Goal: Task Accomplishment & Management: Use online tool/utility

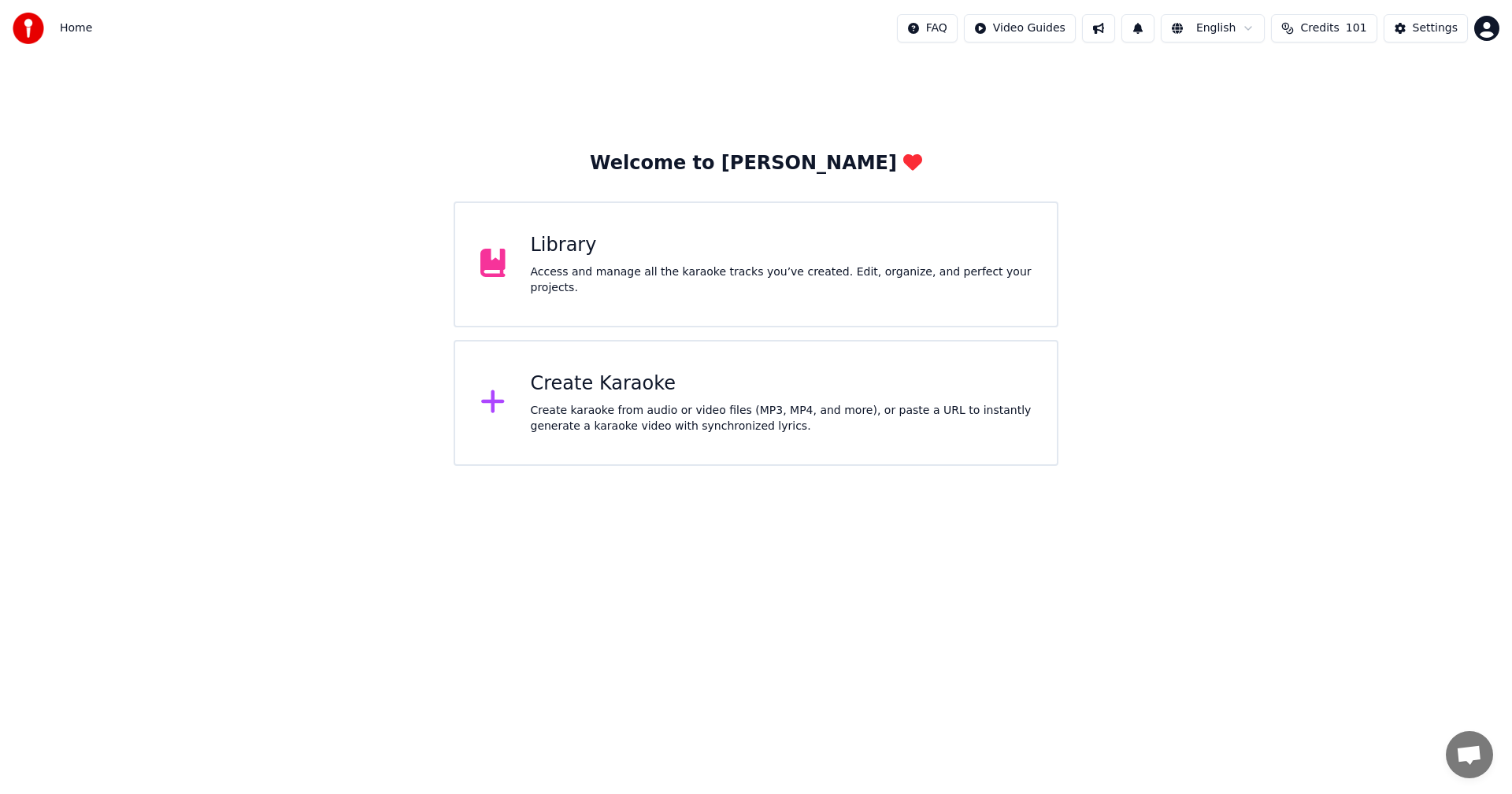
click at [564, 411] on div "Create karaoke from audio or video files (MP3, MP4, and more), or paste a URL t…" at bounding box center [781, 419] width 502 height 32
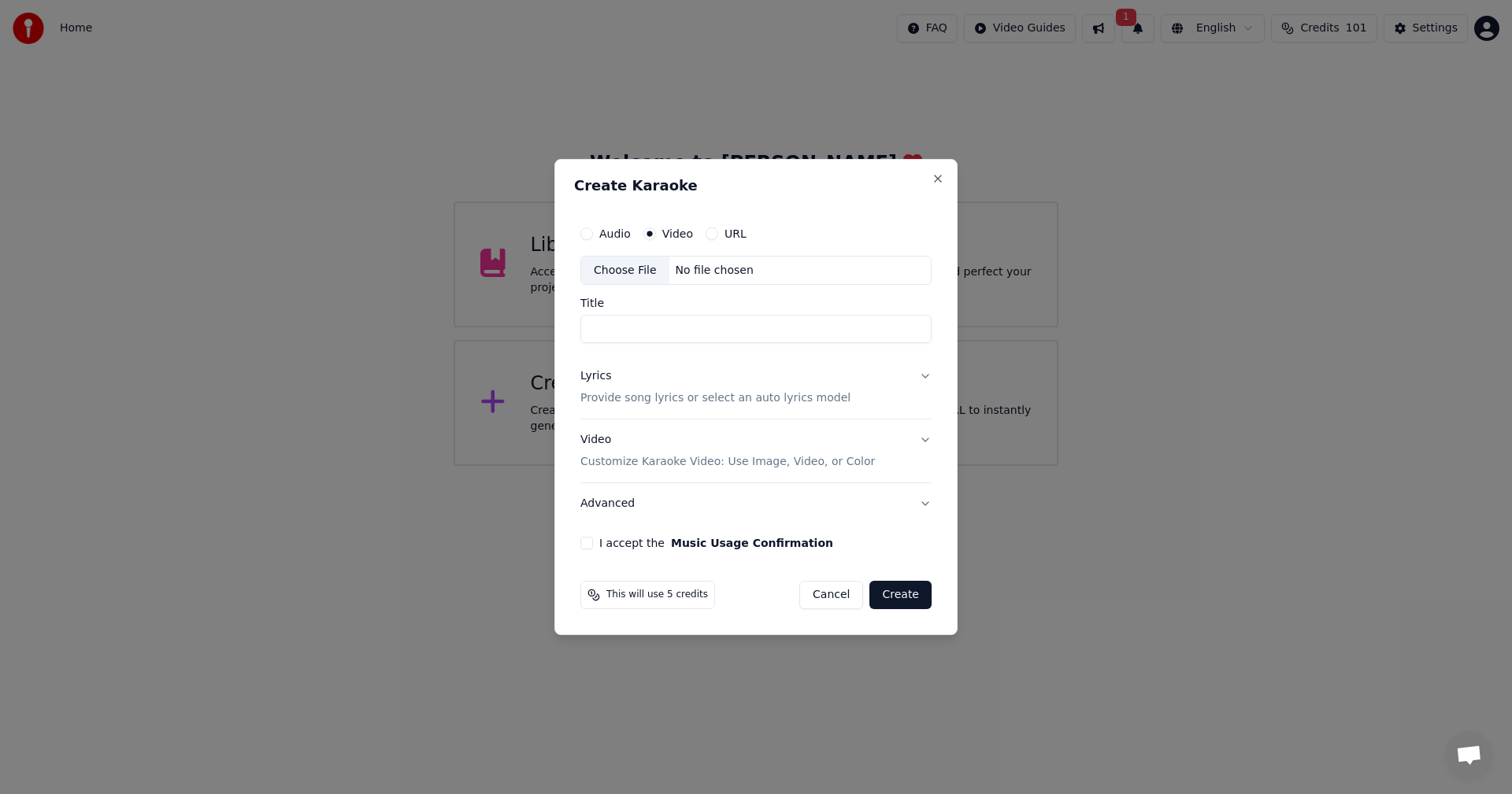
click at [667, 235] on label "Video" at bounding box center [677, 233] width 31 height 11
click at [656, 235] on button "Video" at bounding box center [649, 234] width 13 height 13
click at [611, 274] on div "Choose File" at bounding box center [625, 271] width 89 height 28
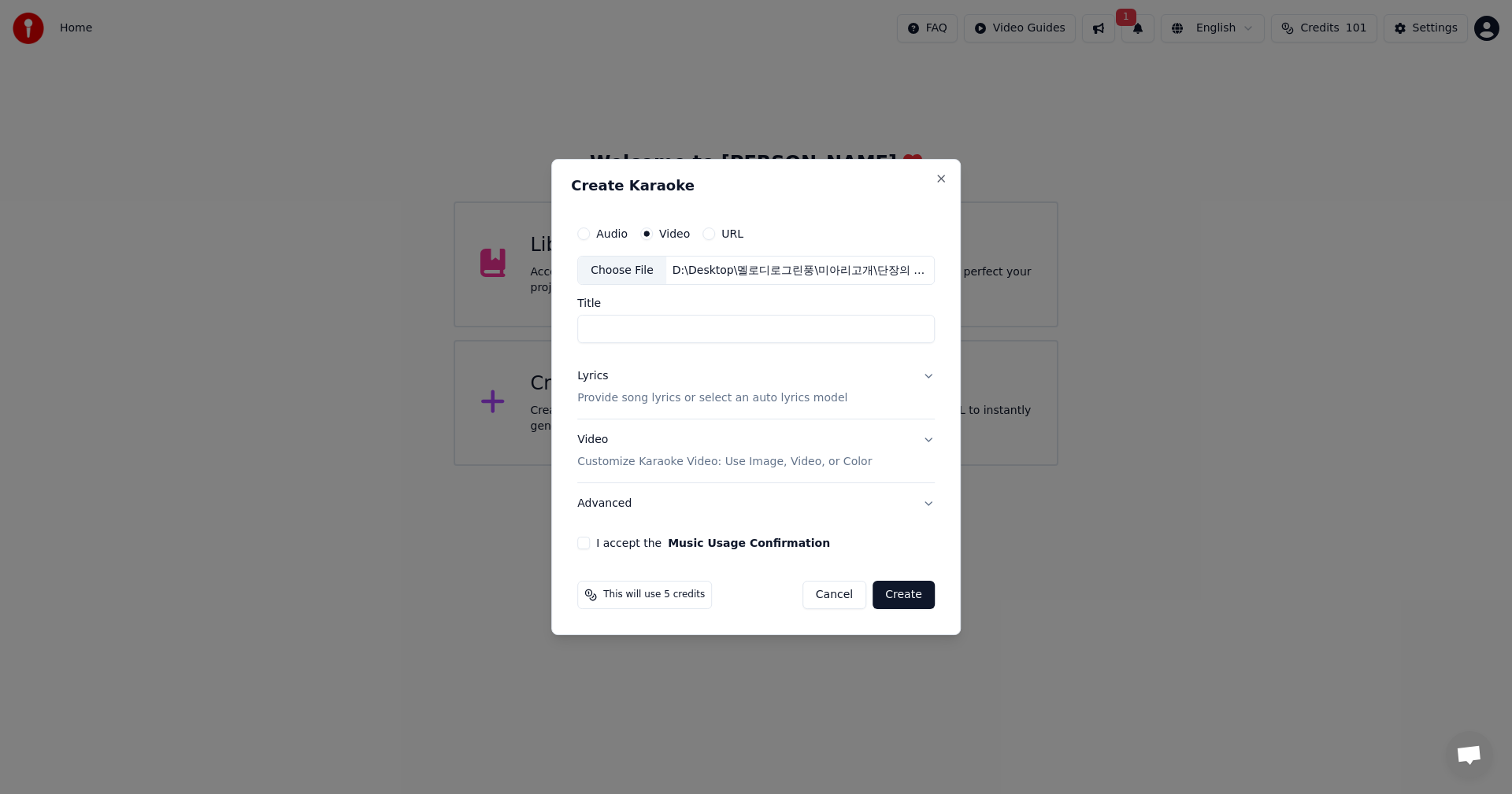
type input "*********"
click at [924, 376] on button "Lyrics Provide song lyrics or select an auto lyrics model" at bounding box center [756, 387] width 357 height 63
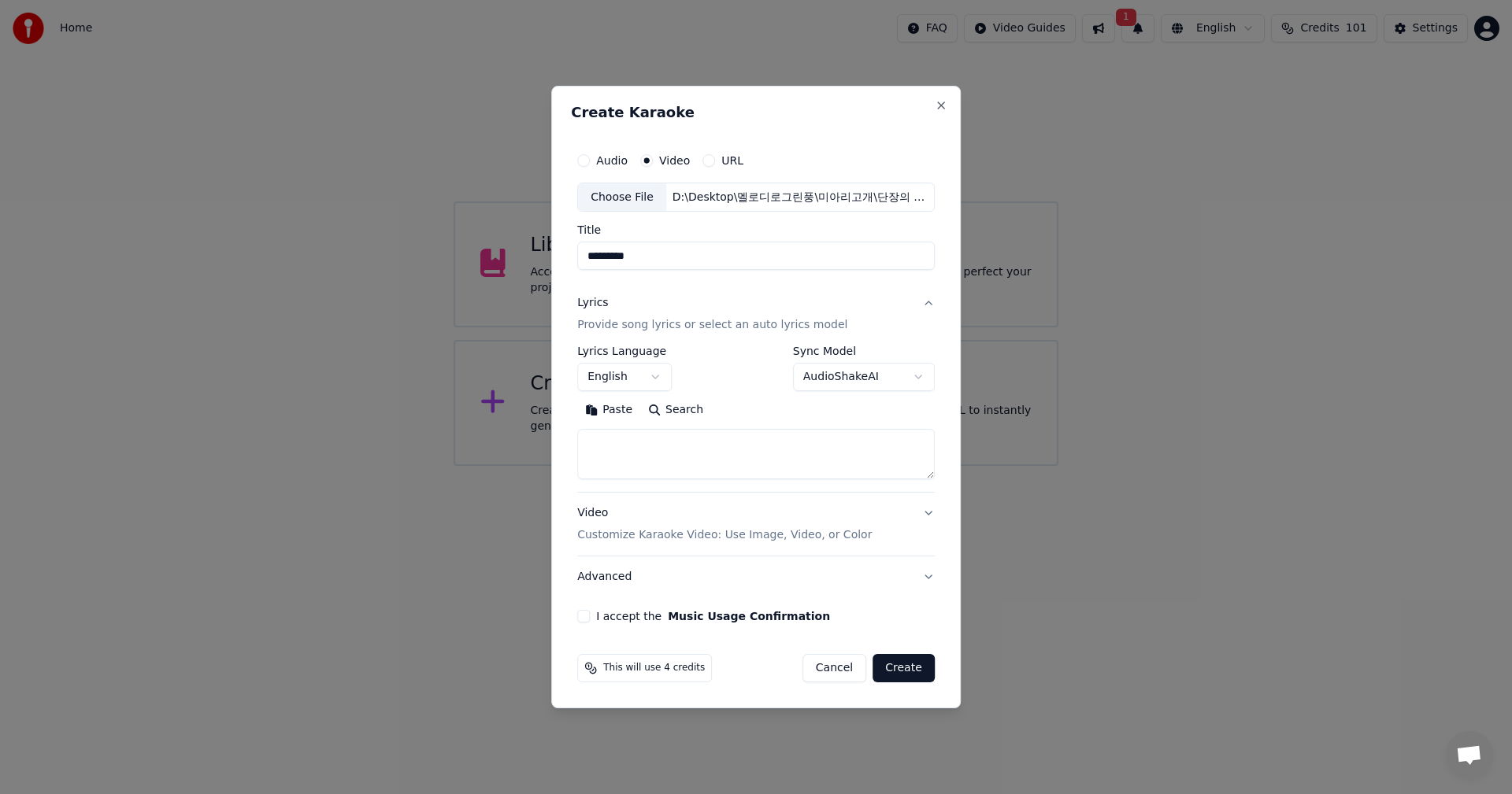
click at [650, 382] on button "English" at bounding box center [624, 377] width 95 height 28
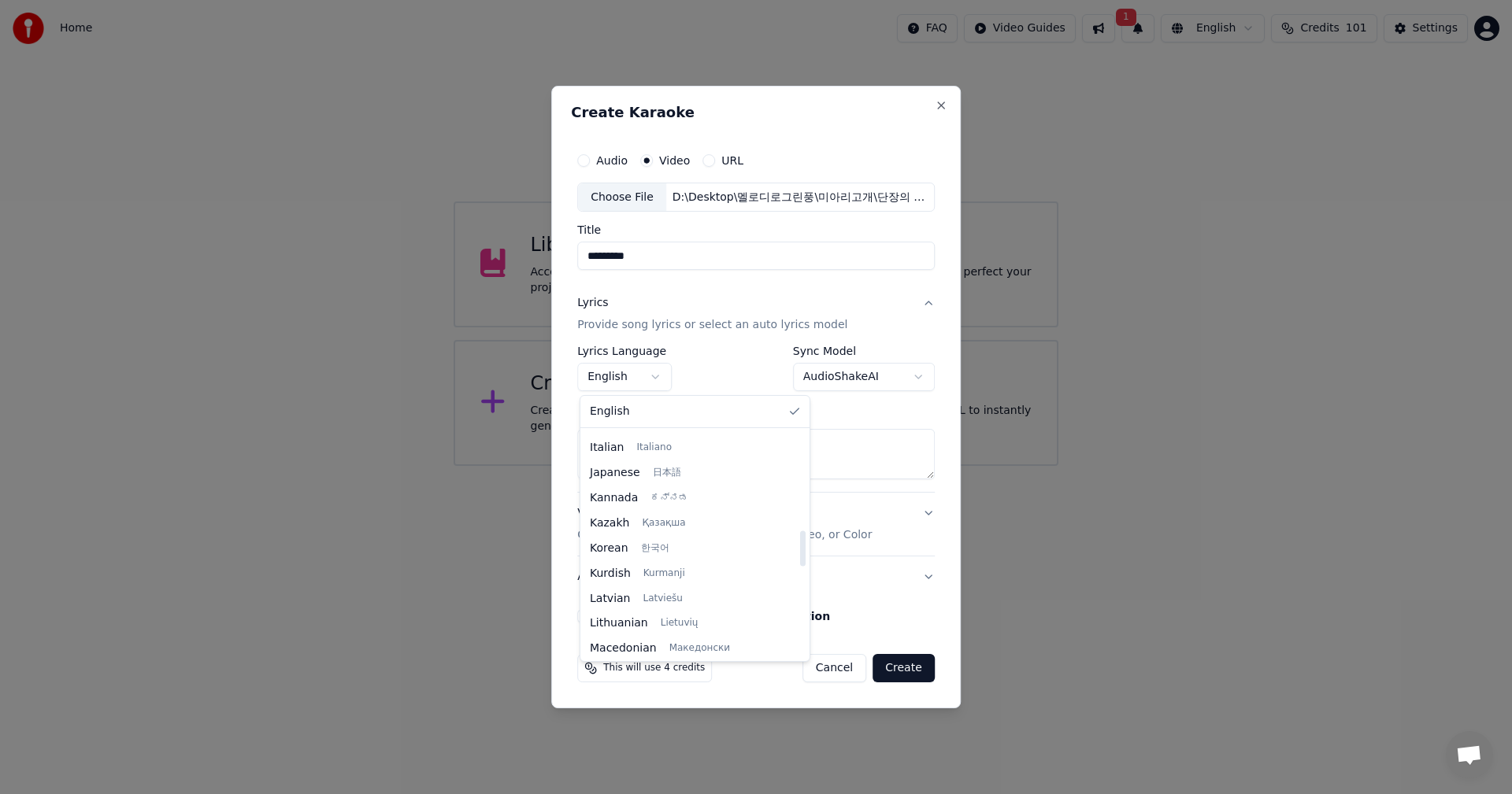
scroll to position [630, 0]
select select "**"
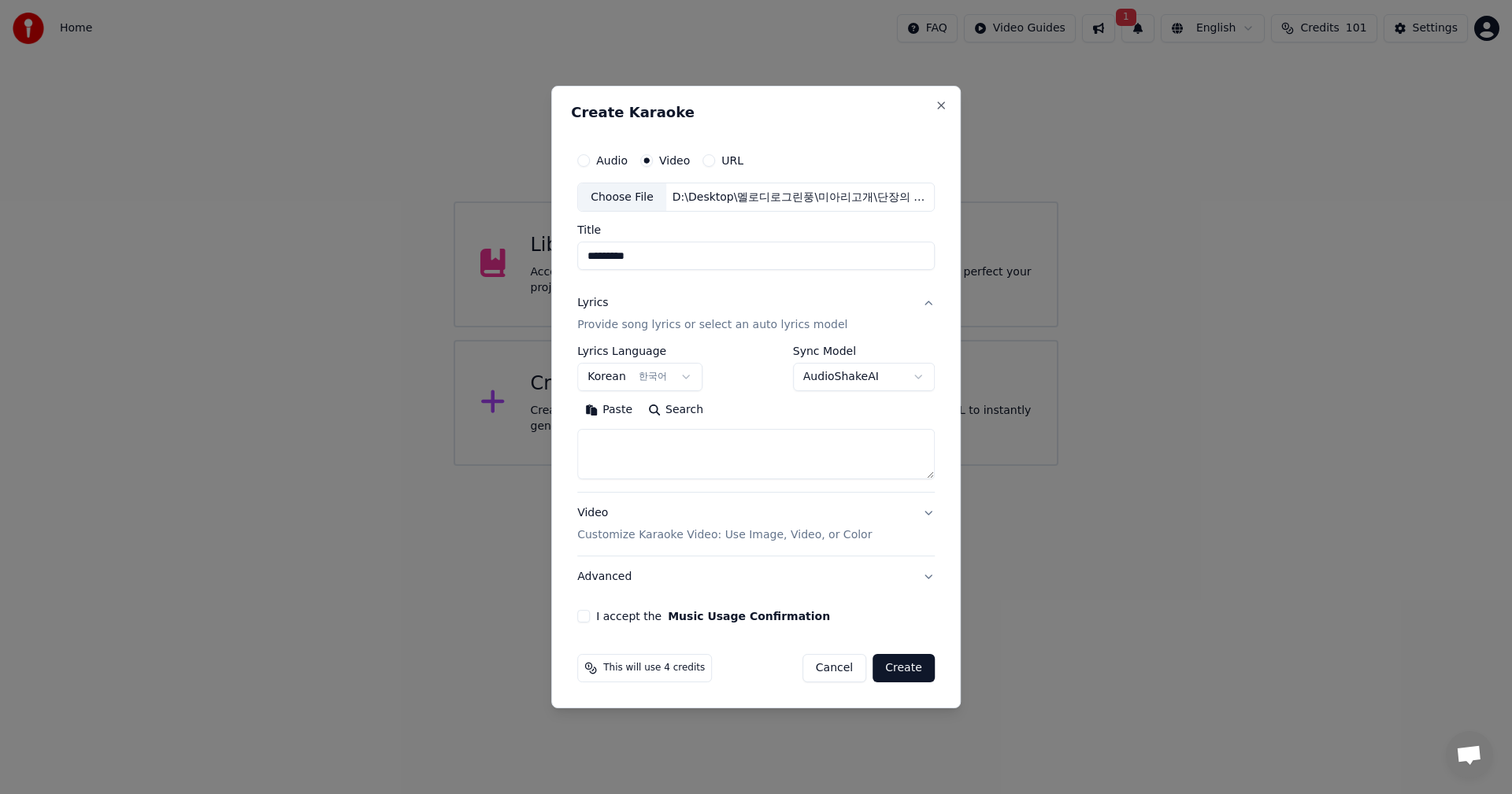
click at [922, 378] on body "**********" at bounding box center [756, 233] width 1512 height 466
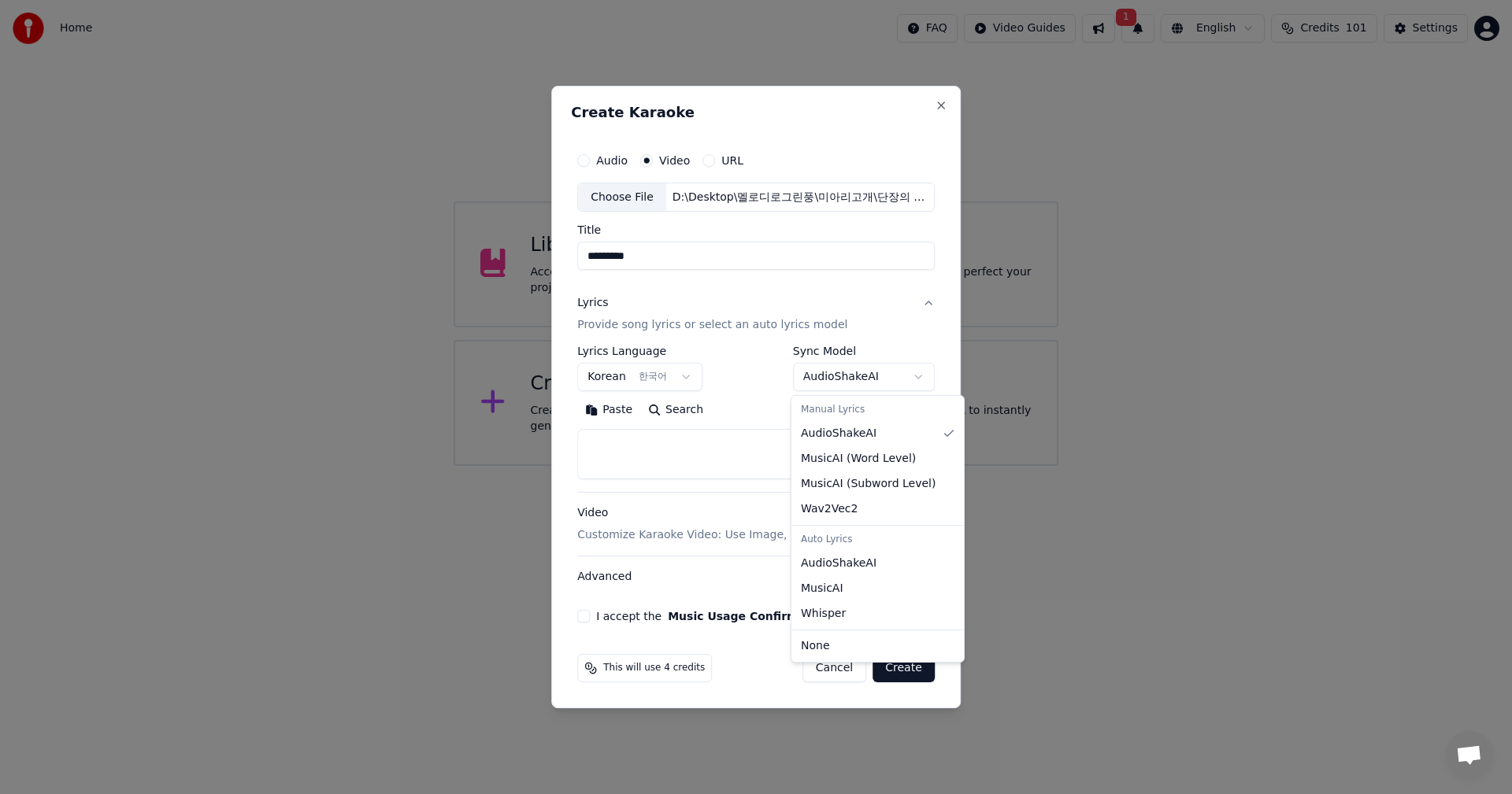
select select "**********"
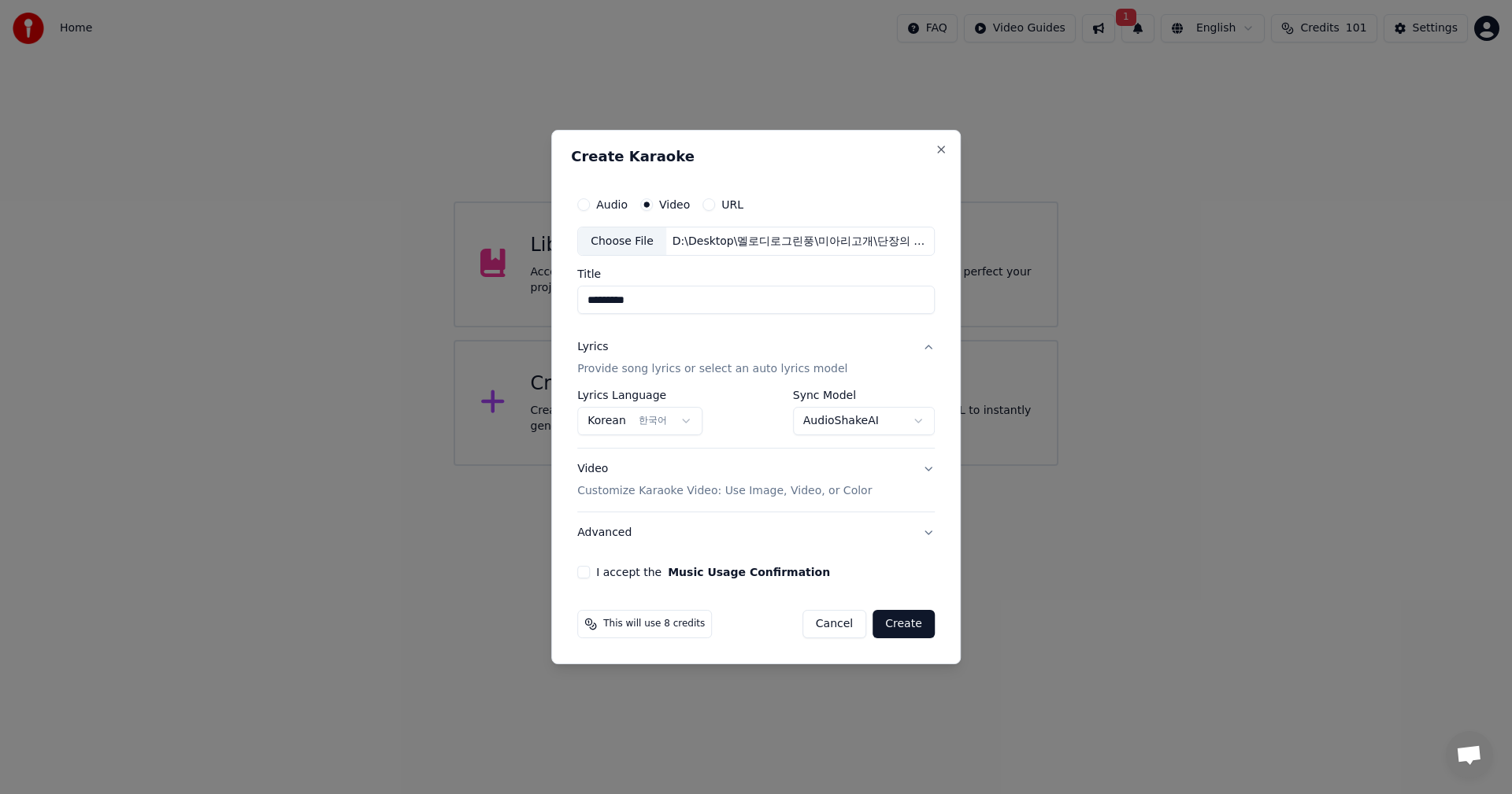
click at [583, 574] on button "I accept the Music Usage Confirmation" at bounding box center [583, 572] width 13 height 13
click at [906, 627] on button "Create" at bounding box center [903, 624] width 62 height 28
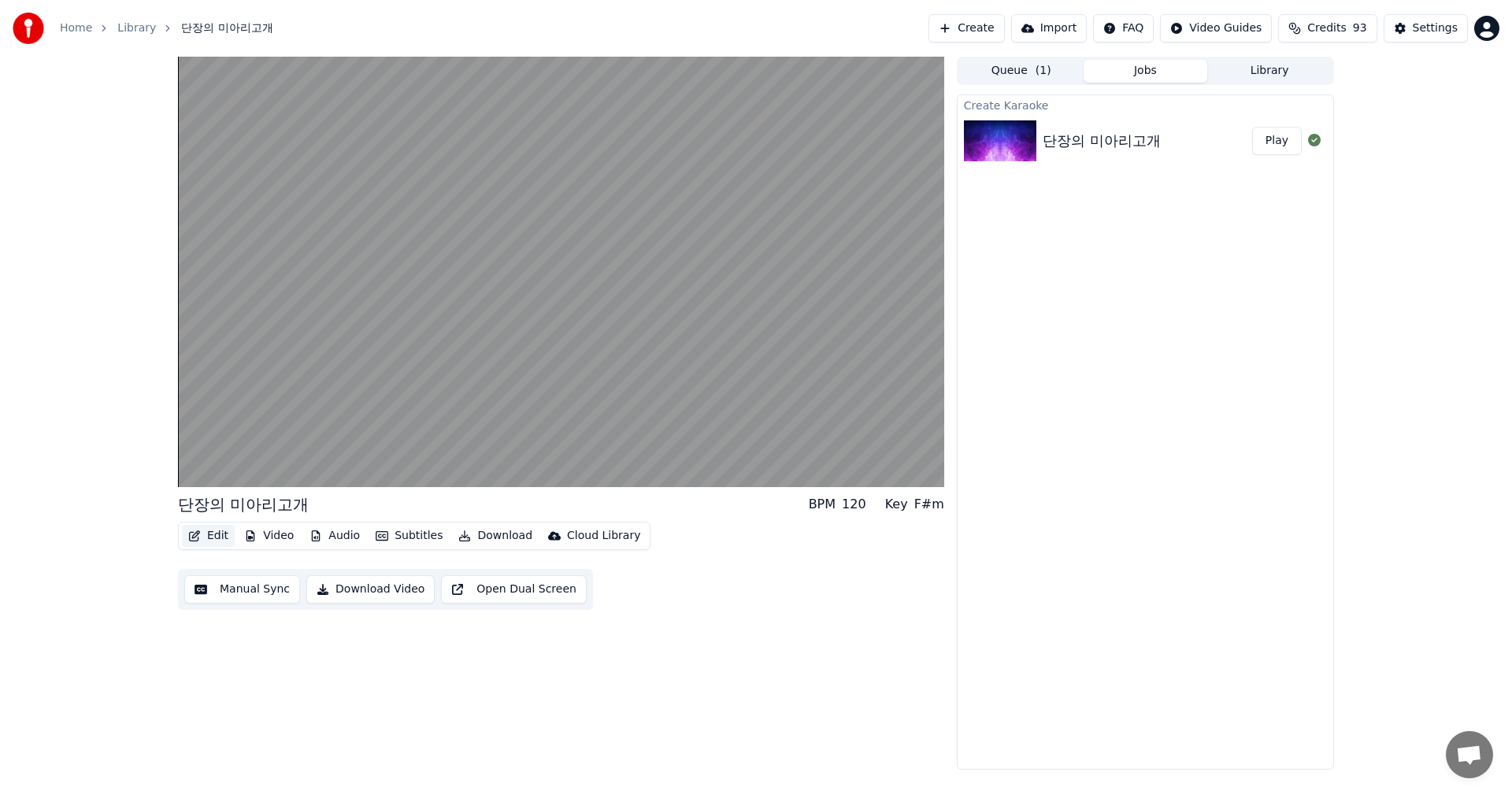
drag, startPoint x: 224, startPoint y: 527, endPoint x: 229, endPoint y: 540, distance: 13.9
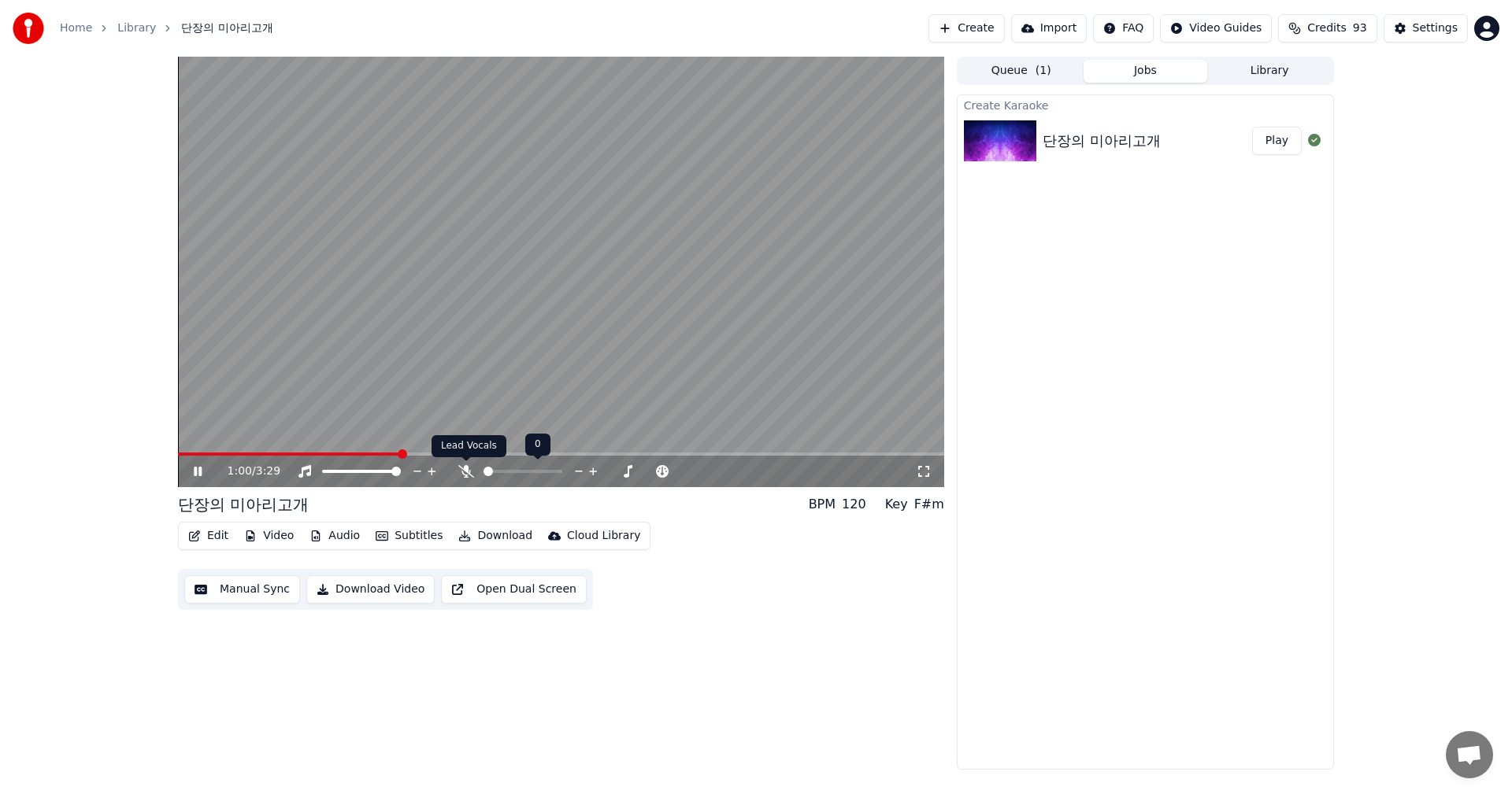
click at [470, 471] on icon at bounding box center [466, 472] width 16 height 13
drag, startPoint x: 203, startPoint y: 451, endPoint x: 161, endPoint y: 456, distance: 42.3
click at [160, 456] on div "1:03 / 3:29 단장의 미아리고개 BPM 120 Key F#m Edit Video Audio Subtitles Download Cloud…" at bounding box center [756, 413] width 1512 height 713
click at [198, 469] on icon at bounding box center [208, 472] width 37 height 13
click at [220, 454] on span at bounding box center [297, 454] width 237 height 3
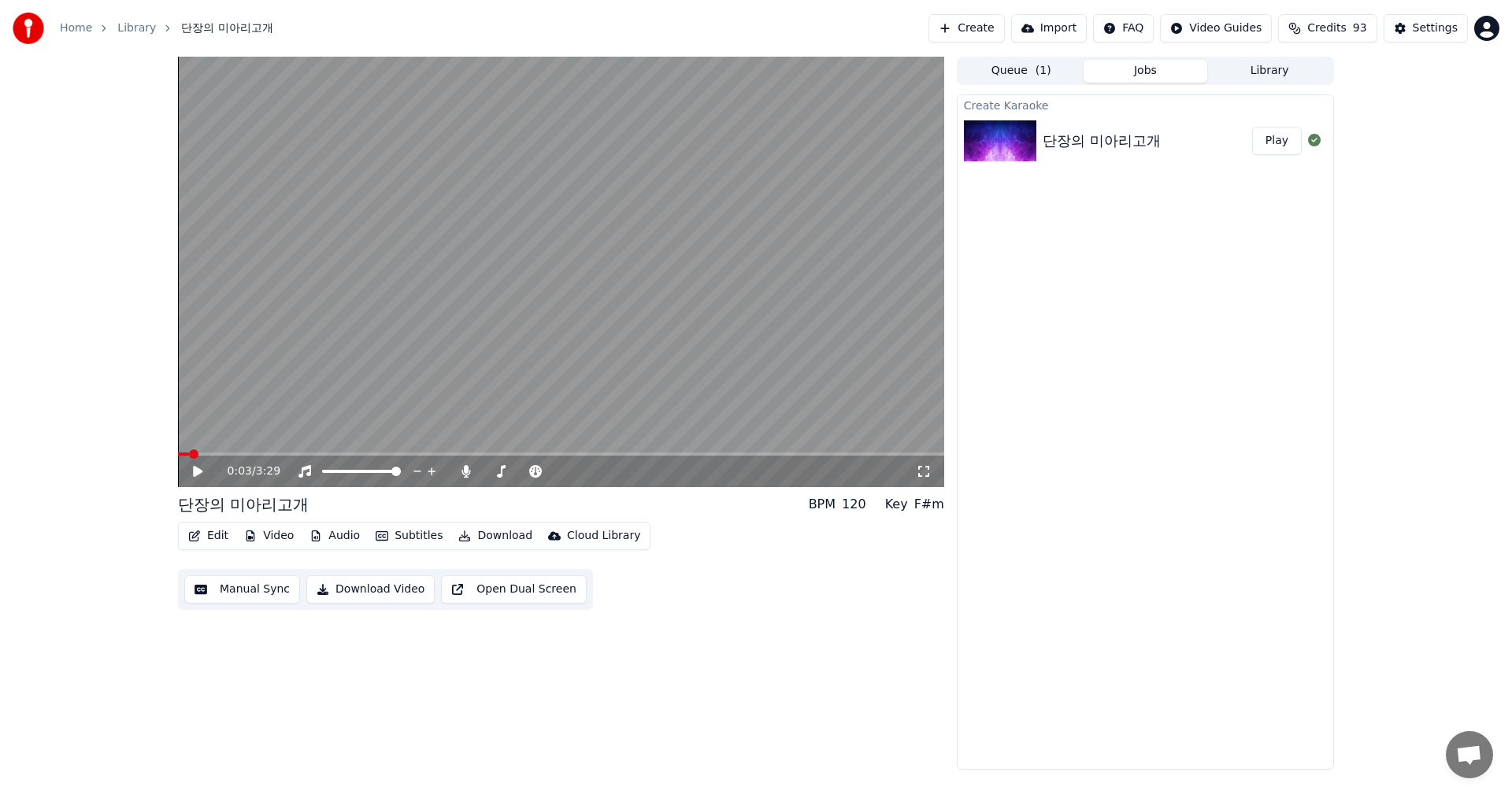
click at [189, 450] on span at bounding box center [193, 454] width 9 height 9
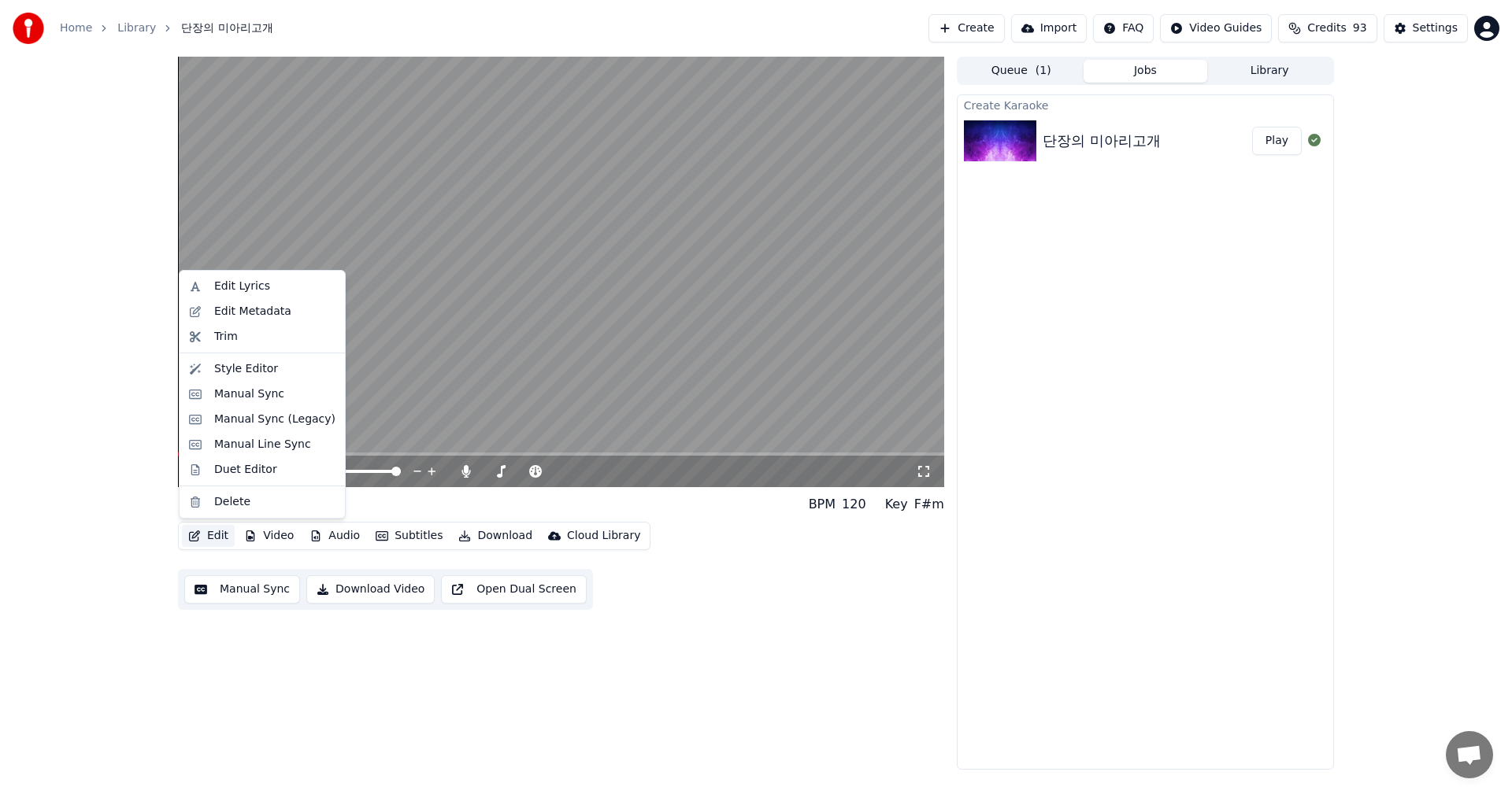
click at [216, 539] on button "Edit" at bounding box center [208, 536] width 53 height 22
click at [247, 372] on div "Style Editor" at bounding box center [246, 369] width 64 height 16
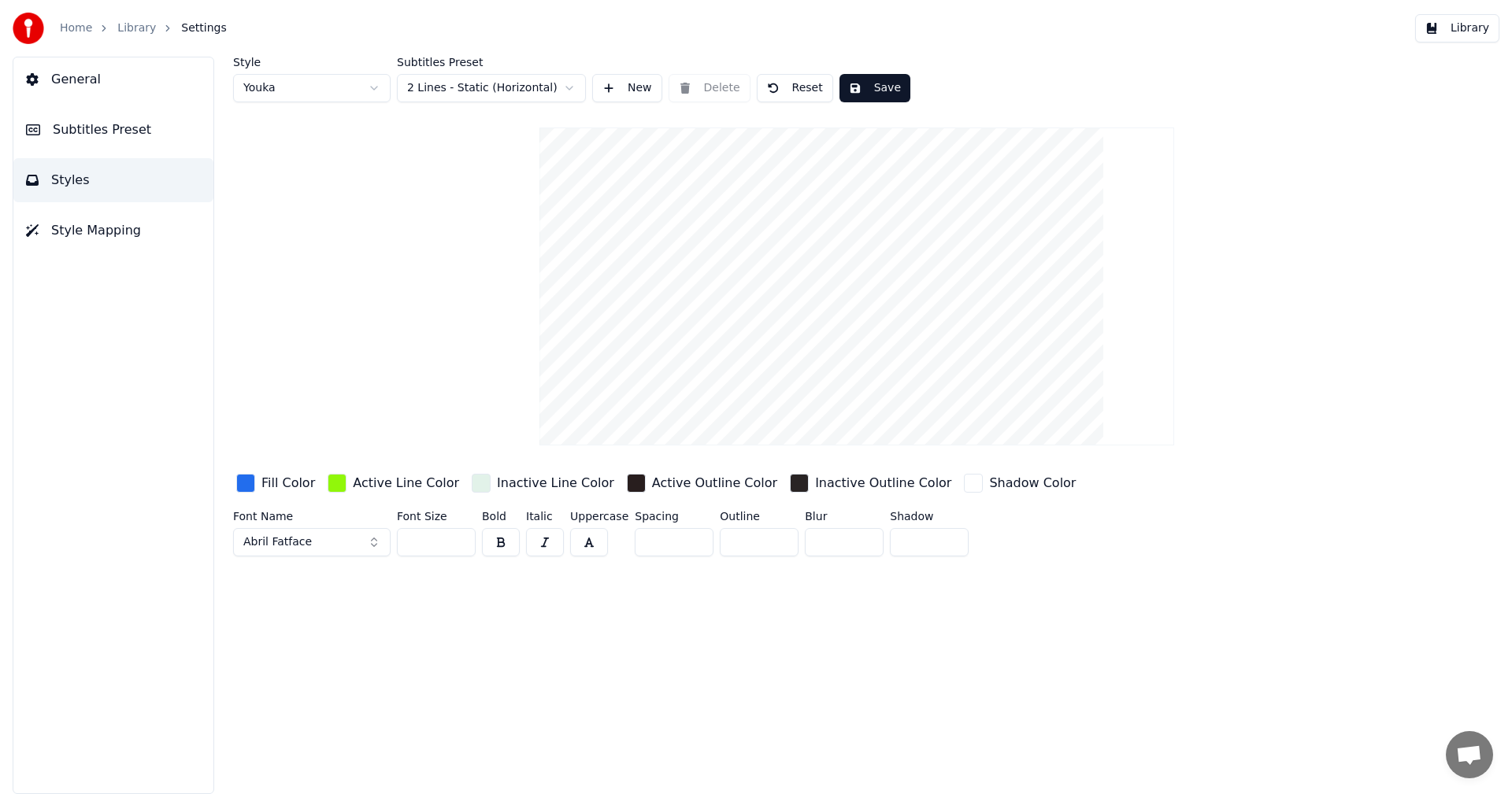
click at [119, 122] on span "Subtitles Preset" at bounding box center [102, 129] width 99 height 19
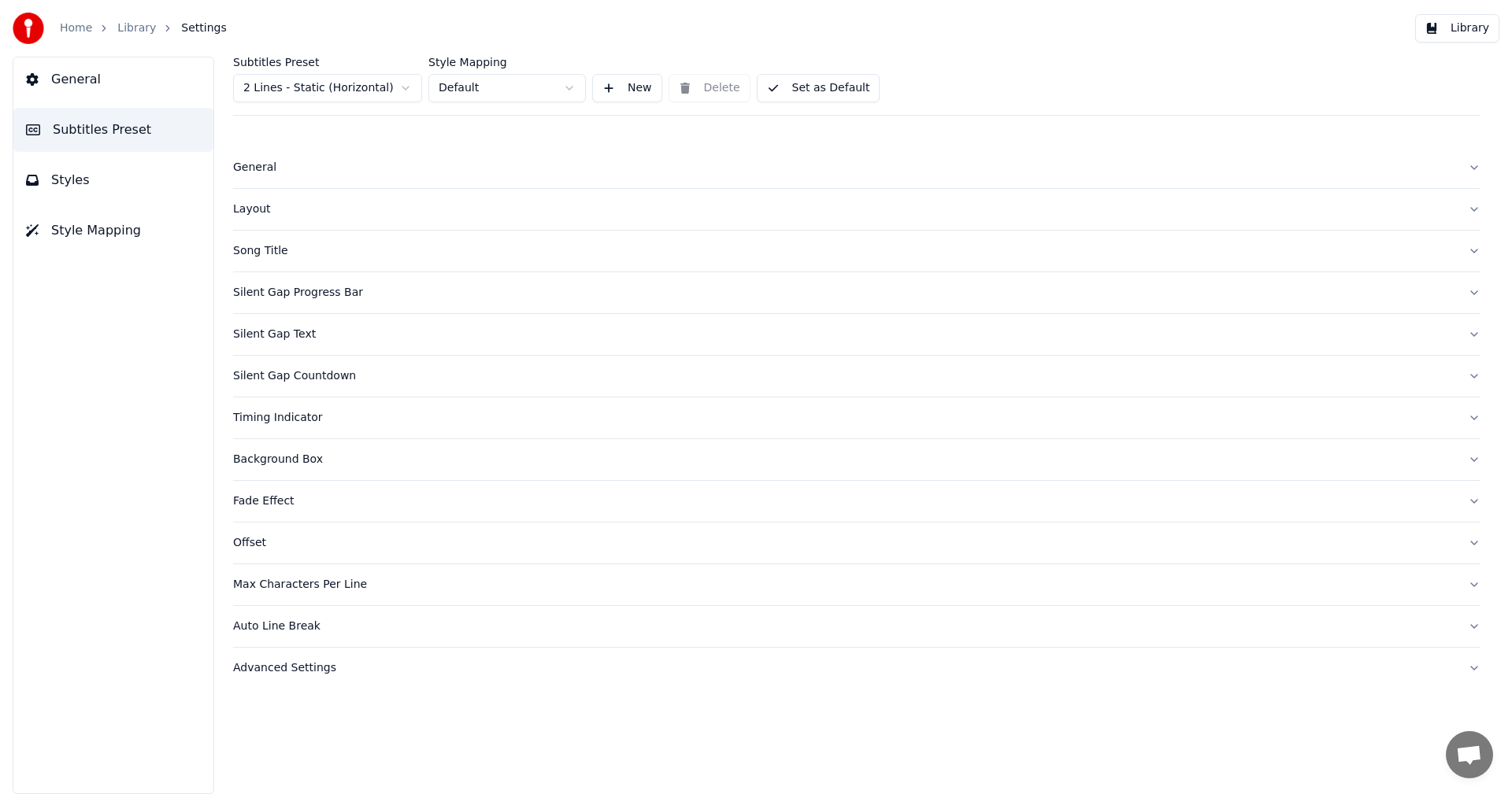
click at [333, 290] on div "Silent Gap Progress Bar" at bounding box center [844, 293] width 1222 height 16
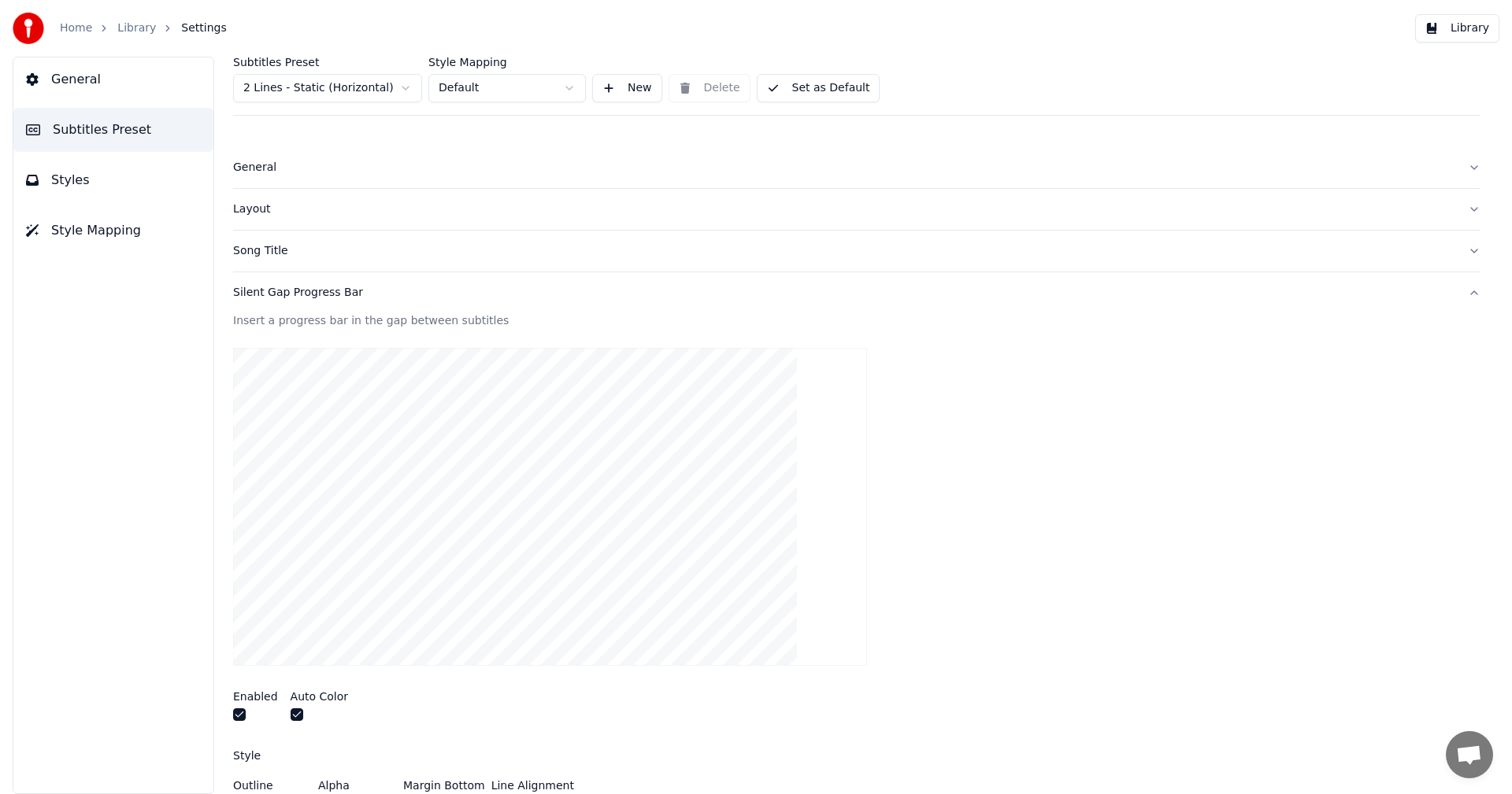
click at [239, 714] on button "button" at bounding box center [239, 714] width 13 height 13
click at [84, 232] on span "Style Mapping" at bounding box center [96, 230] width 90 height 19
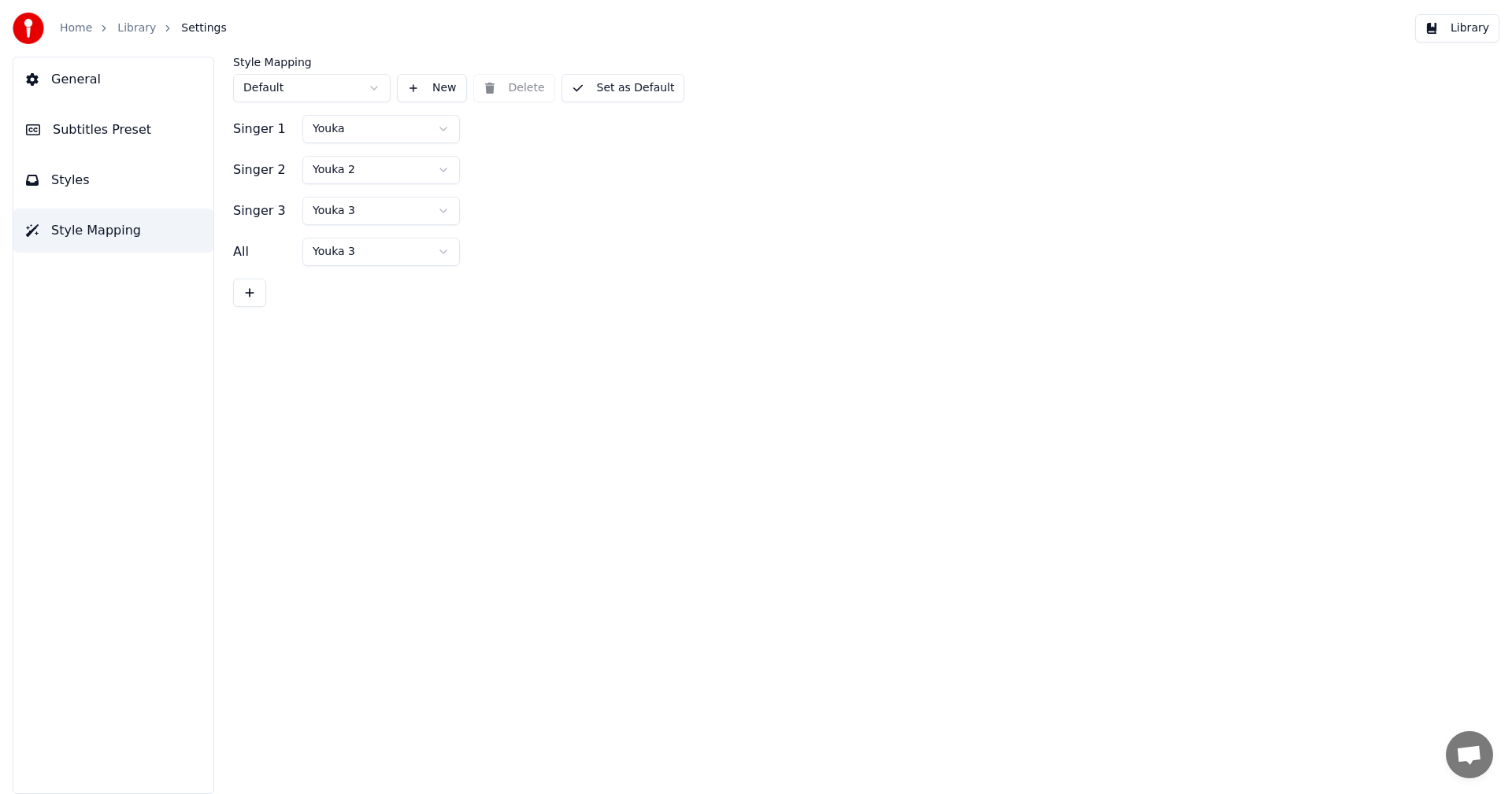
click at [82, 83] on span "General" at bounding box center [76, 79] width 50 height 19
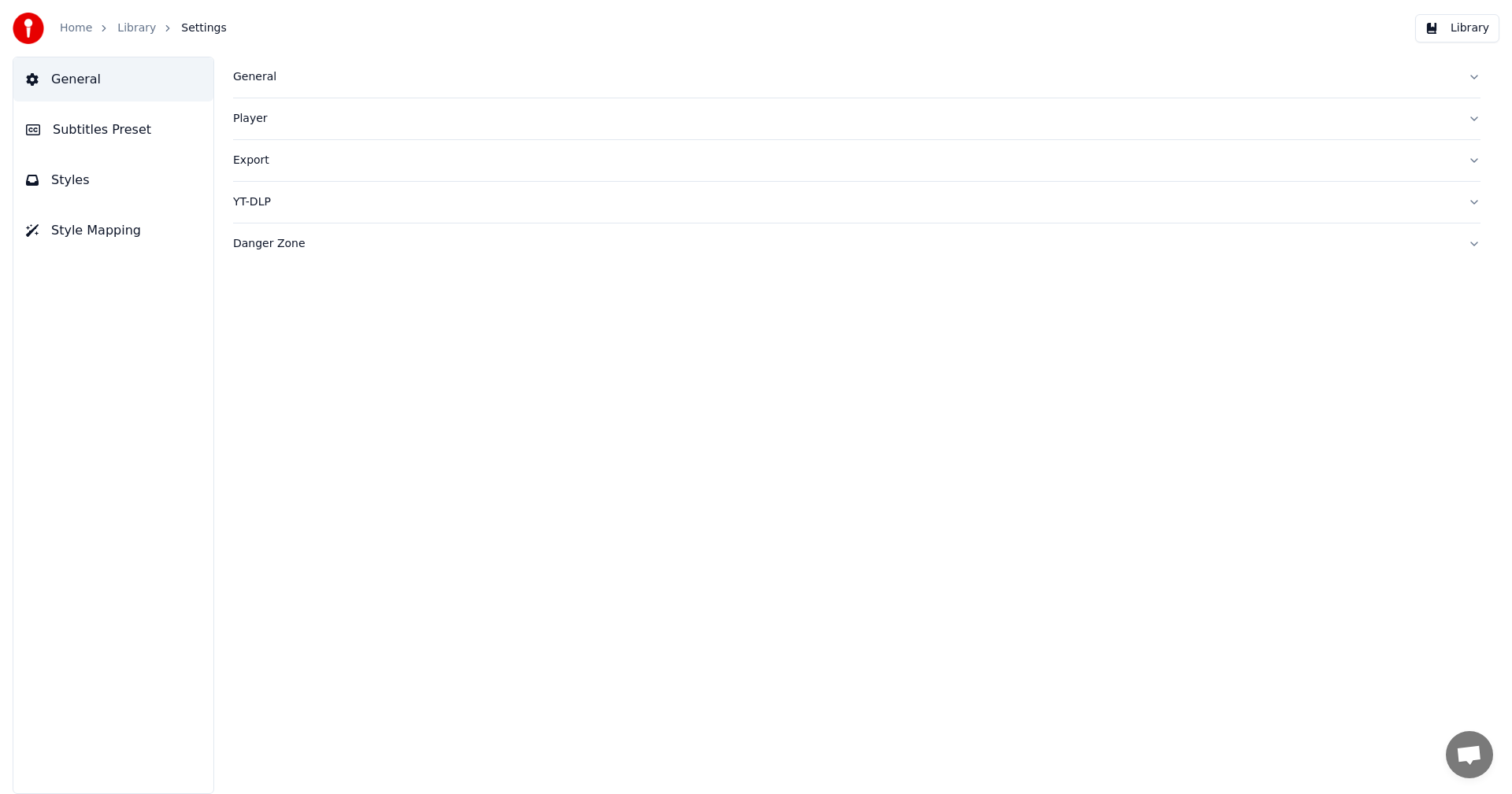
click at [78, 132] on span "Subtitles Preset" at bounding box center [102, 129] width 99 height 19
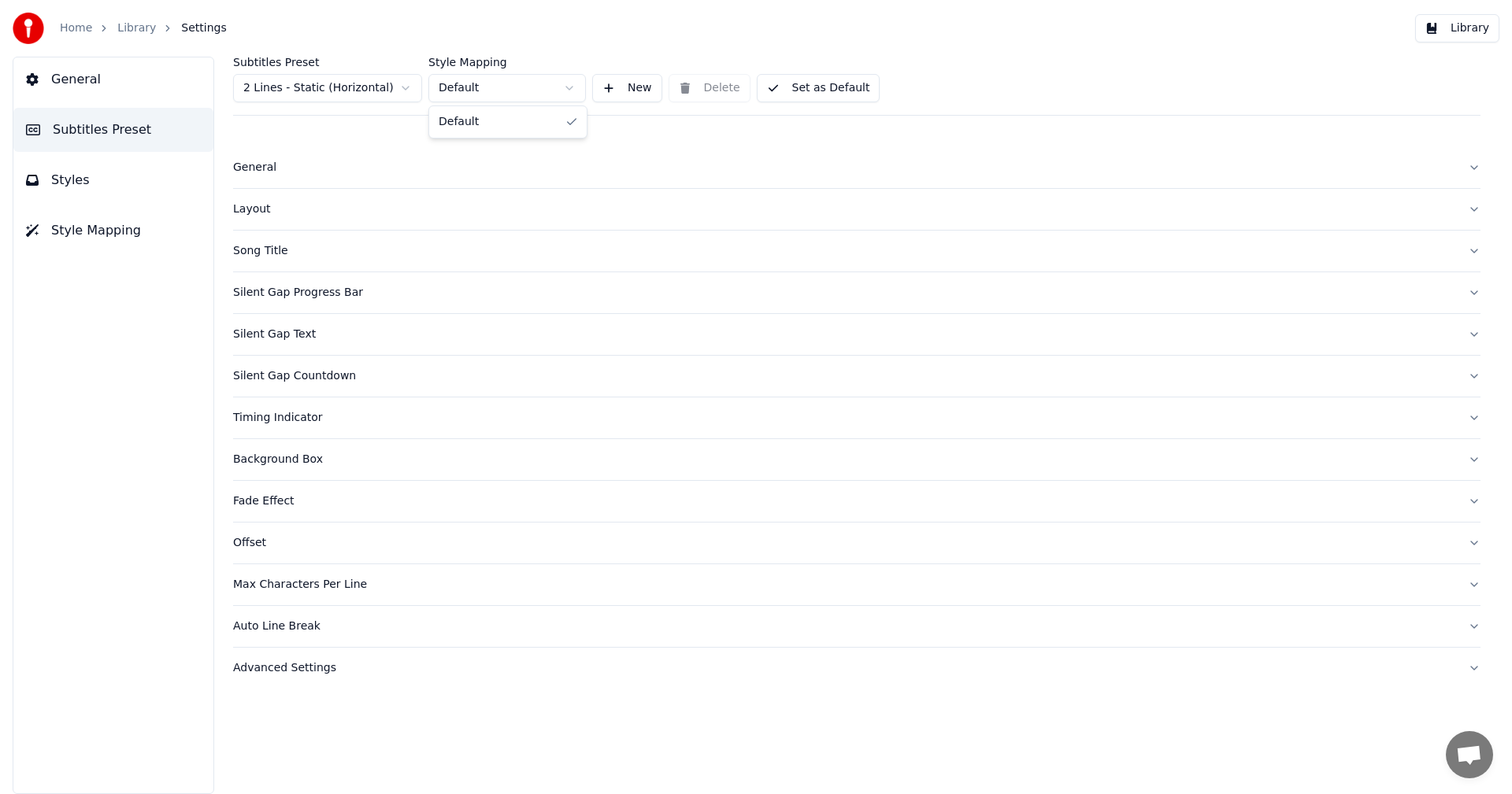
click at [558, 87] on html "Home Library Settings Library General Subtitles Preset Styles Style Mapping Sub…" at bounding box center [756, 397] width 1512 height 794
click at [291, 335] on div "Silent Gap Text" at bounding box center [844, 334] width 1222 height 16
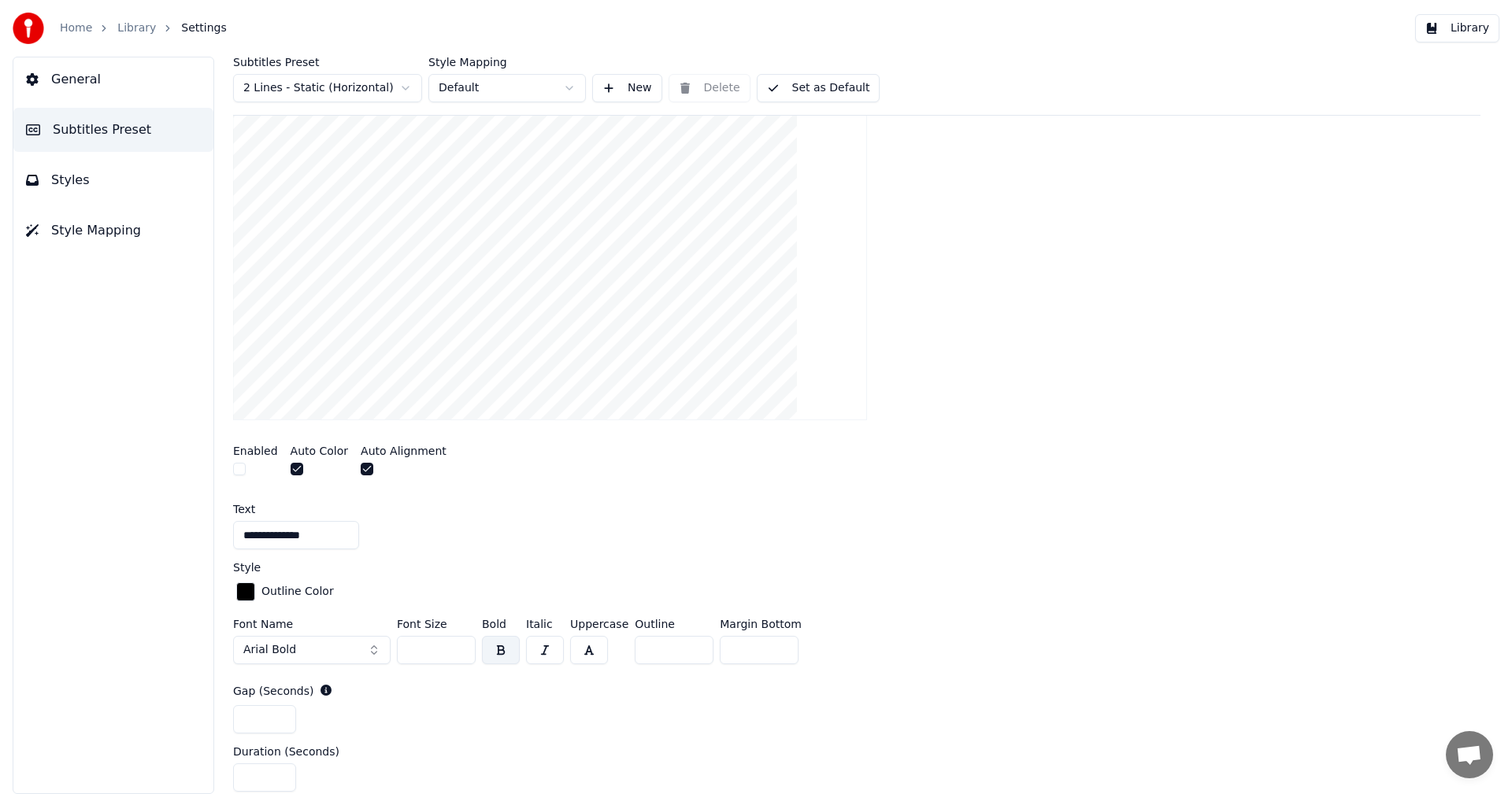
scroll to position [314, 0]
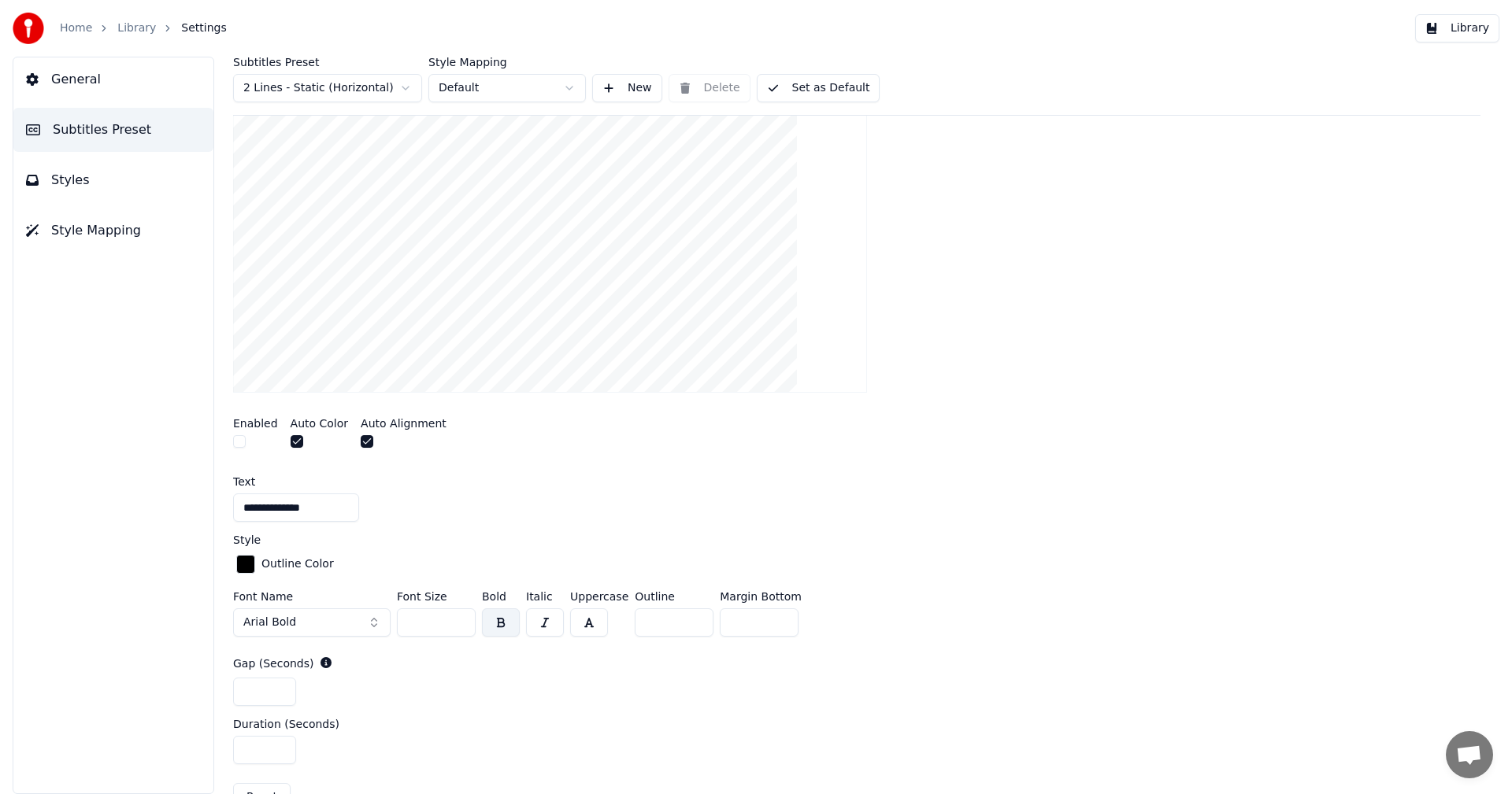
click at [289, 510] on input "**********" at bounding box center [296, 507] width 126 height 28
drag, startPoint x: 305, startPoint y: 514, endPoint x: 222, endPoint y: 514, distance: 83.0
click at [222, 514] on div "**********" at bounding box center [857, 425] width 1310 height 737
click at [362, 536] on div "Style" at bounding box center [856, 539] width 1247 height 11
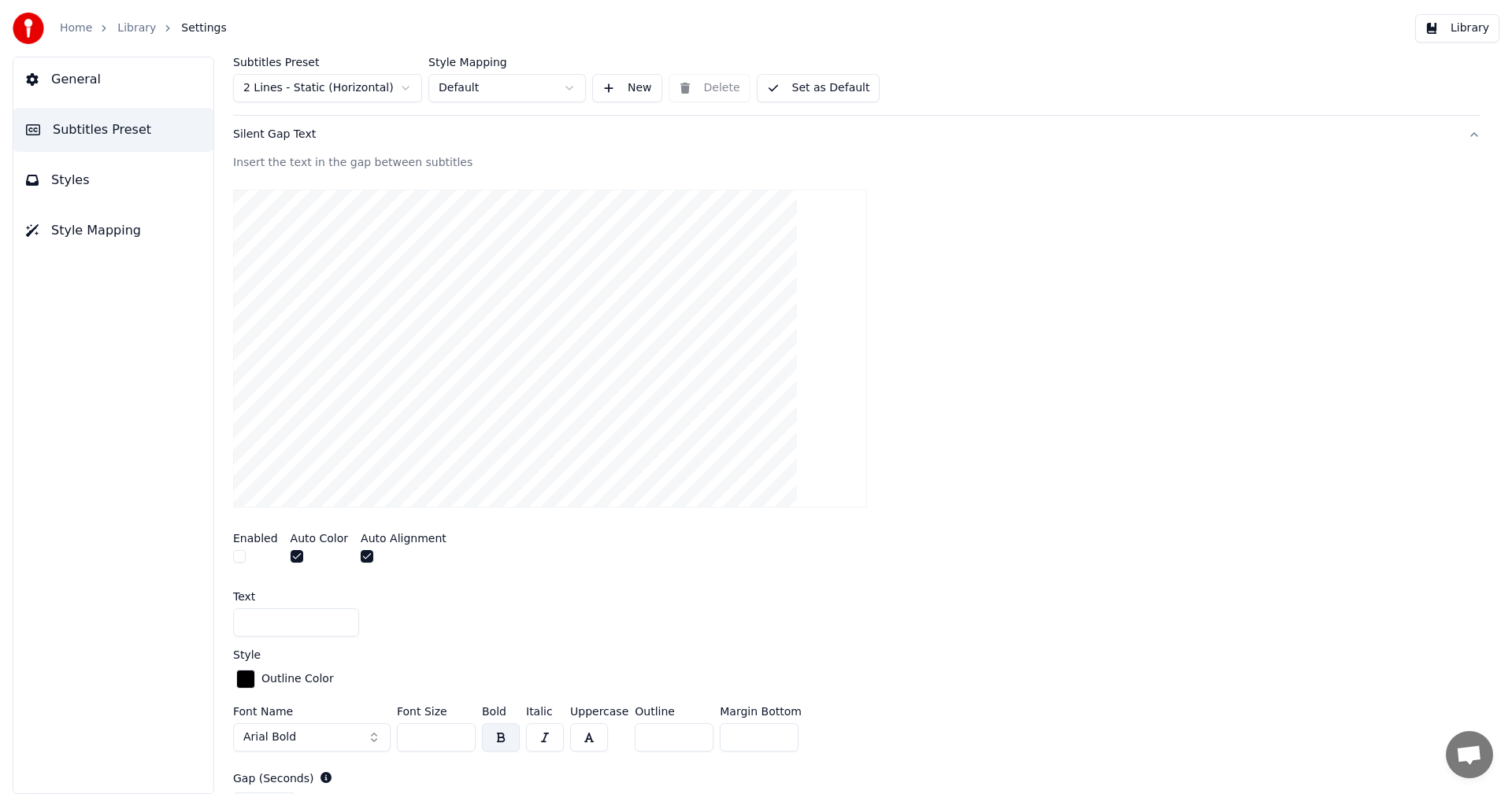
scroll to position [0, 0]
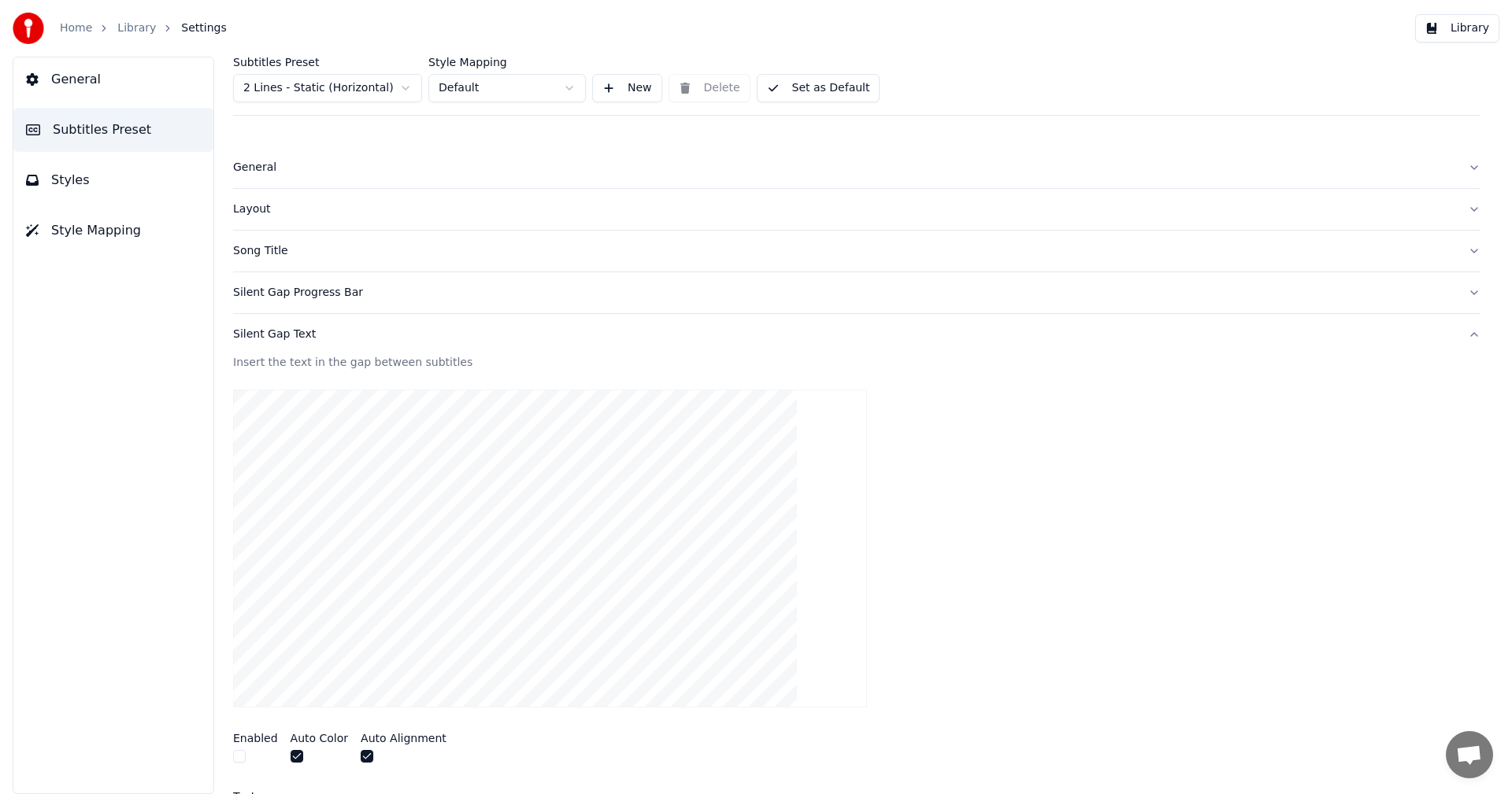
click at [1468, 26] on button "Library" at bounding box center [1457, 28] width 85 height 28
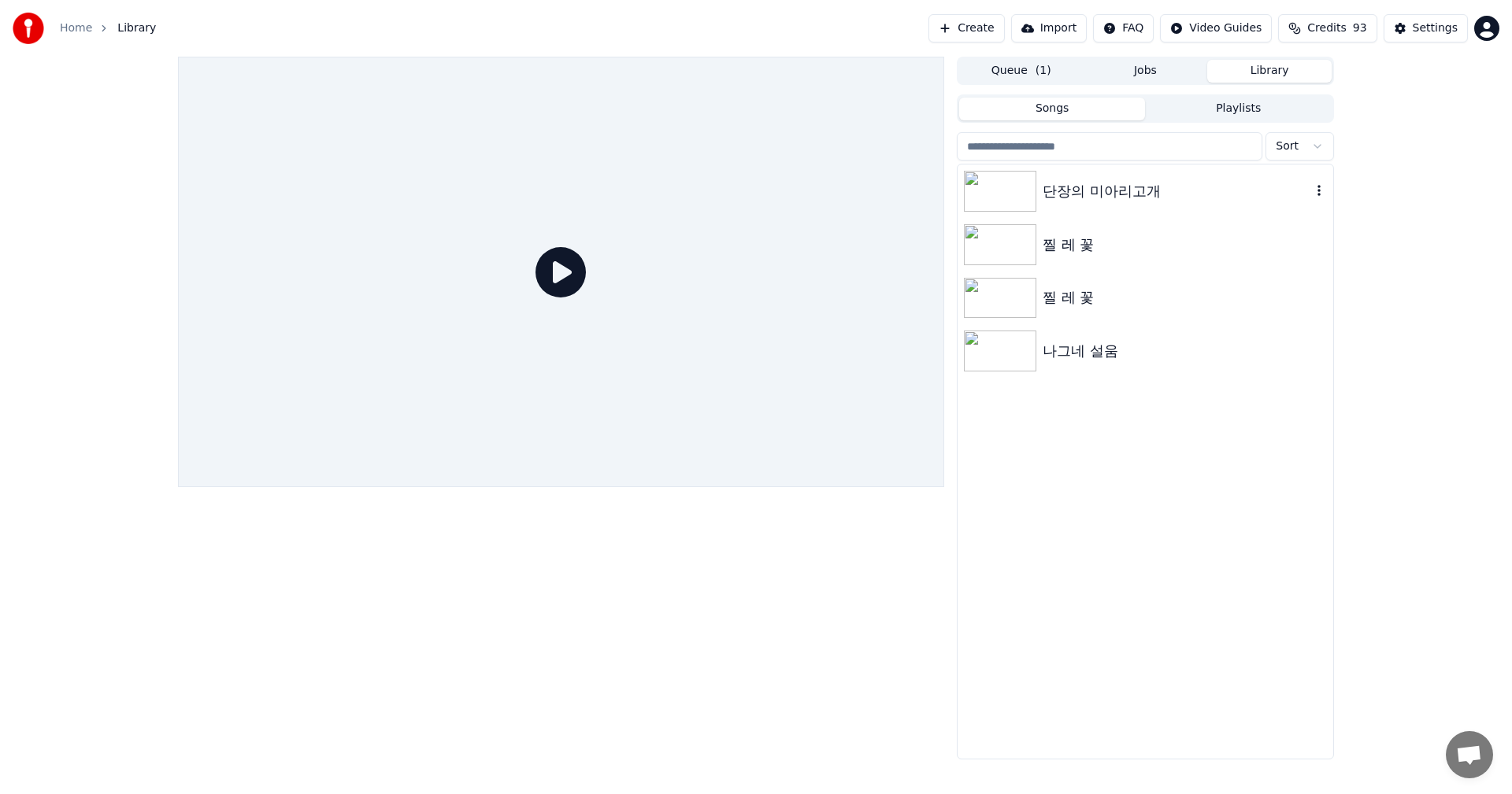
click at [1025, 188] on img at bounding box center [999, 191] width 73 height 41
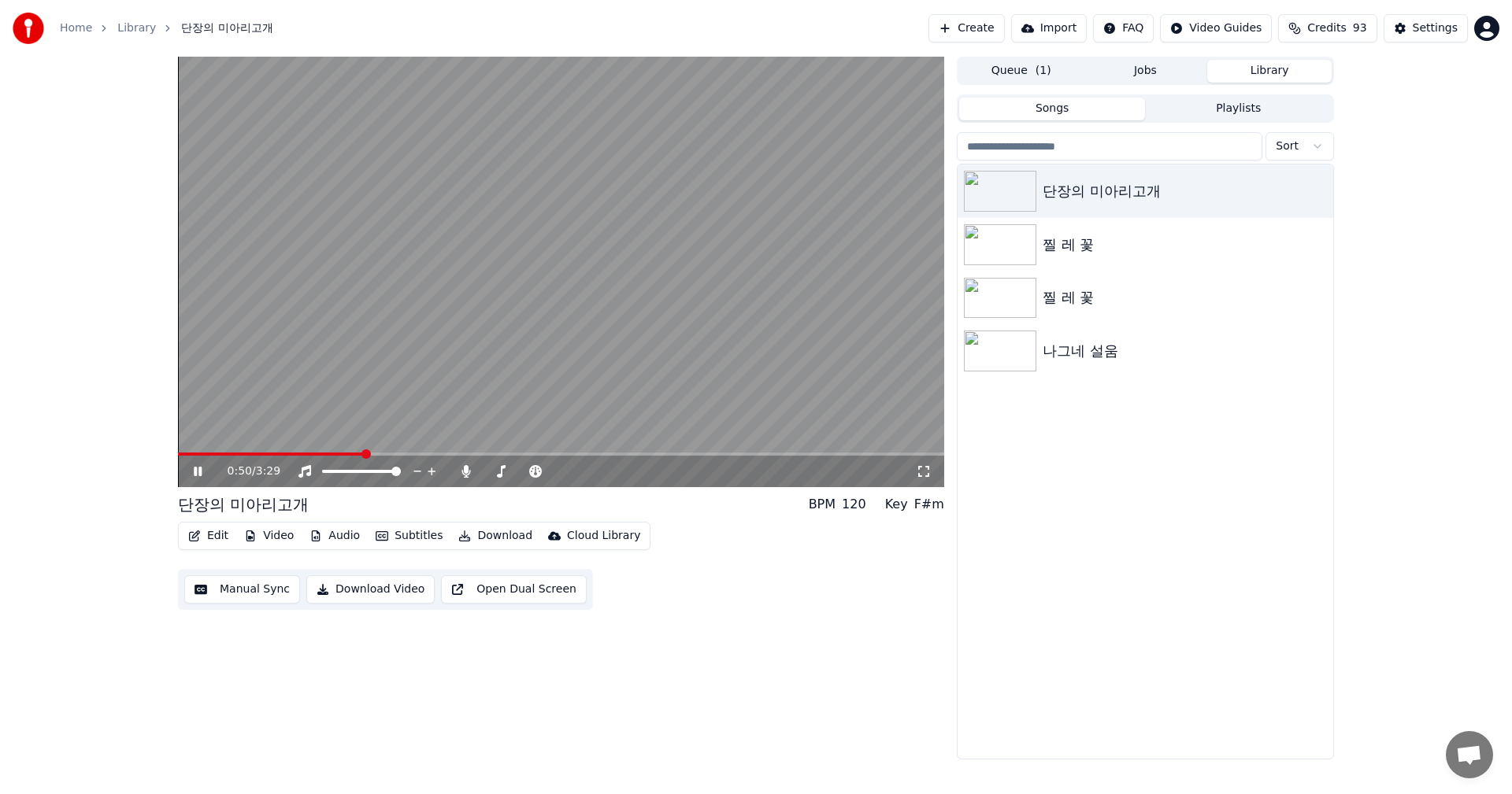
click at [299, 420] on video at bounding box center [561, 272] width 766 height 431
click at [178, 453] on span at bounding box center [180, 454] width 4 height 3
click at [207, 535] on button "Edit" at bounding box center [208, 536] width 53 height 22
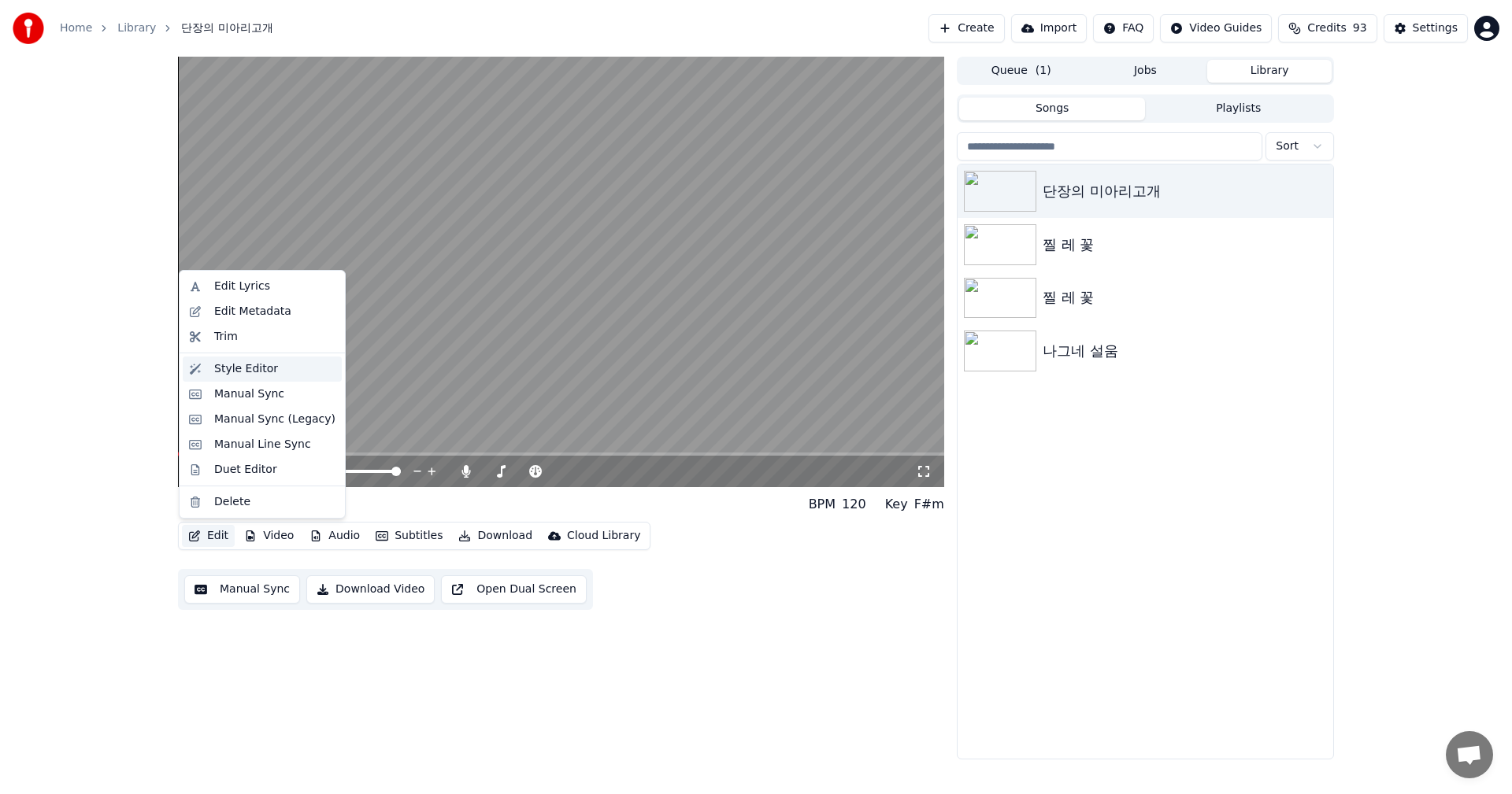
click at [265, 368] on div "Style Editor" at bounding box center [246, 369] width 64 height 16
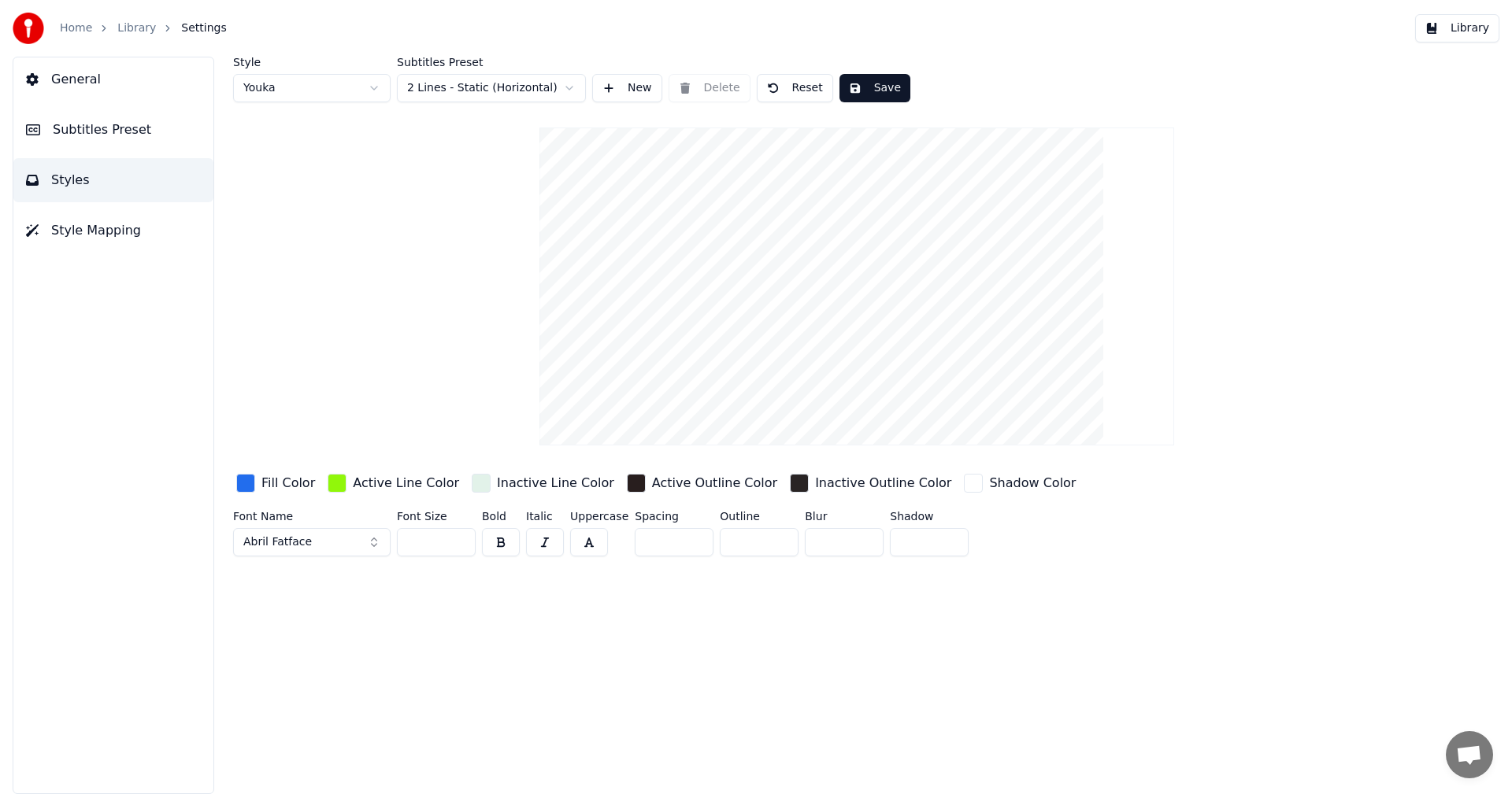
click at [1467, 35] on button "Library" at bounding box center [1457, 28] width 85 height 28
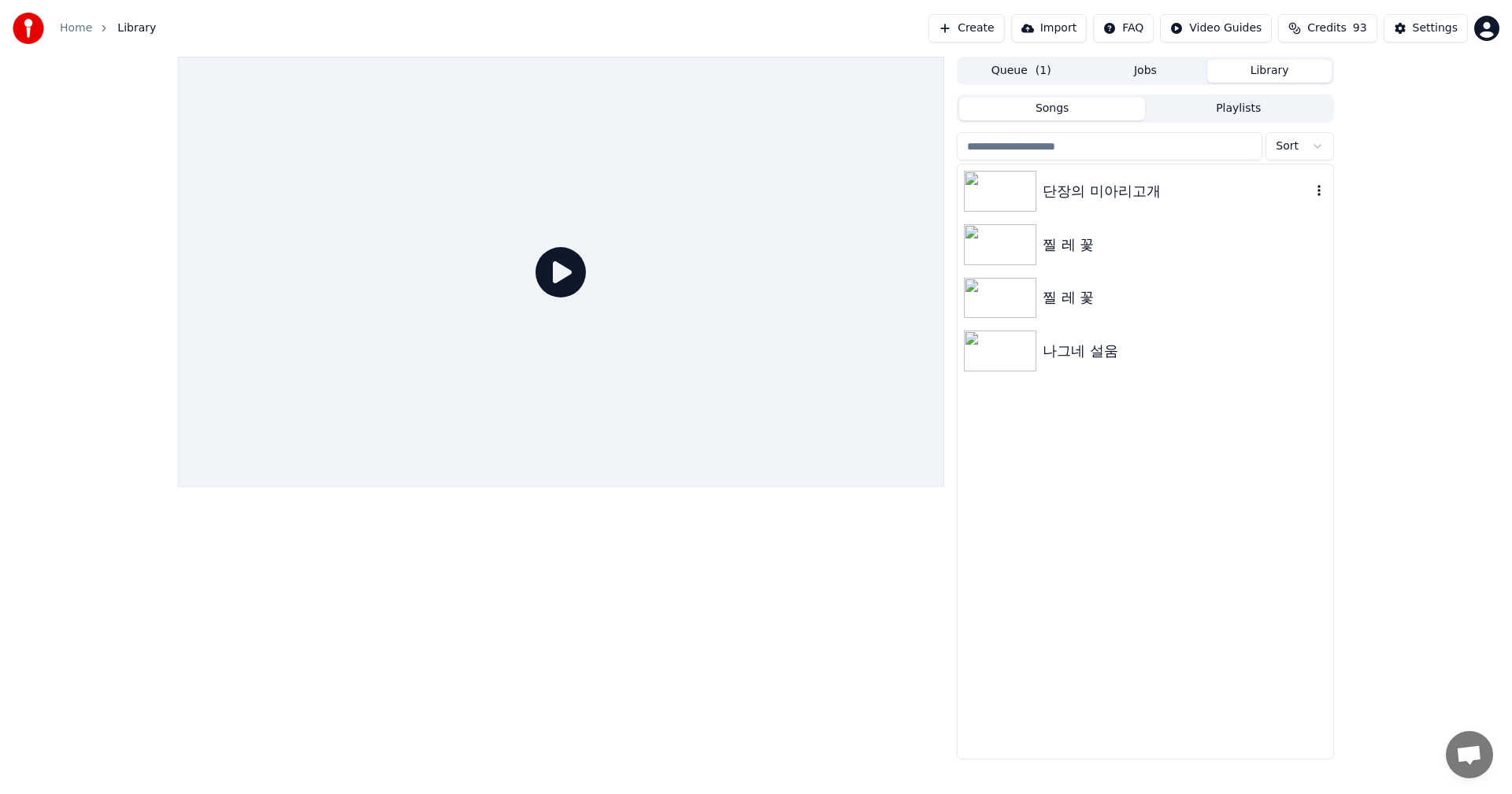
click at [1059, 196] on div "단장의 미아리고개" at bounding box center [1177, 191] width 269 height 22
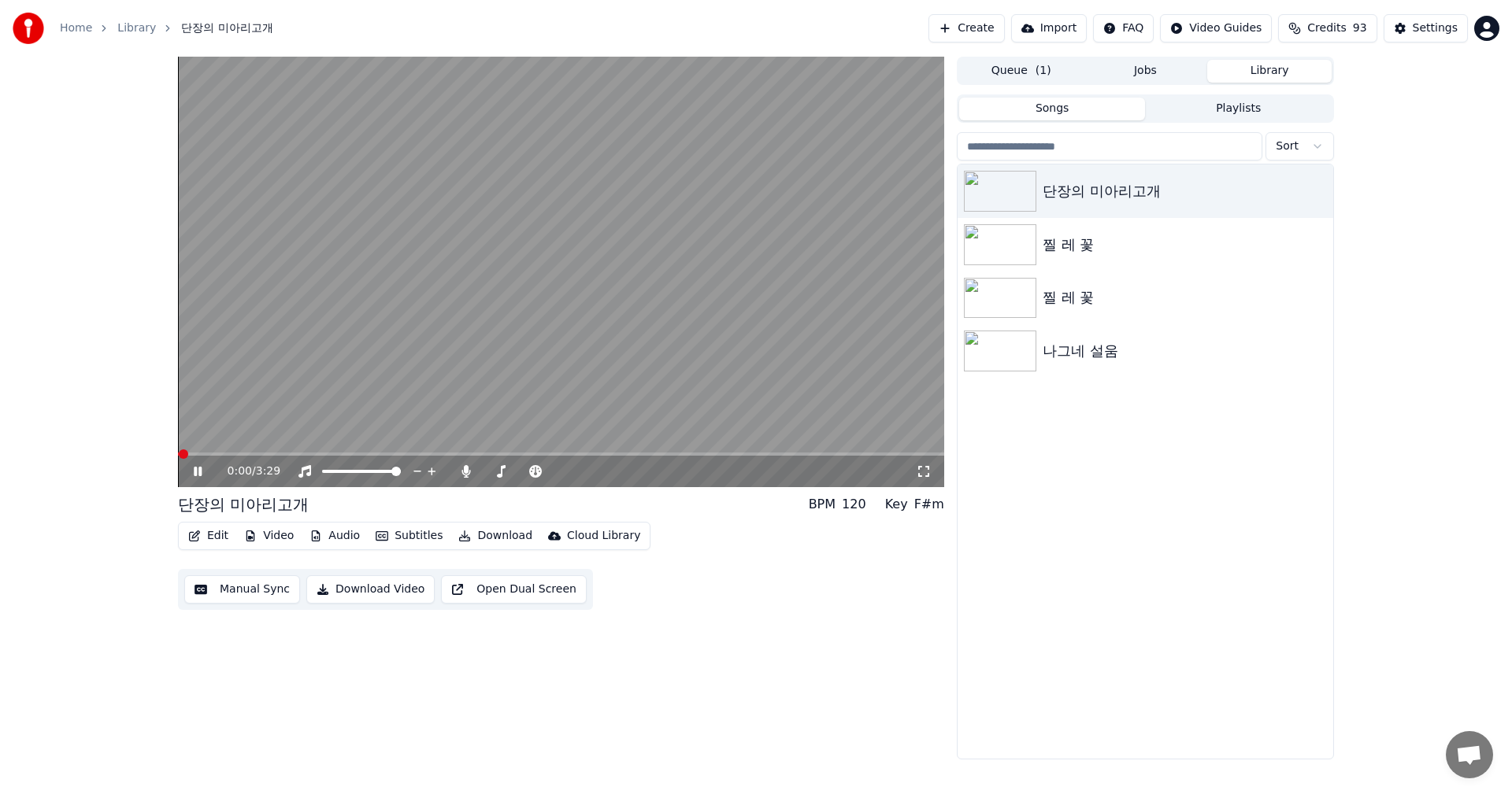
click at [211, 538] on button "Edit" at bounding box center [208, 536] width 53 height 22
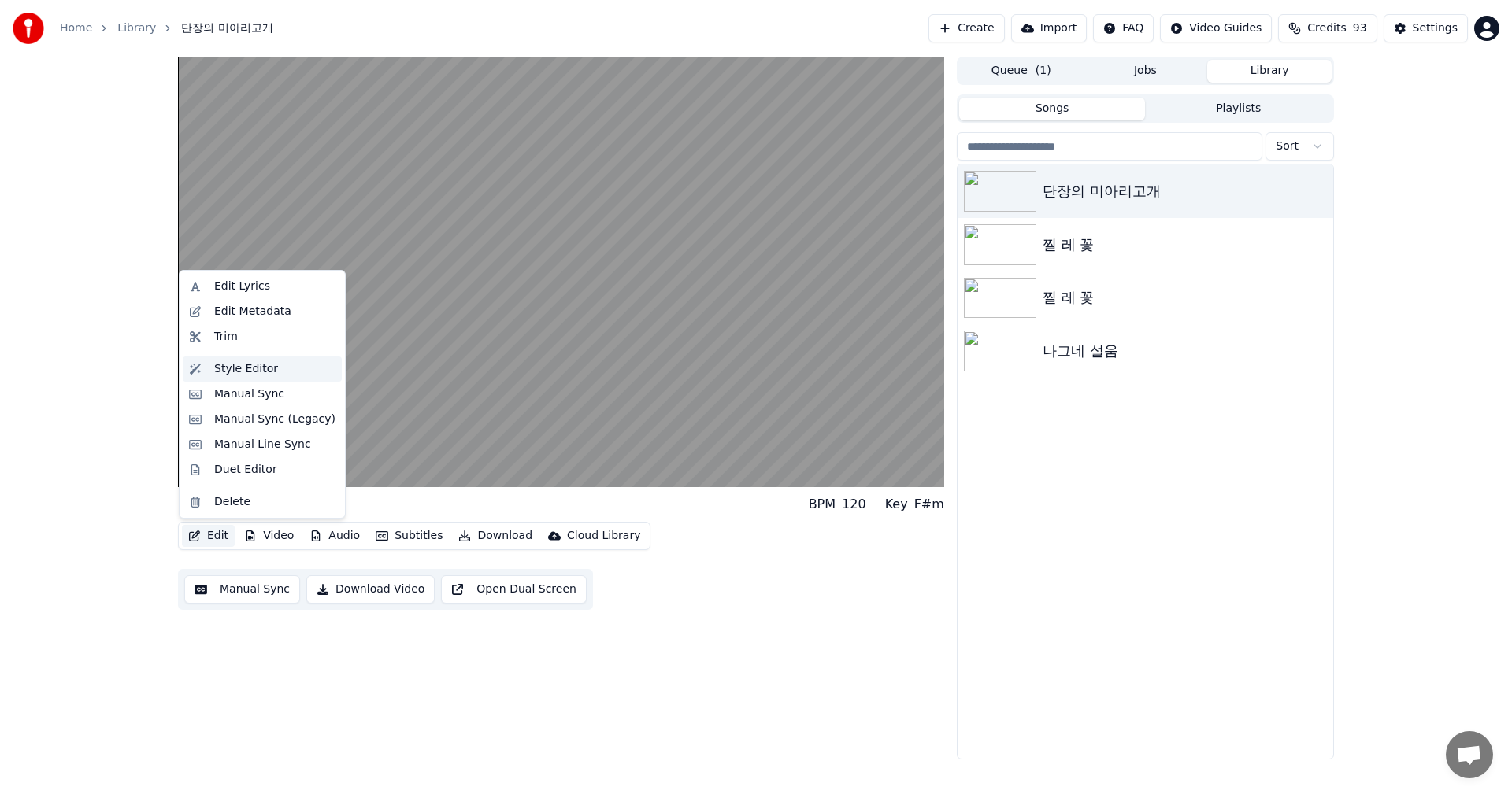
click at [250, 372] on div "Style Editor" at bounding box center [246, 369] width 64 height 16
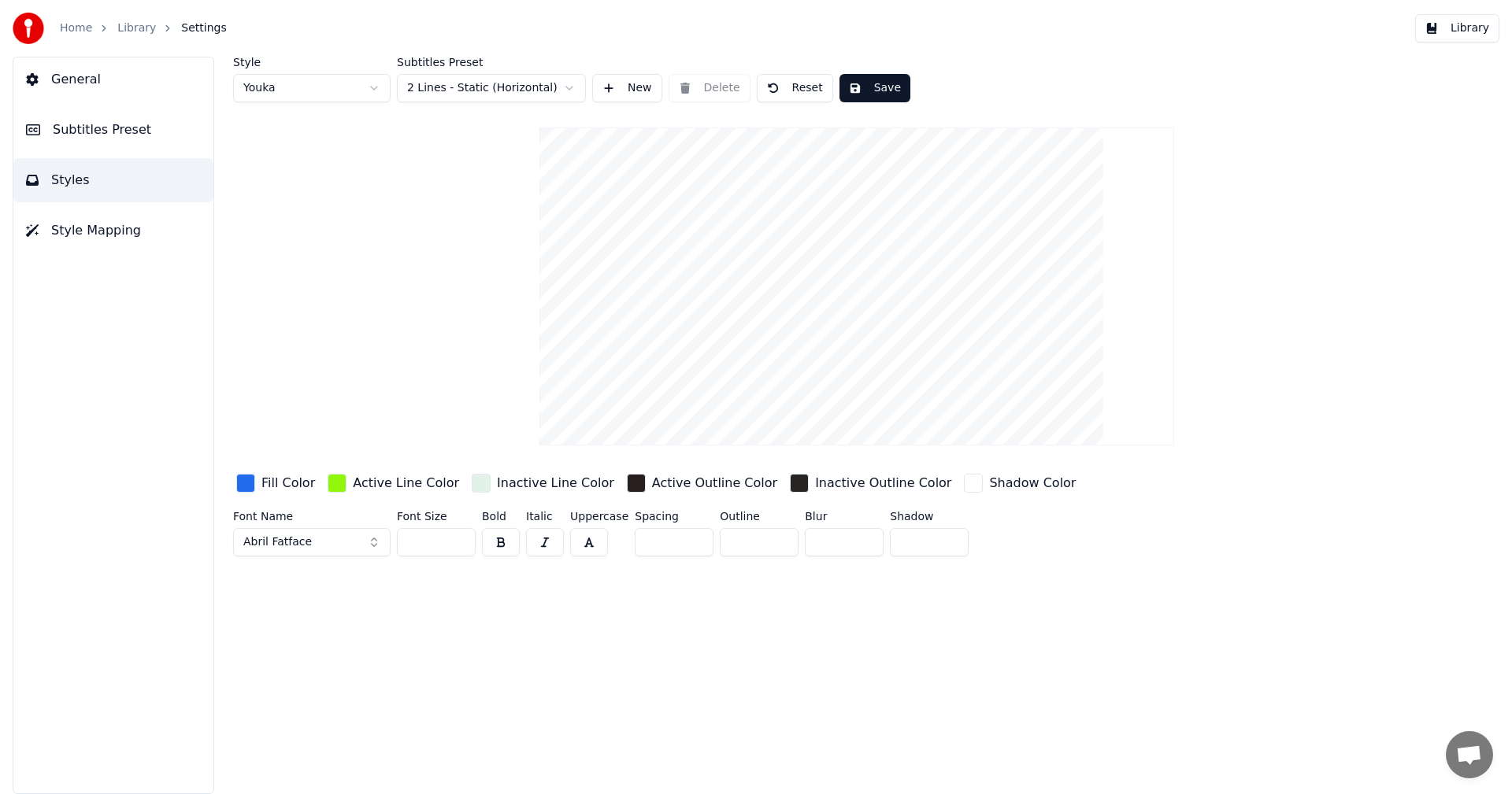
click at [1494, 31] on button "Library" at bounding box center [1457, 28] width 85 height 28
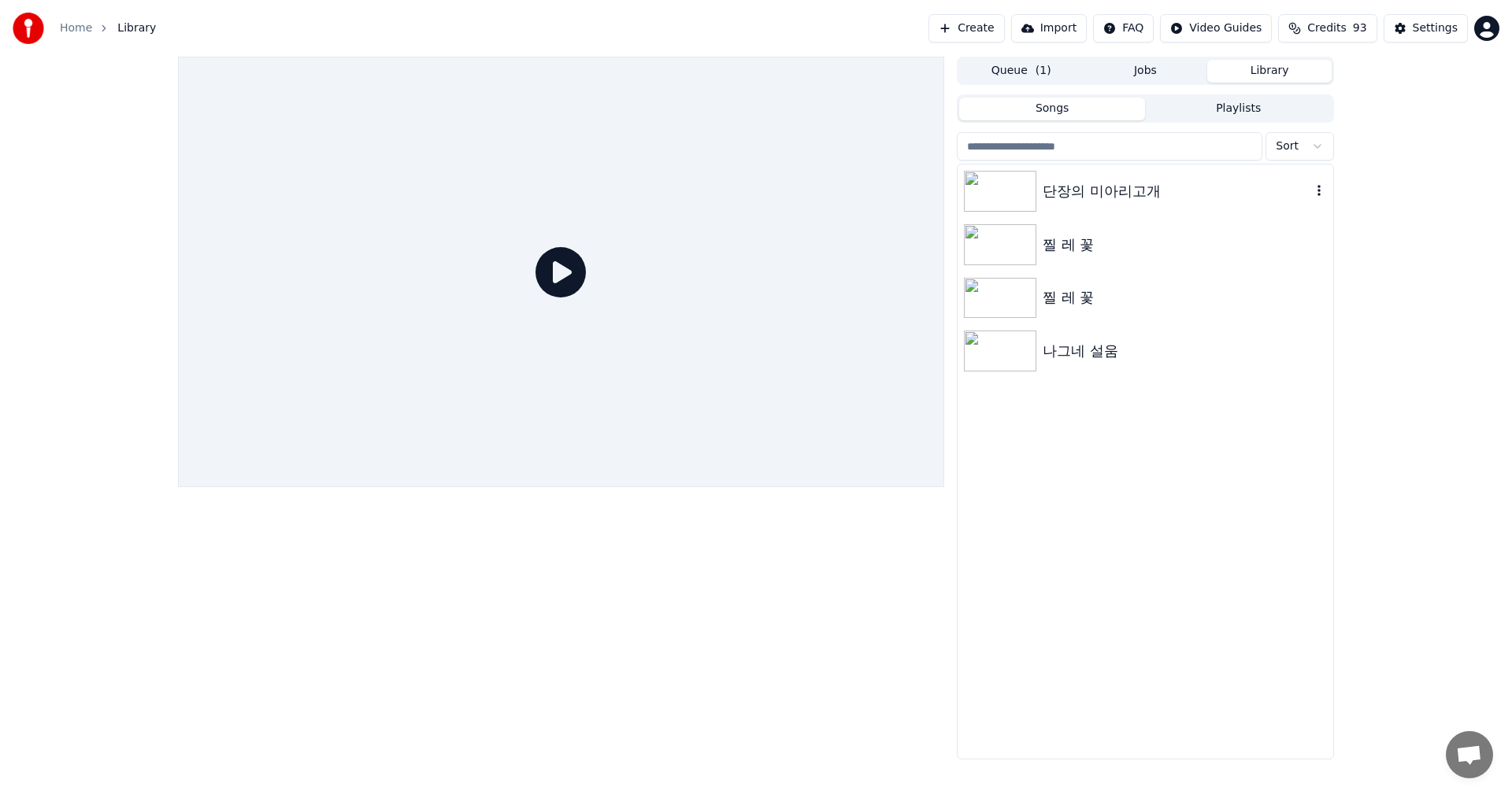
click at [1036, 189] on div at bounding box center [1002, 191] width 79 height 41
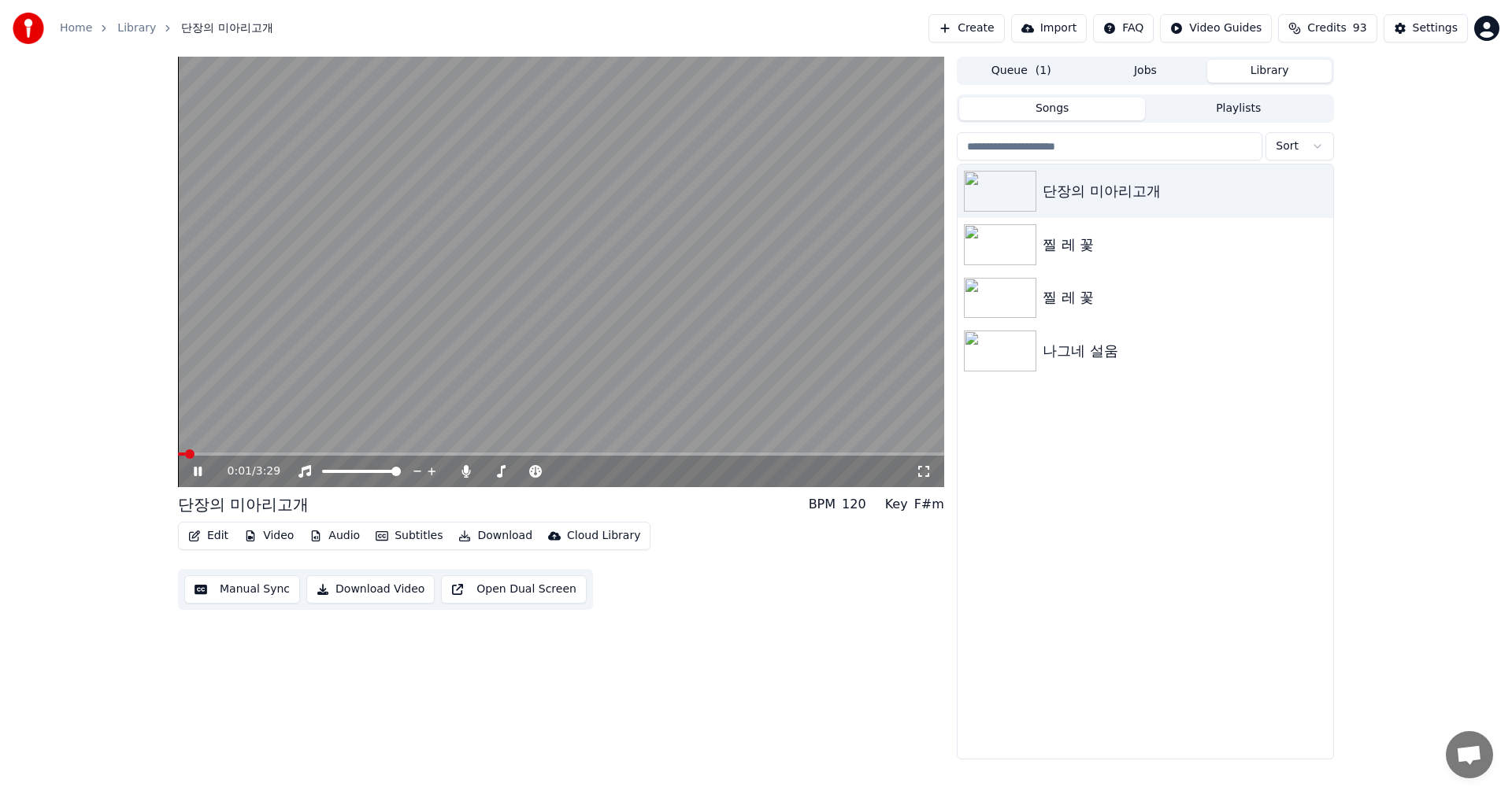
click at [213, 537] on button "Edit" at bounding box center [208, 536] width 53 height 22
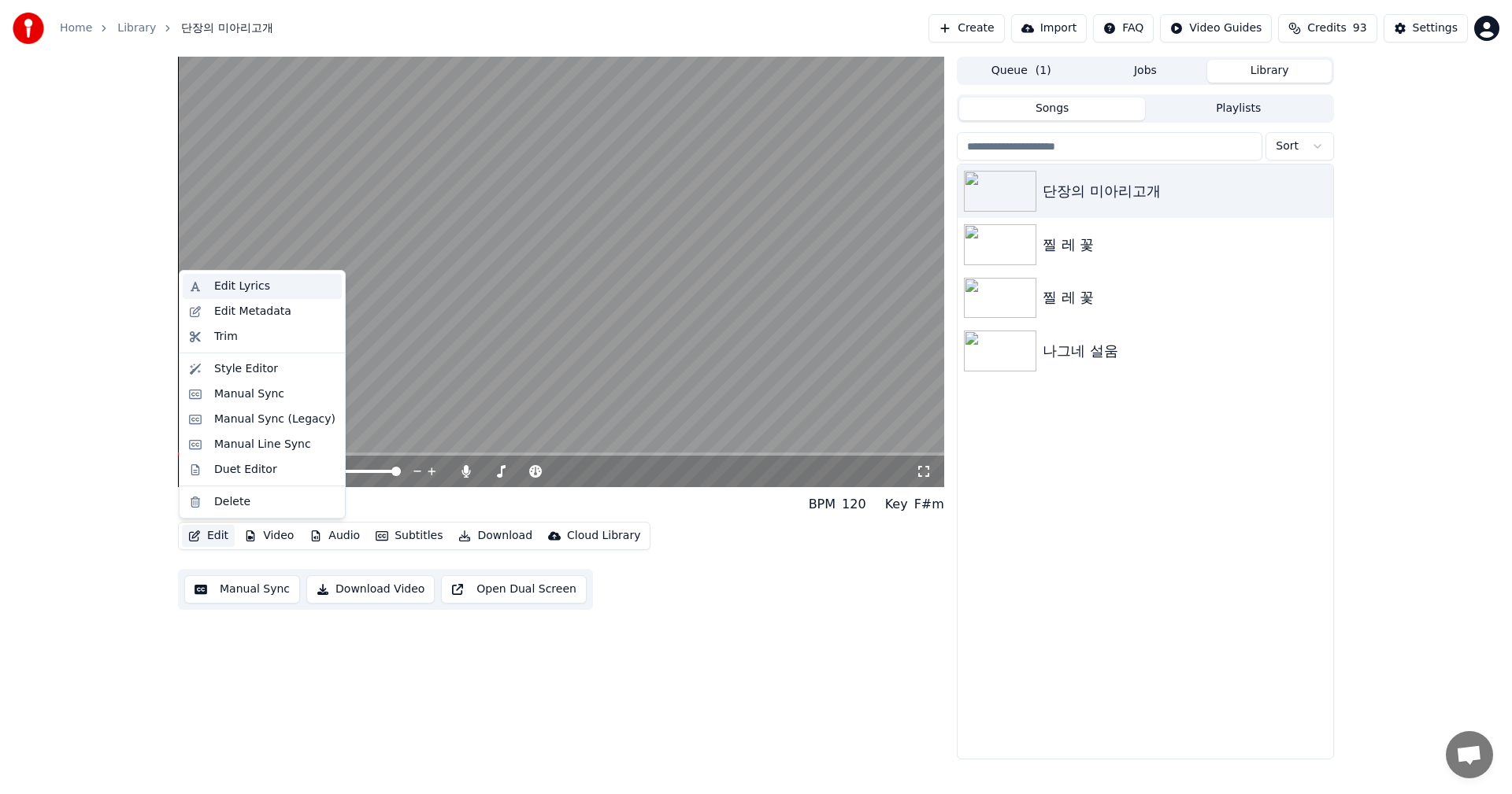
click at [234, 289] on div "Edit Lyrics" at bounding box center [242, 287] width 56 height 16
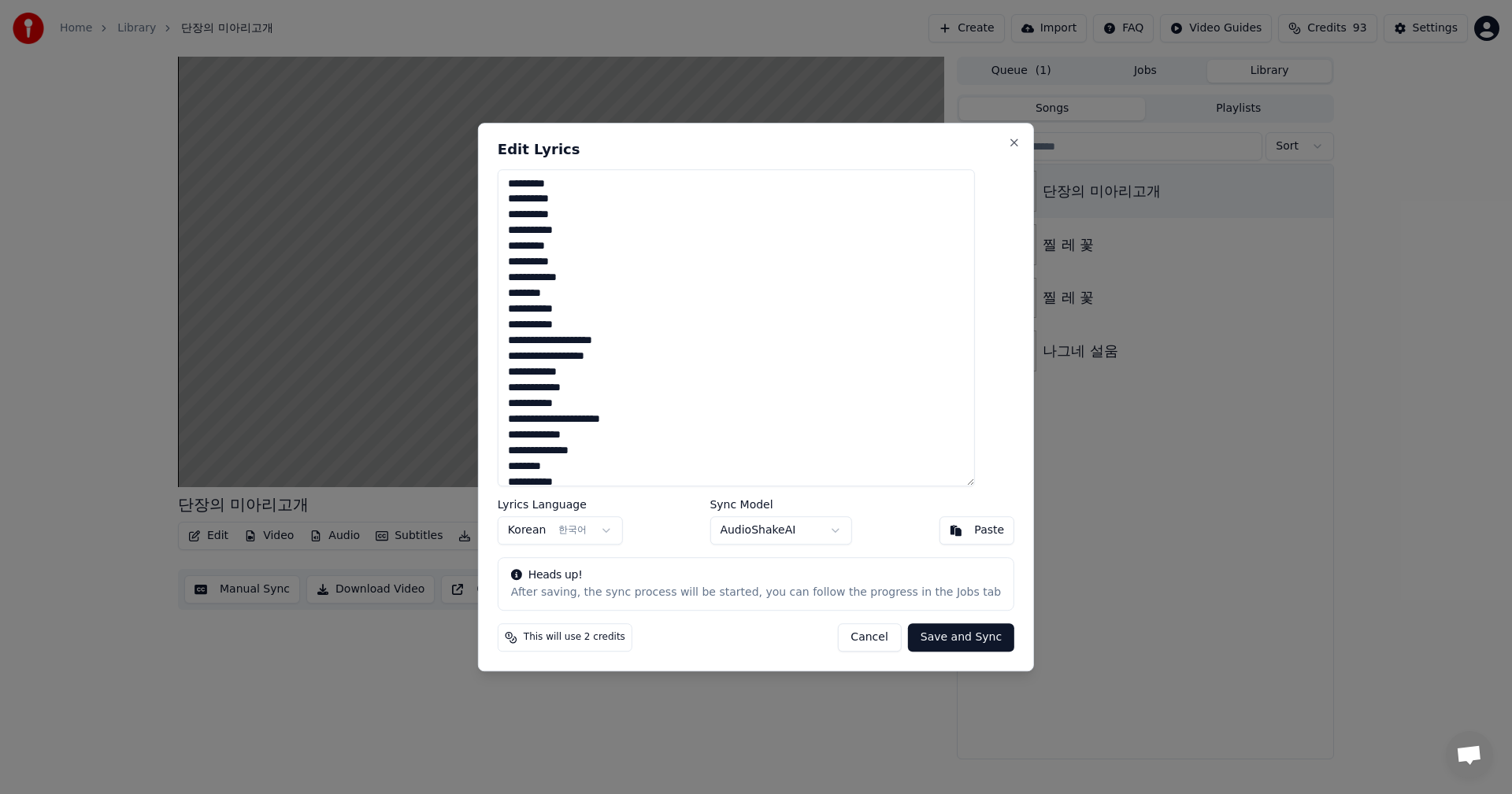
drag, startPoint x: 661, startPoint y: 477, endPoint x: 515, endPoint y: 180, distance: 330.9
click at [515, 180] on div "**********" at bounding box center [756, 397] width 555 height 549
drag, startPoint x: 555, startPoint y: 183, endPoint x: 502, endPoint y: 182, distance: 53.0
click at [502, 182] on div "**********" at bounding box center [756, 397] width 555 height 549
click at [526, 199] on textarea "**********" at bounding box center [736, 328] width 477 height 318
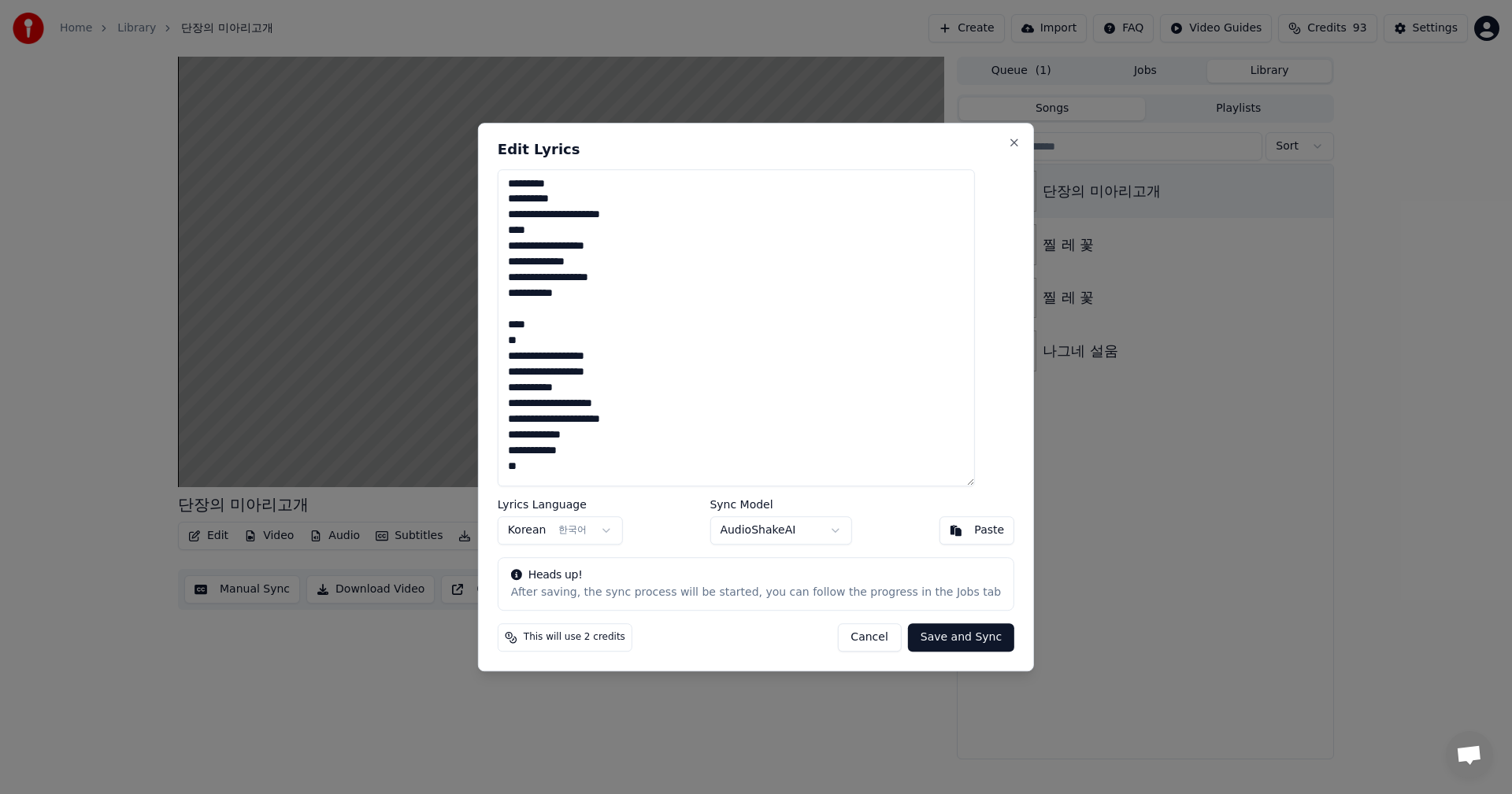
drag, startPoint x: 574, startPoint y: 228, endPoint x: 469, endPoint y: 226, distance: 105.0
click at [469, 226] on body "**********" at bounding box center [756, 397] width 1512 height 794
click at [570, 228] on textarea "**********" at bounding box center [736, 328] width 477 height 318
click at [574, 314] on textarea "**********" at bounding box center [736, 328] width 477 height 318
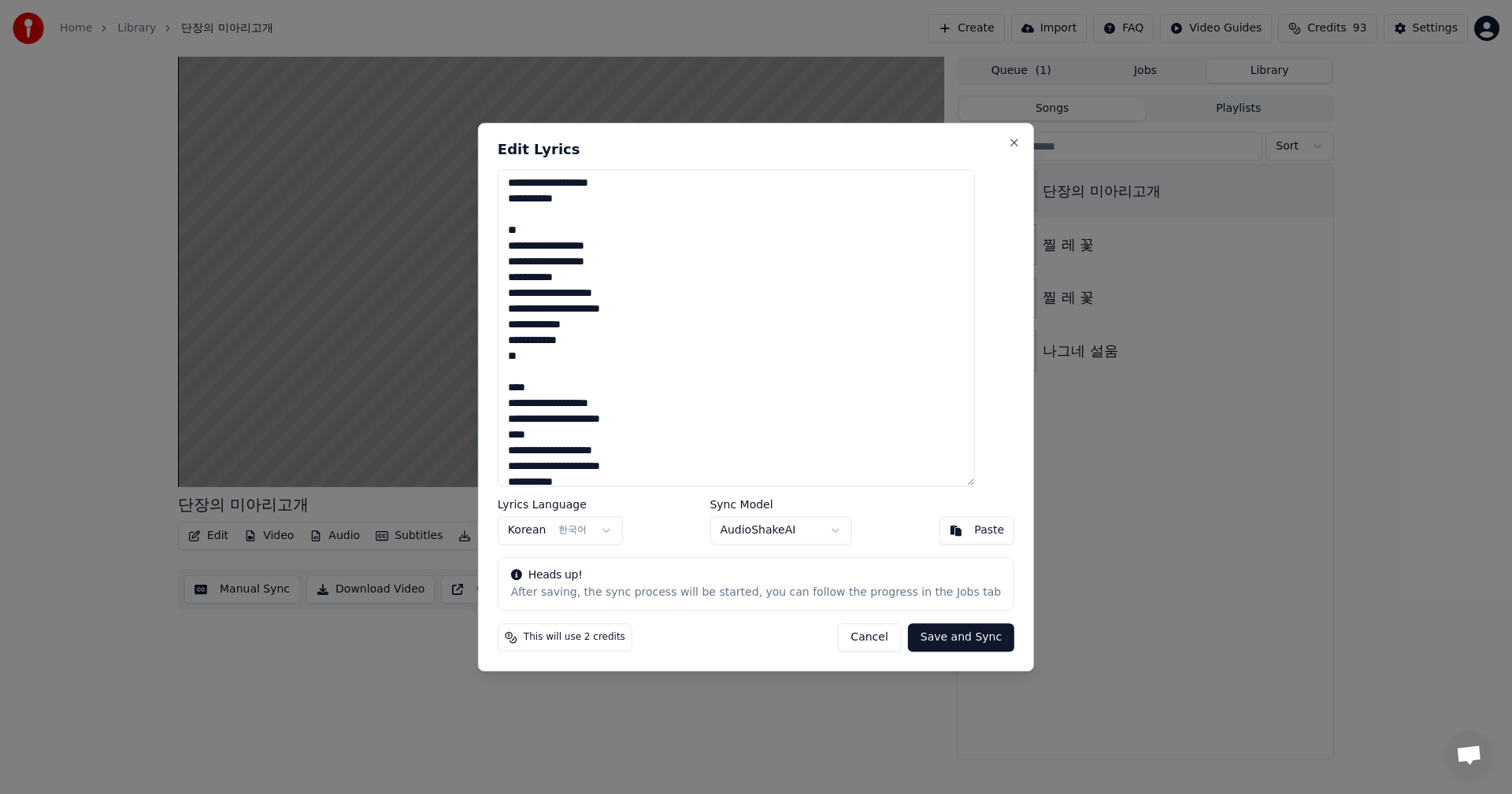
scroll to position [105, 0]
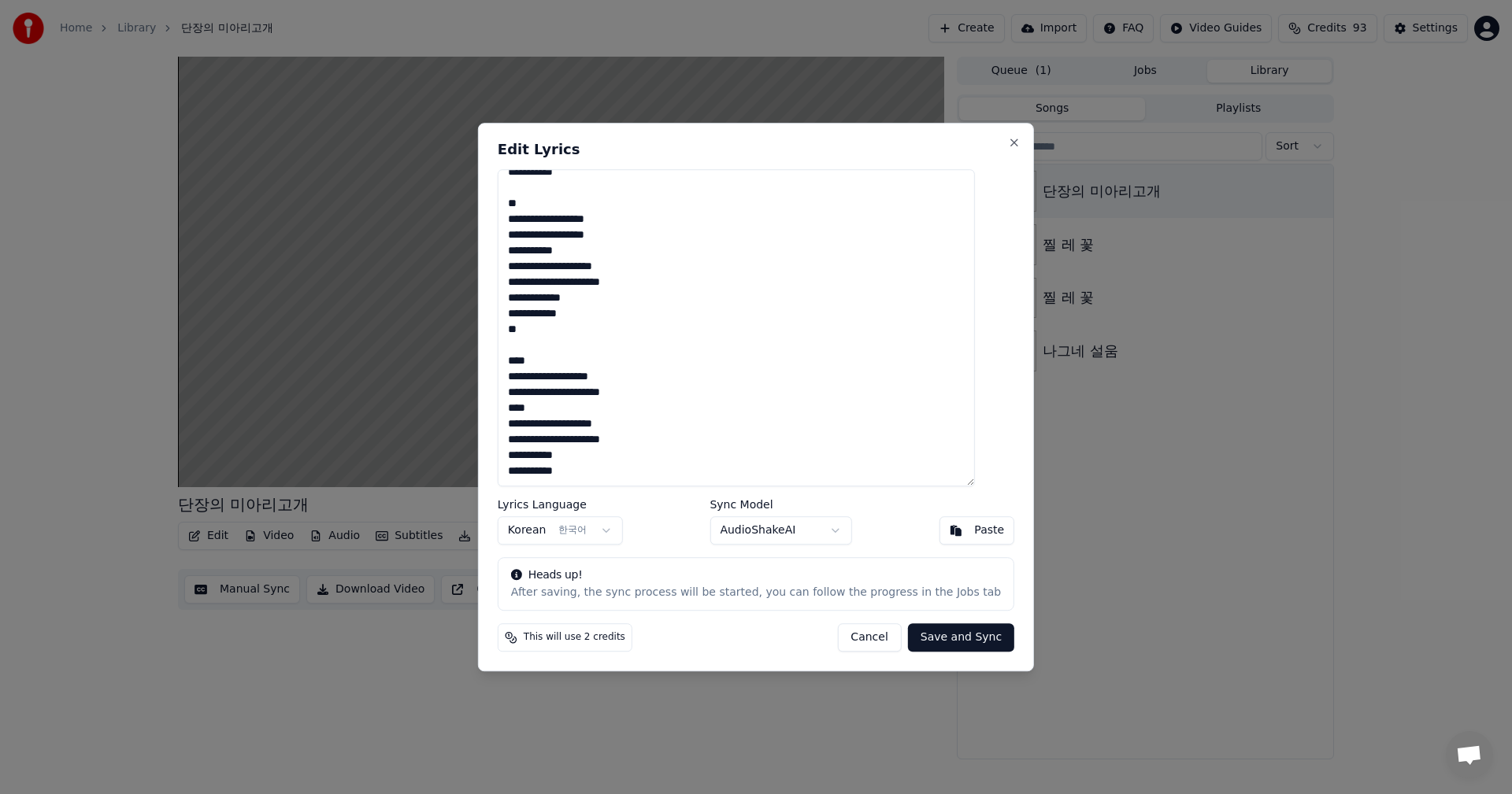
click at [562, 360] on textarea "**********" at bounding box center [736, 328] width 477 height 318
click at [526, 234] on textarea "**********" at bounding box center [736, 328] width 477 height 318
drag, startPoint x: 564, startPoint y: 411, endPoint x: 515, endPoint y: 408, distance: 49.1
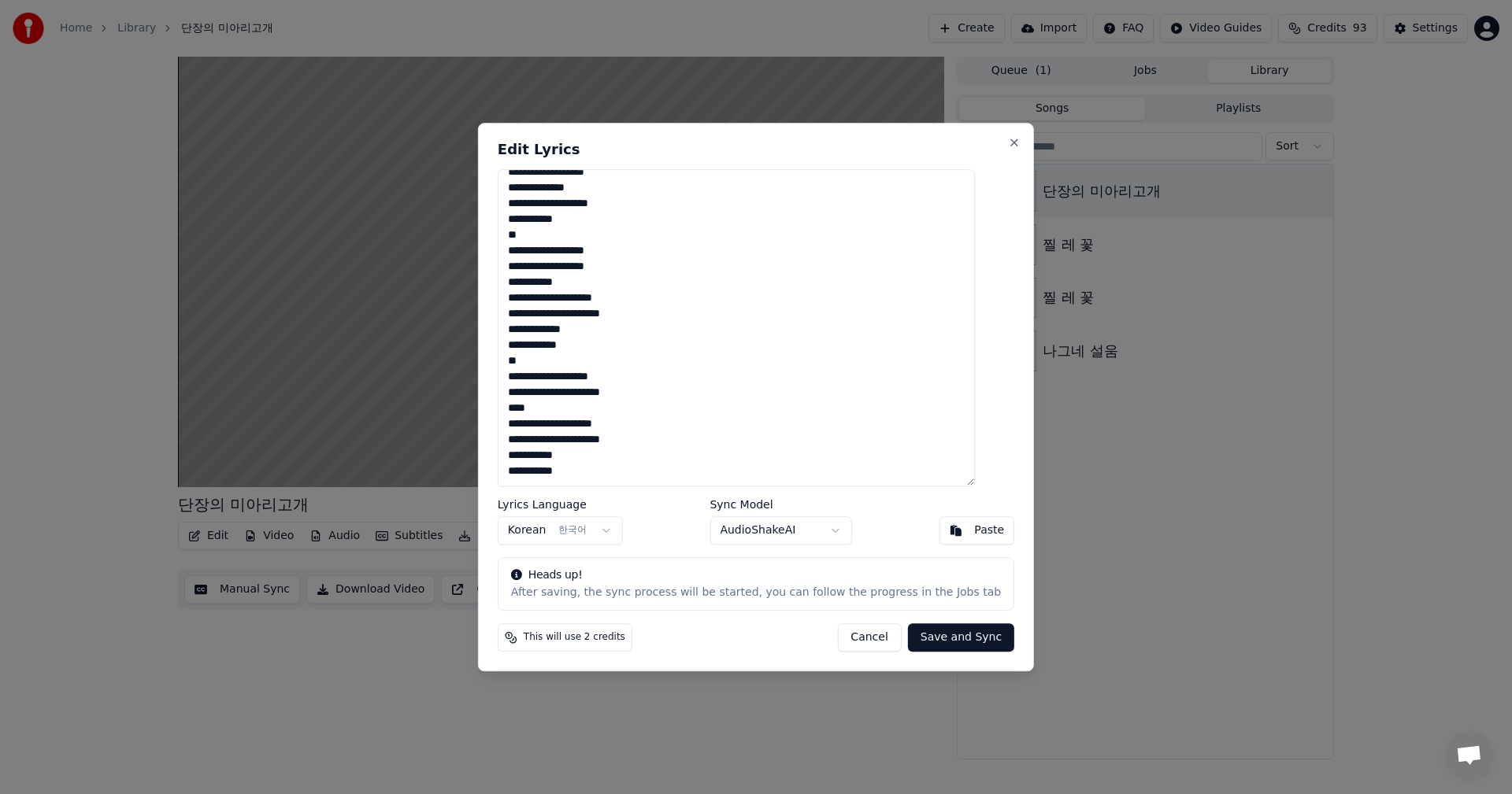
click at [515, 408] on div "**********" at bounding box center [756, 397] width 555 height 549
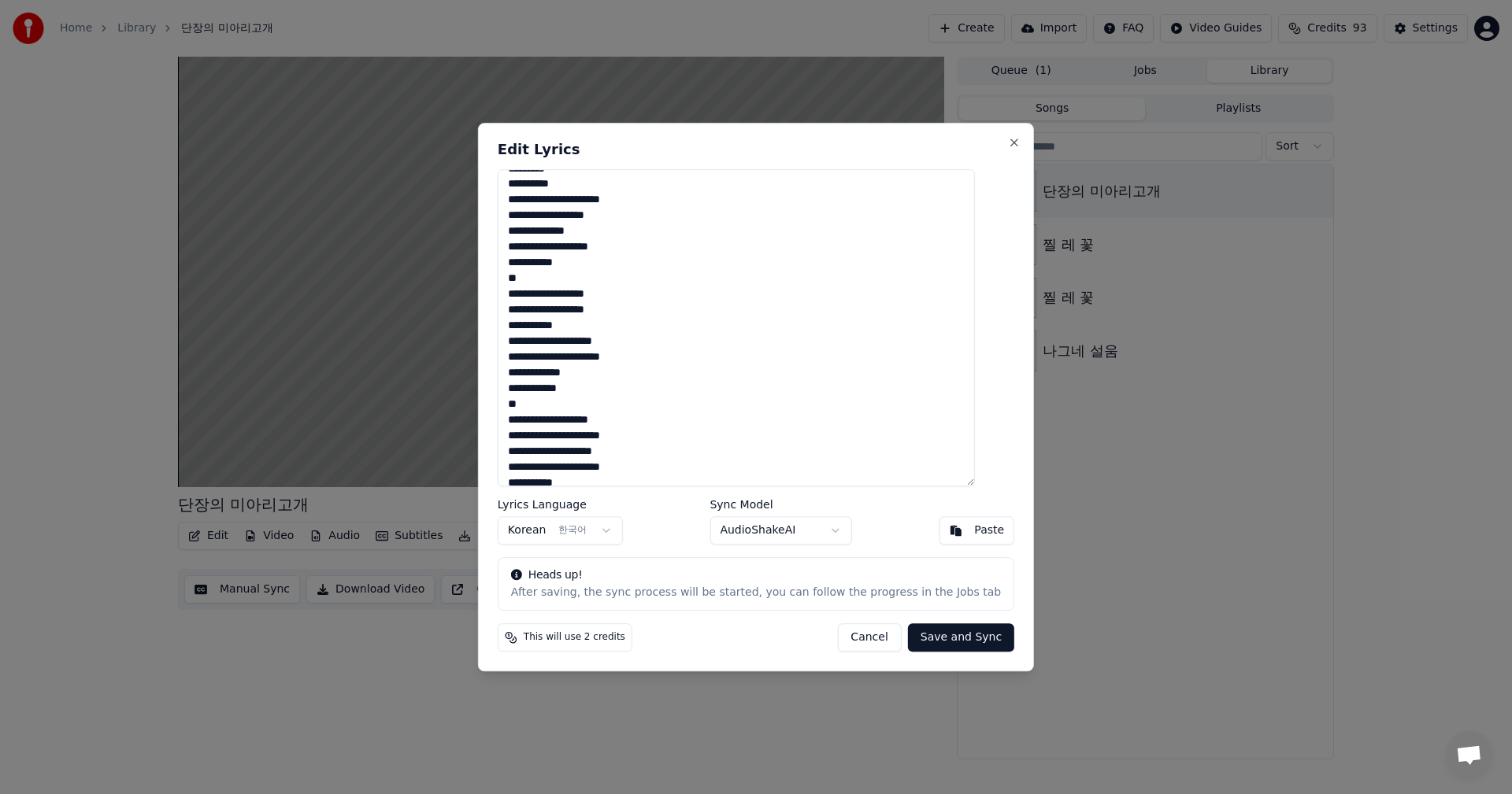
scroll to position [0, 0]
click at [630, 215] on textarea "**********" at bounding box center [736, 328] width 477 height 318
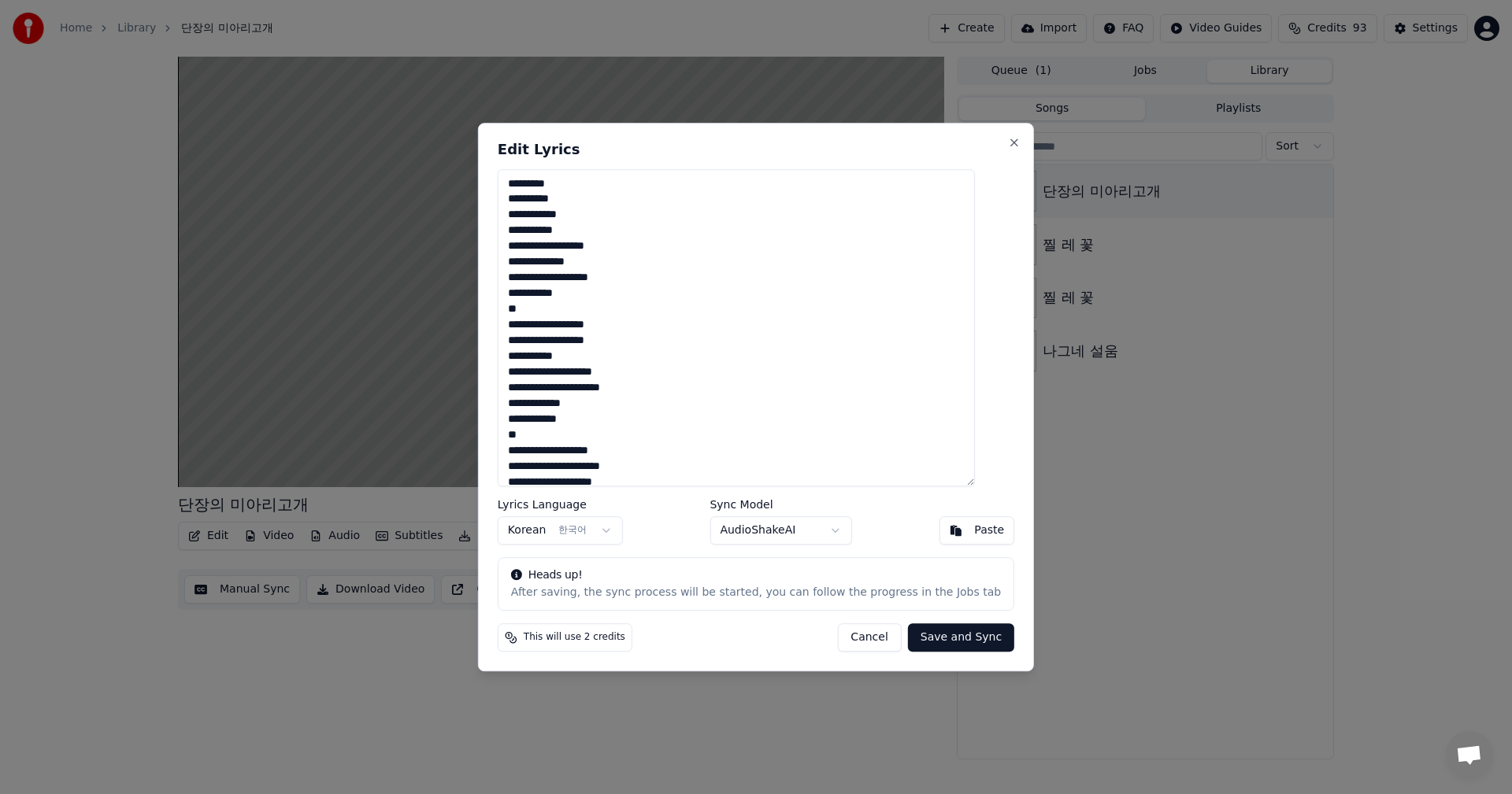
click at [613, 247] on textarea "**********" at bounding box center [736, 328] width 477 height 318
click at [607, 294] on textarea "**********" at bounding box center [736, 328] width 477 height 318
click at [627, 355] on textarea "**********" at bounding box center [736, 328] width 477 height 318
click at [642, 388] on textarea "**********" at bounding box center [736, 328] width 477 height 318
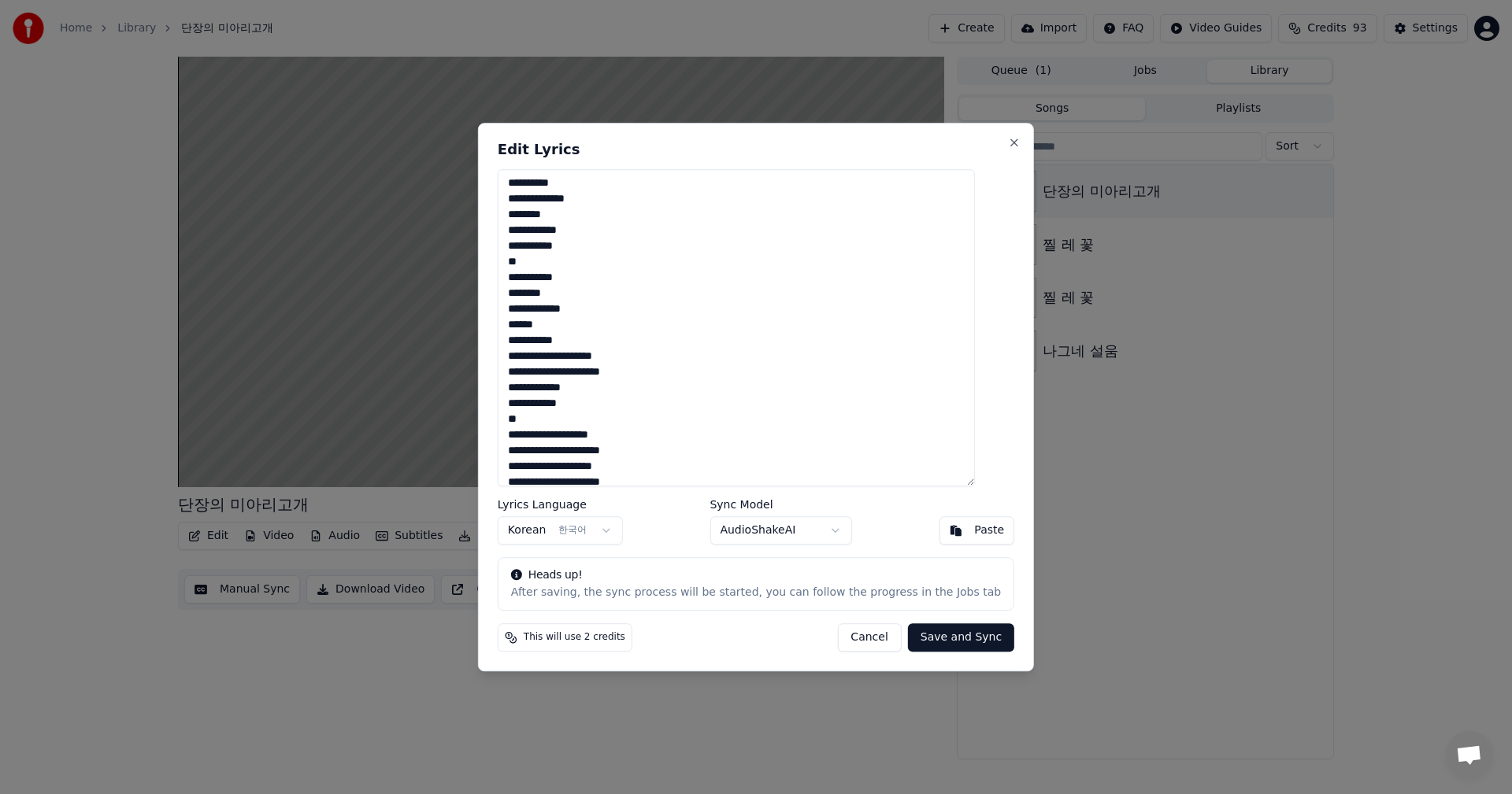
click at [631, 356] on textarea "**********" at bounding box center [736, 328] width 477 height 318
click at [654, 387] on textarea "**********" at bounding box center [736, 328] width 477 height 318
click at [637, 391] on textarea "**********" at bounding box center [736, 328] width 477 height 318
click at [631, 425] on textarea "**********" at bounding box center [736, 328] width 477 height 318
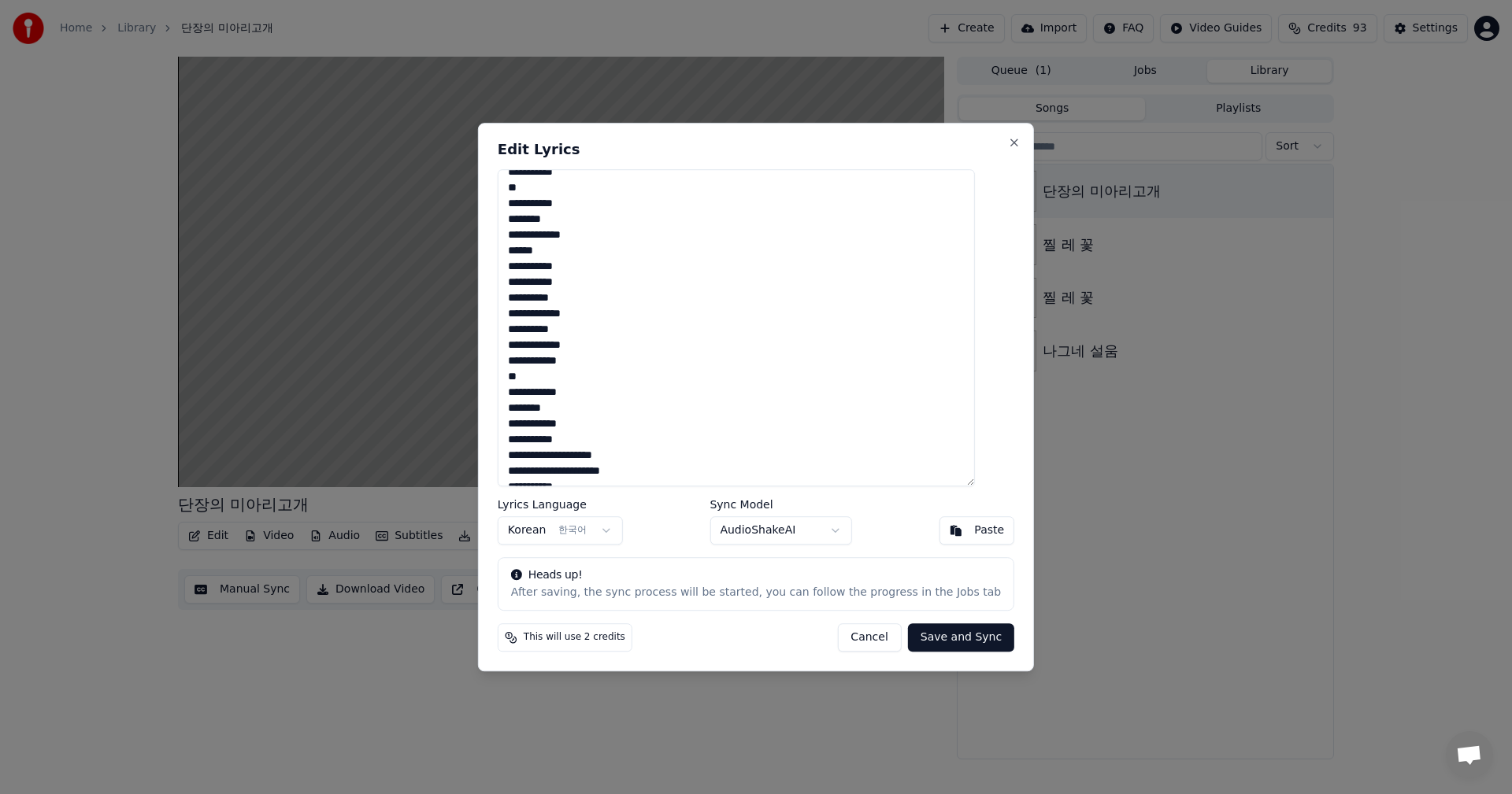
scroll to position [184, 0]
click at [627, 424] on textarea "**********" at bounding box center [736, 328] width 477 height 318
click at [654, 453] on textarea "**********" at bounding box center [736, 328] width 477 height 318
click at [947, 639] on button "Save and Sync" at bounding box center [961, 638] width 107 height 28
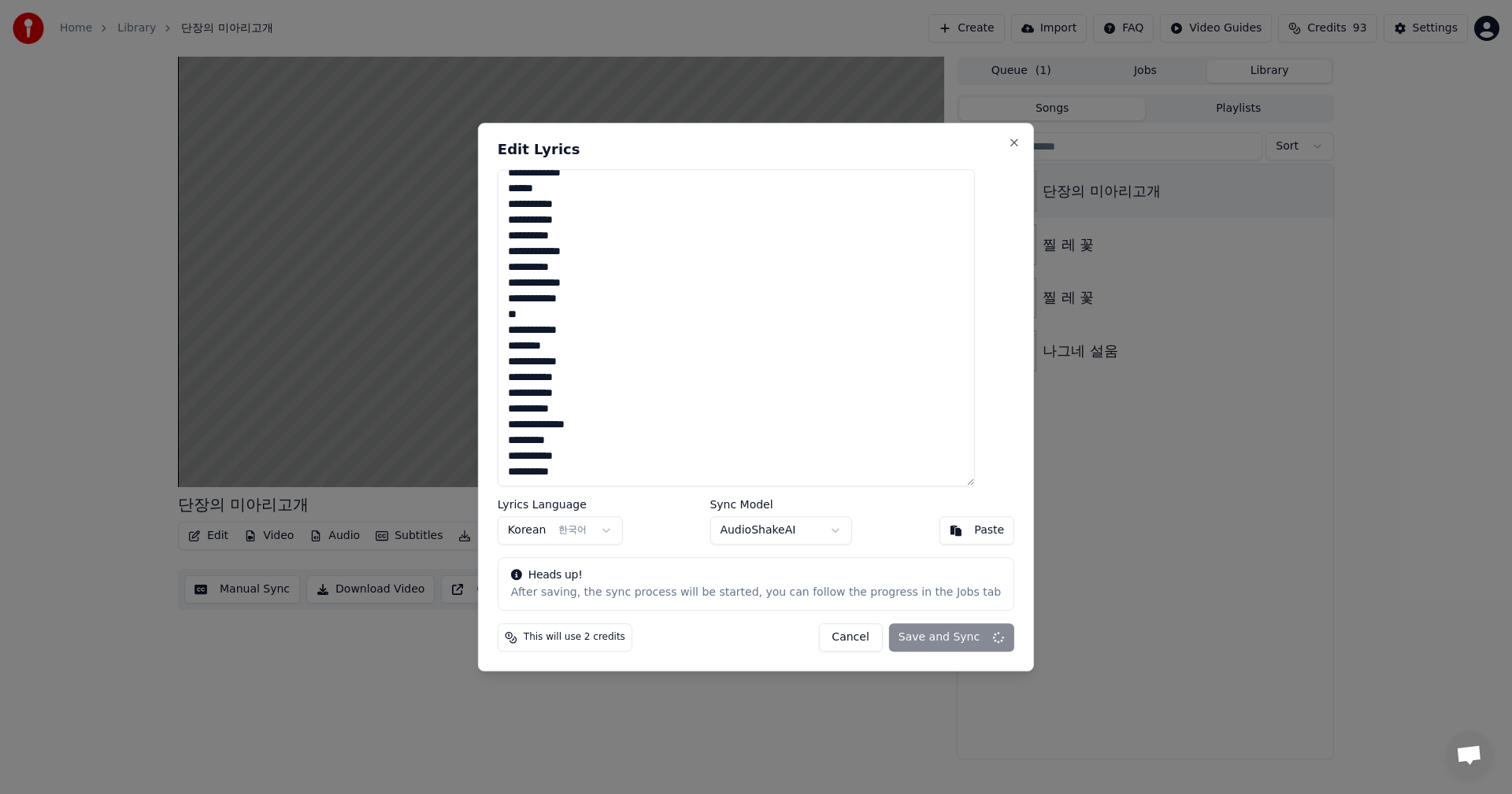
type textarea "**********"
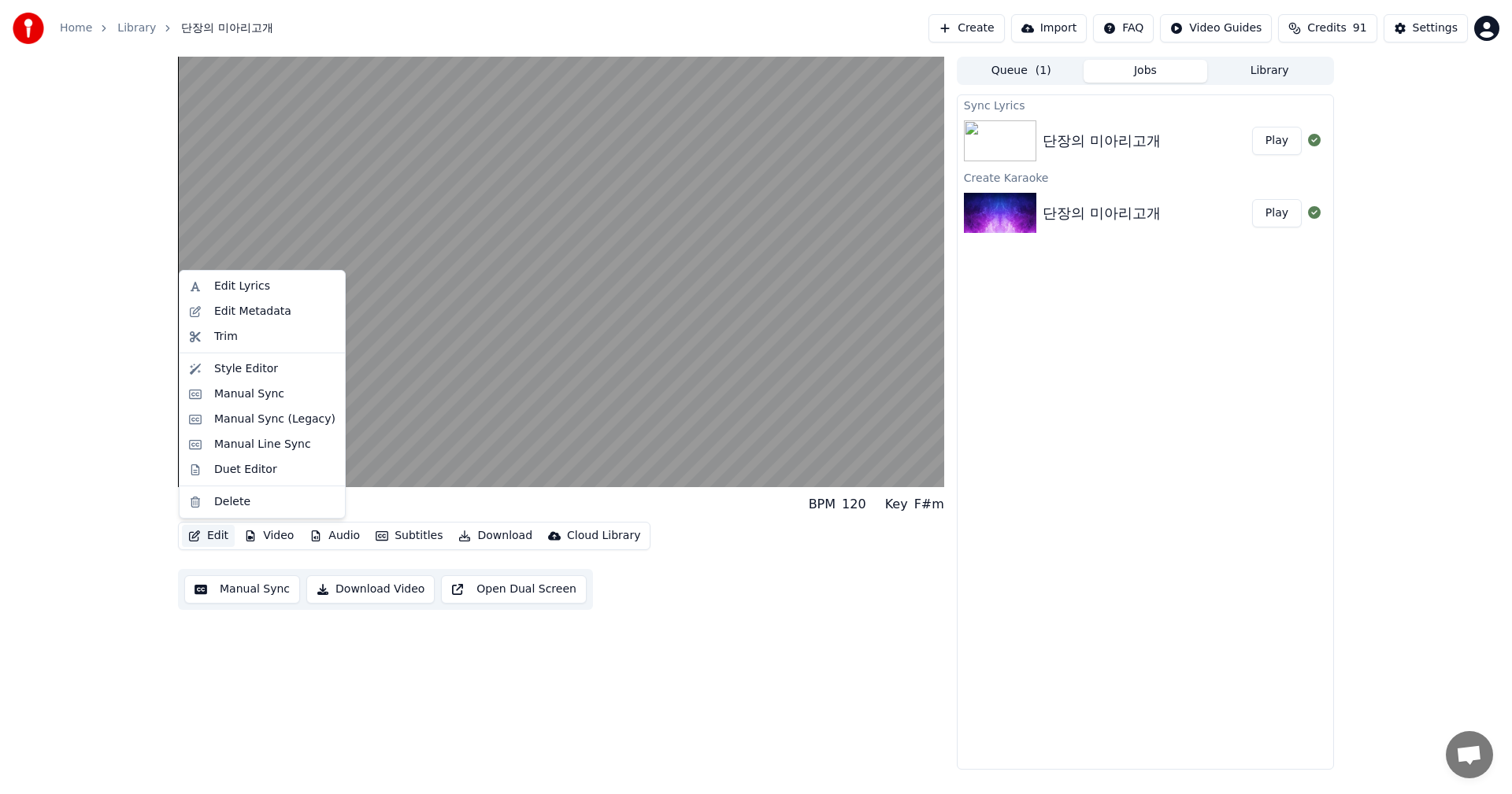
click at [202, 537] on button "Edit" at bounding box center [208, 536] width 53 height 22
click at [252, 394] on div "Manual Sync" at bounding box center [249, 394] width 70 height 16
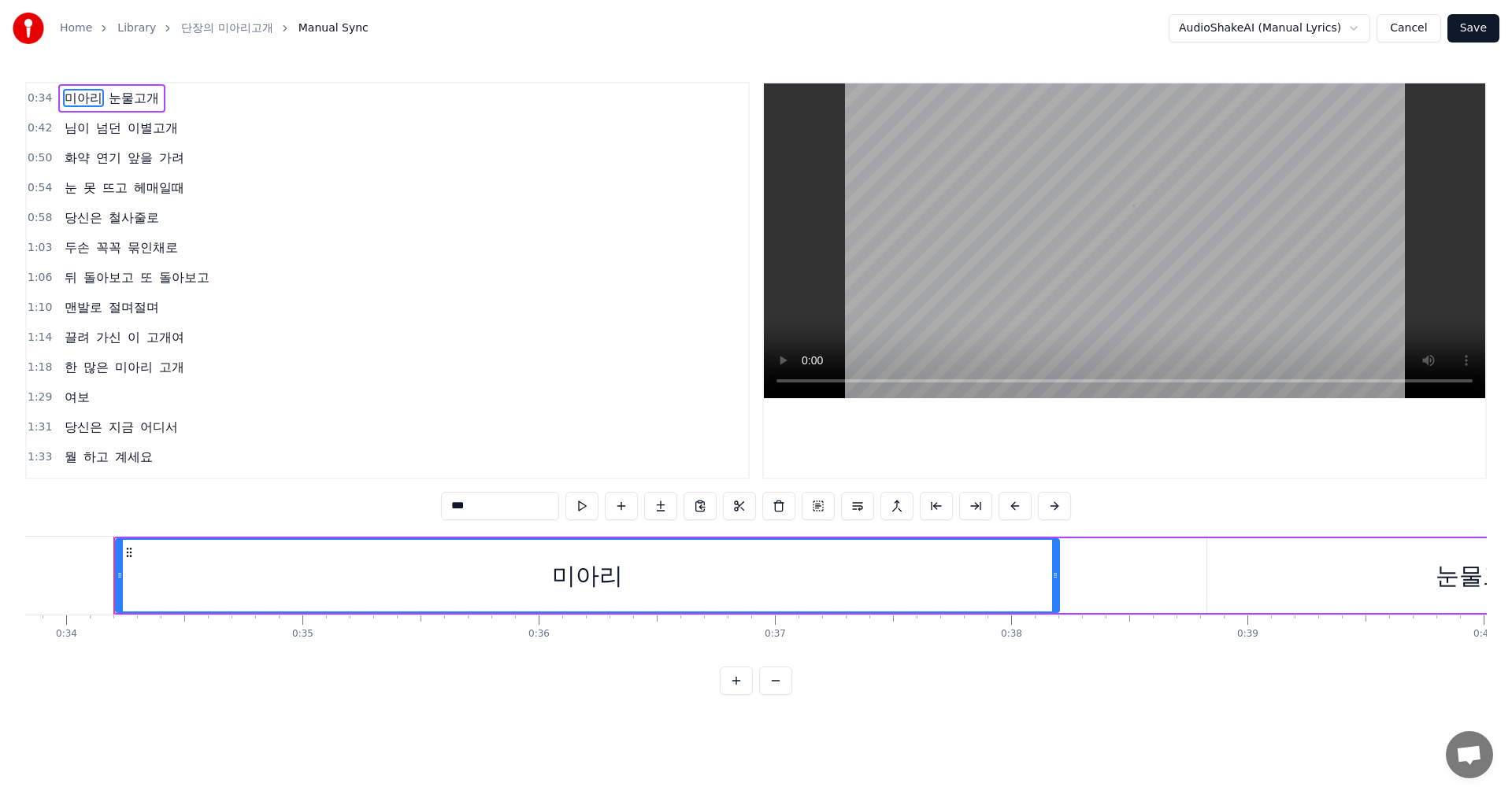
scroll to position [0, 7999]
click at [1107, 514] on div "0:34 미아리 눈물고개 0:42 님이 넘던 이별고개 0:50 화약 연기 앞을 가려 0:54 눈 못 뜨고 헤매일때 0:58 당신은 철사줄로 1…" at bounding box center [756, 388] width 1461 height 613
click at [987, 584] on div "미아리" at bounding box center [578, 576] width 942 height 72
click at [1021, 643] on div "미아리 눈물고개 님이 넘던 이별고개 화약 연기 앞을 가려 눈 못 뜨고 헤매일때 당신은 철사줄로 두손 꼭꼭 묶인채로 뒤 돌아보고 또 돌아보고 맨…" at bounding box center [756, 595] width 1461 height 118
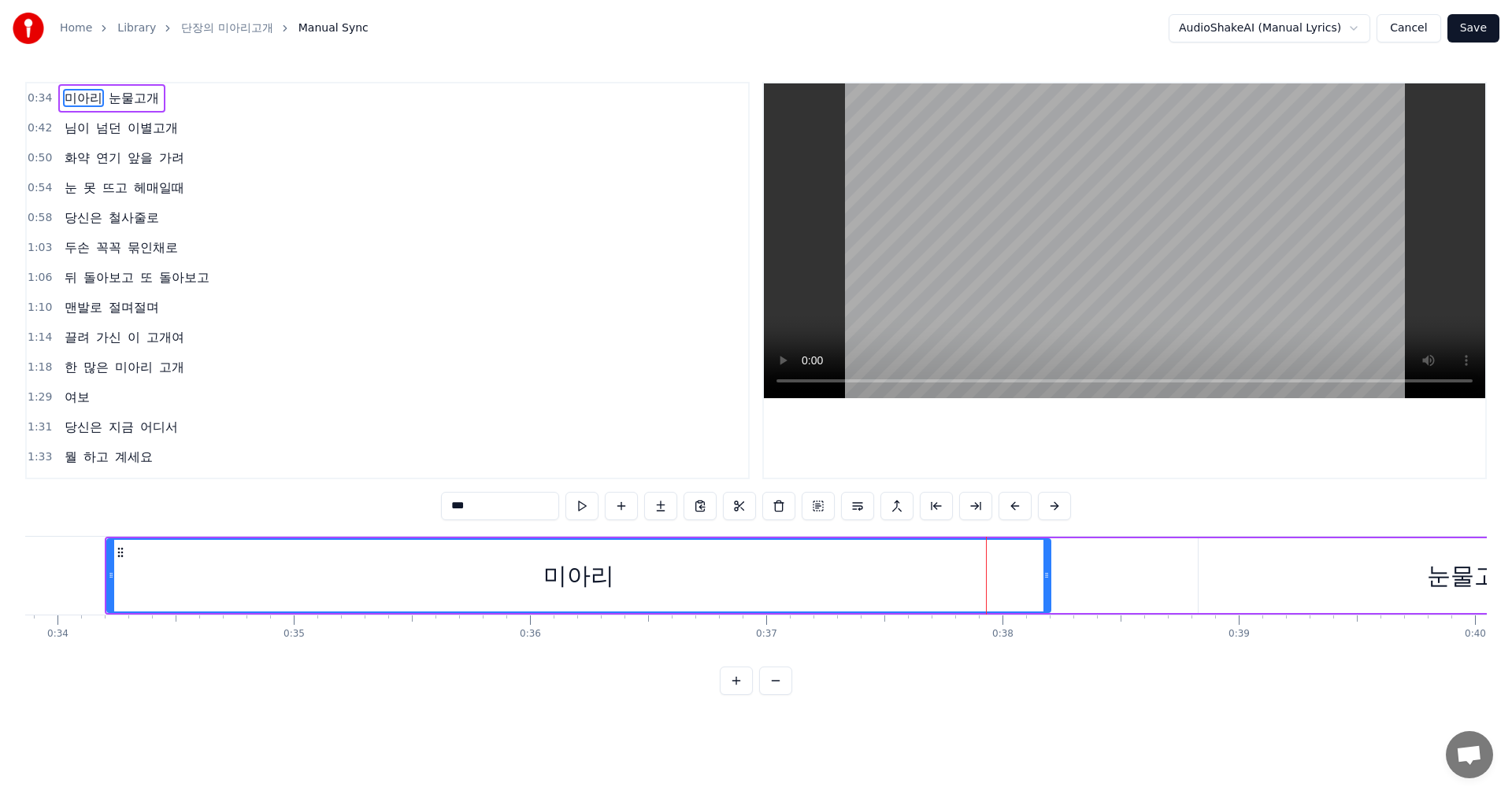
click at [779, 598] on div "미아리" at bounding box center [578, 576] width 942 height 72
click at [1136, 577] on div "미아리 눈물고개" at bounding box center [928, 575] width 1647 height 78
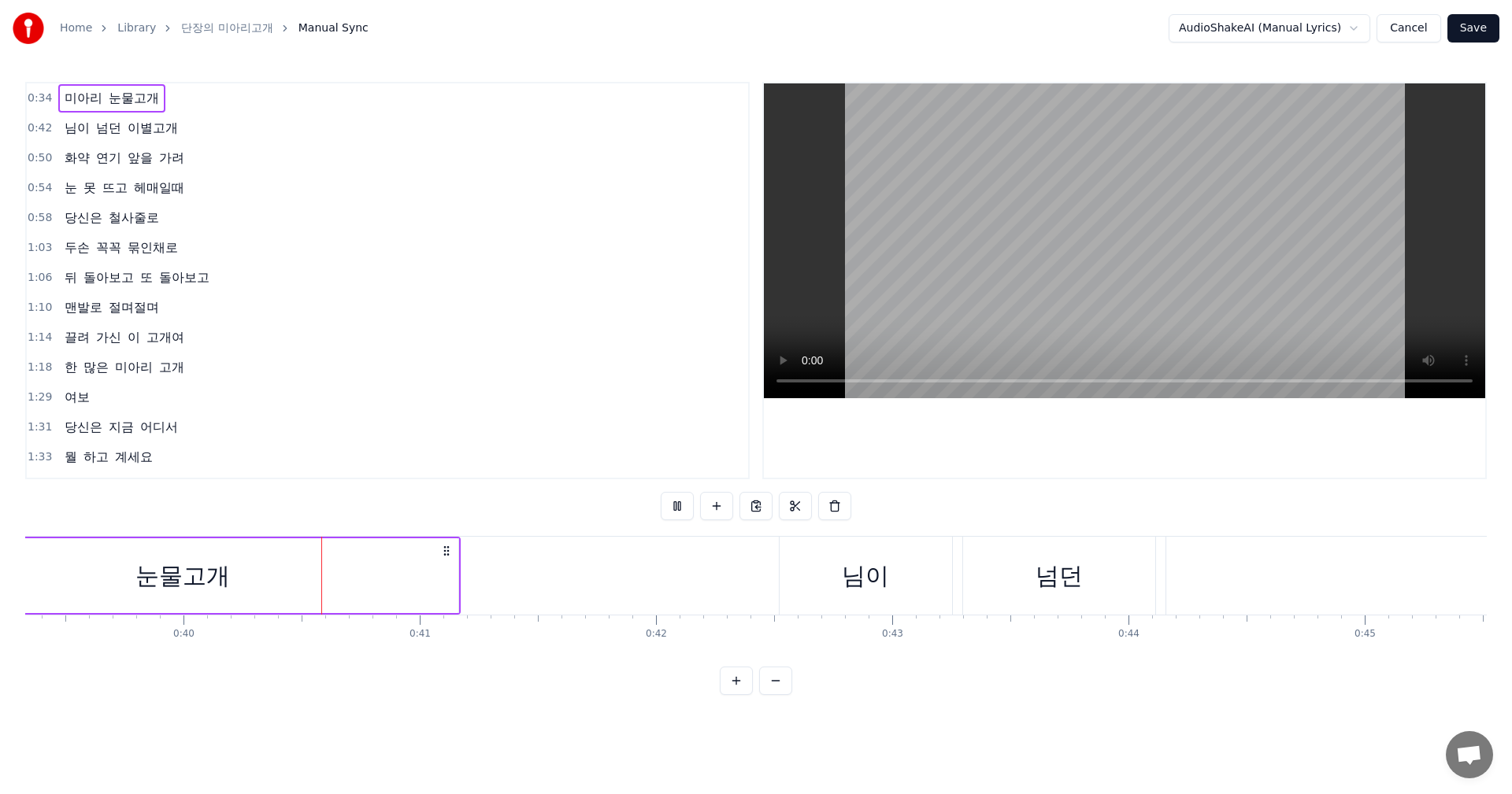
scroll to position [0, 9359]
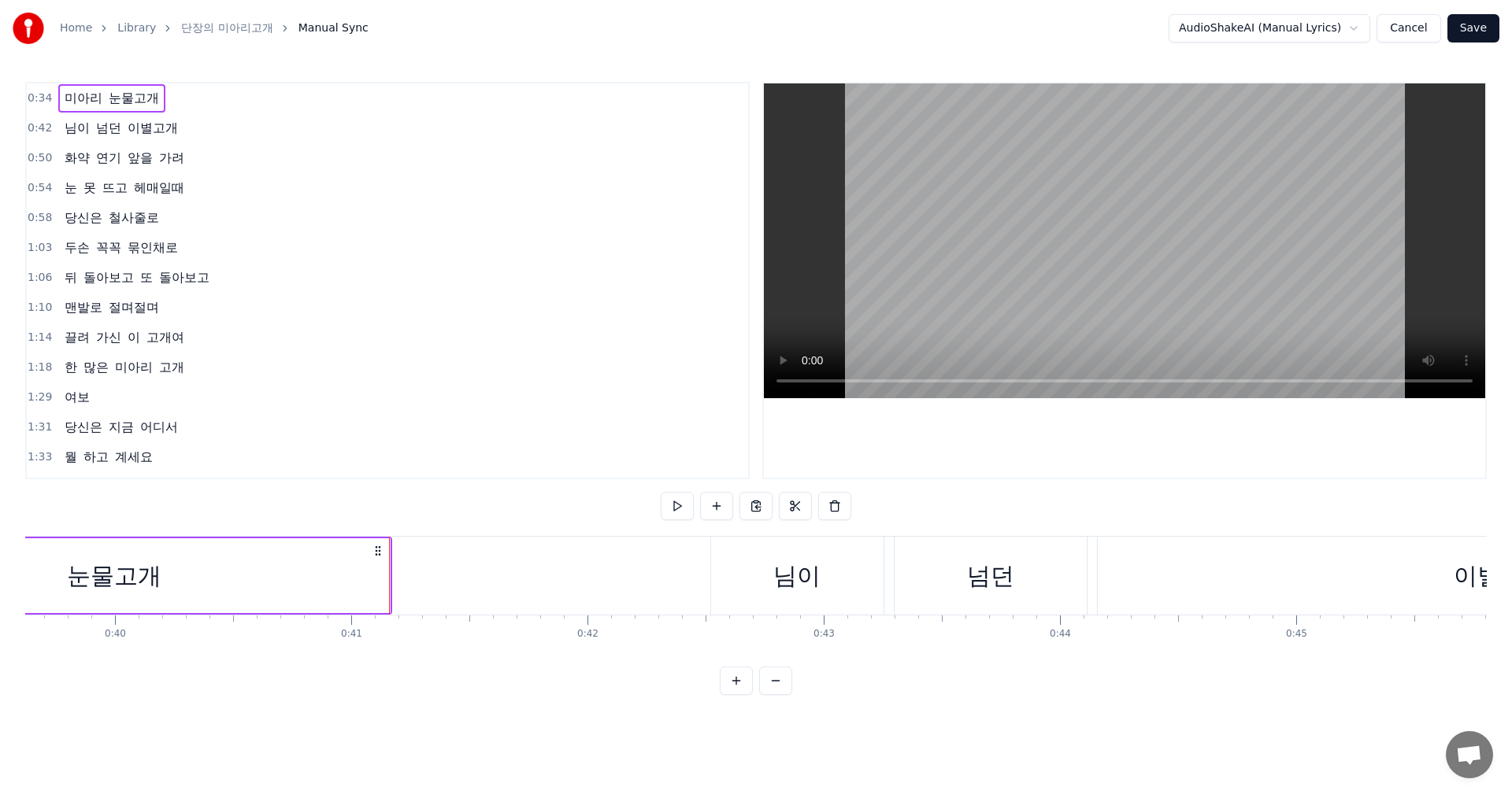
click at [745, 583] on div "님이" at bounding box center [797, 575] width 173 height 78
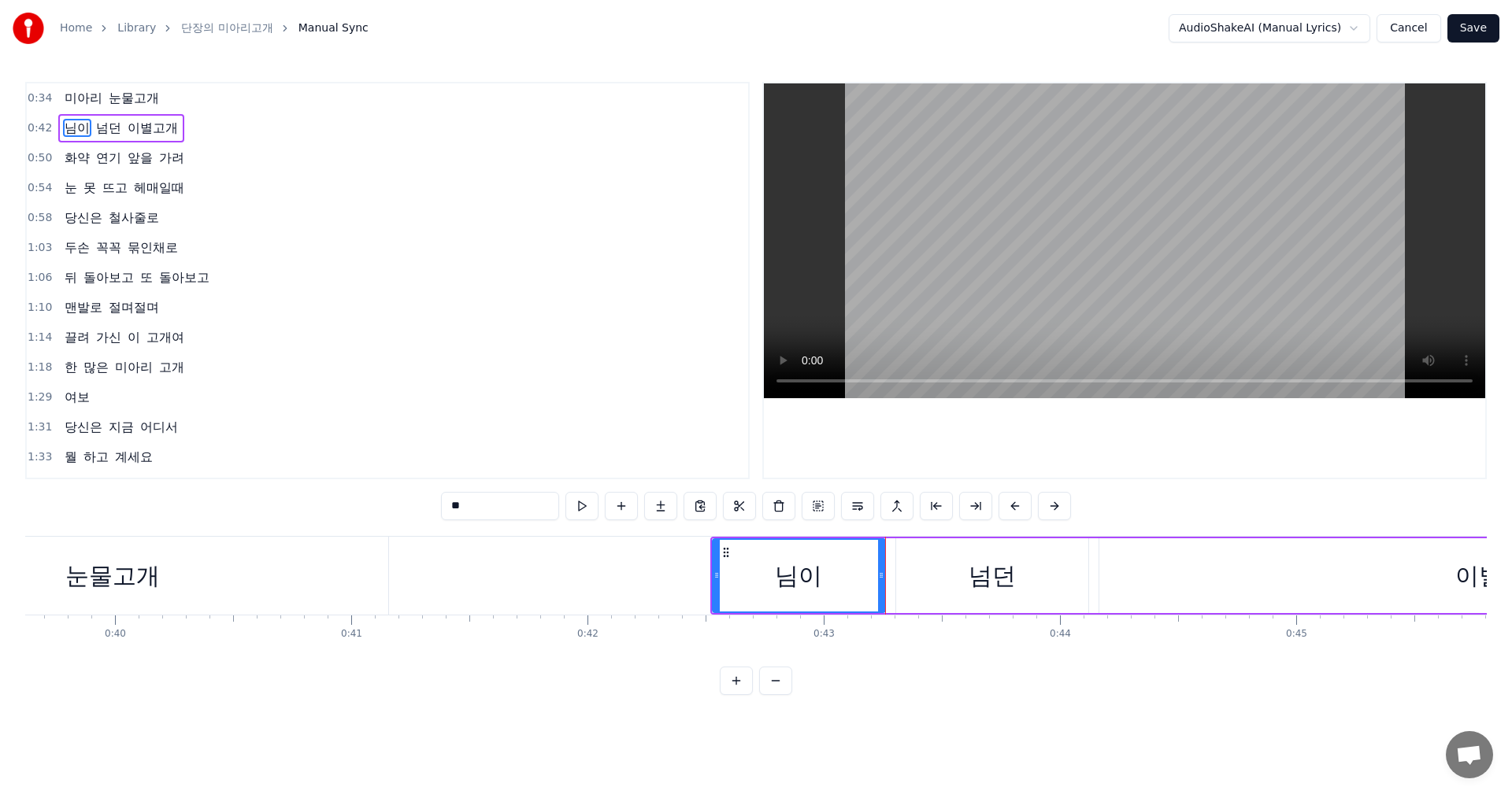
click at [748, 645] on div "미아리 눈물고개 님이 넘던 이별고개 화약 연기 앞을 가려 눈 못 뜨고 헤매일때 당신은 철사줄로 두손 꼭꼭 묶인채로 뒤 돌아보고 또 돌아보고 맨…" at bounding box center [756, 595] width 1461 height 118
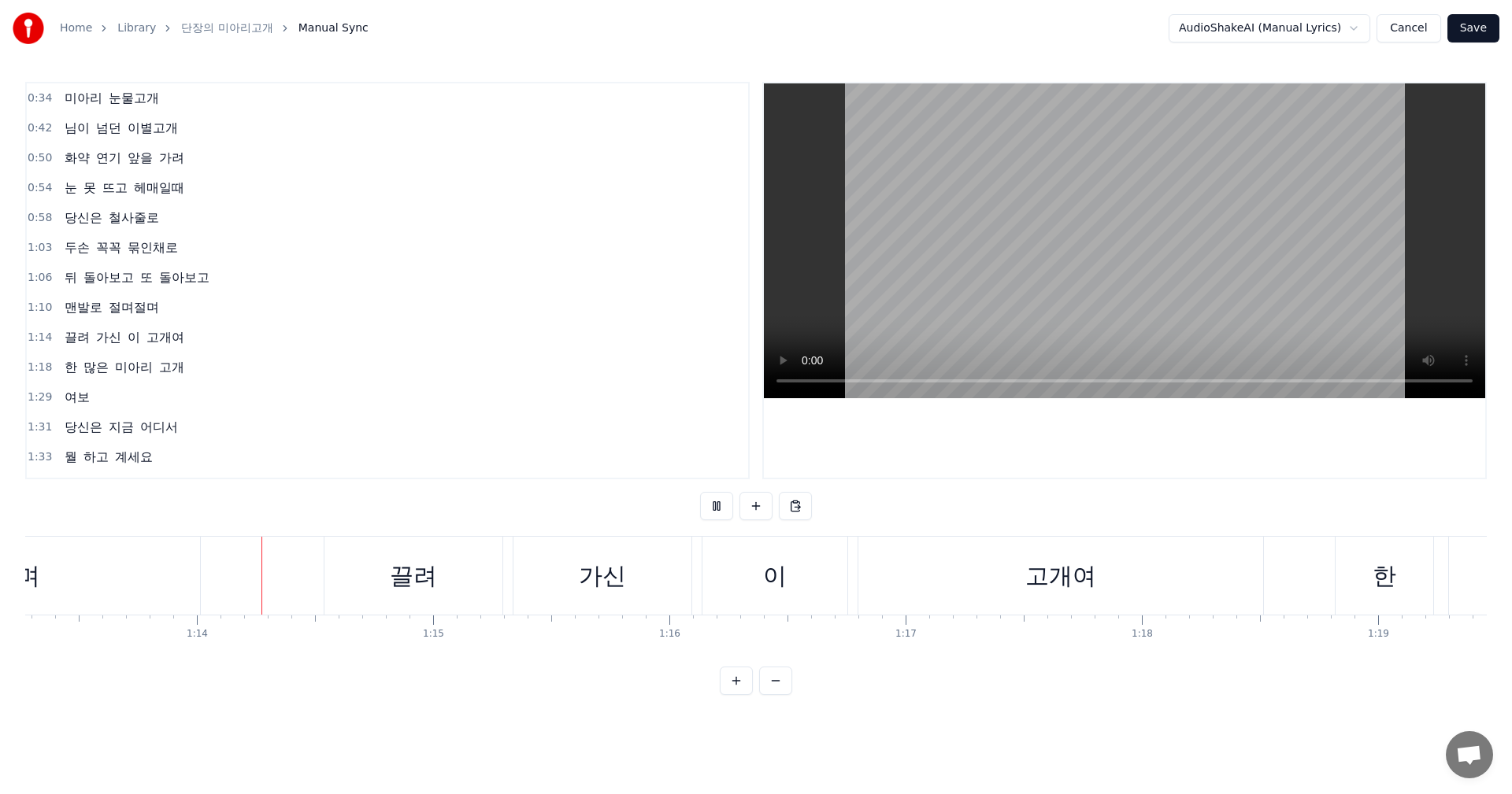
scroll to position [0, 17310]
click at [914, 579] on div "고개여" at bounding box center [1059, 575] width 405 height 78
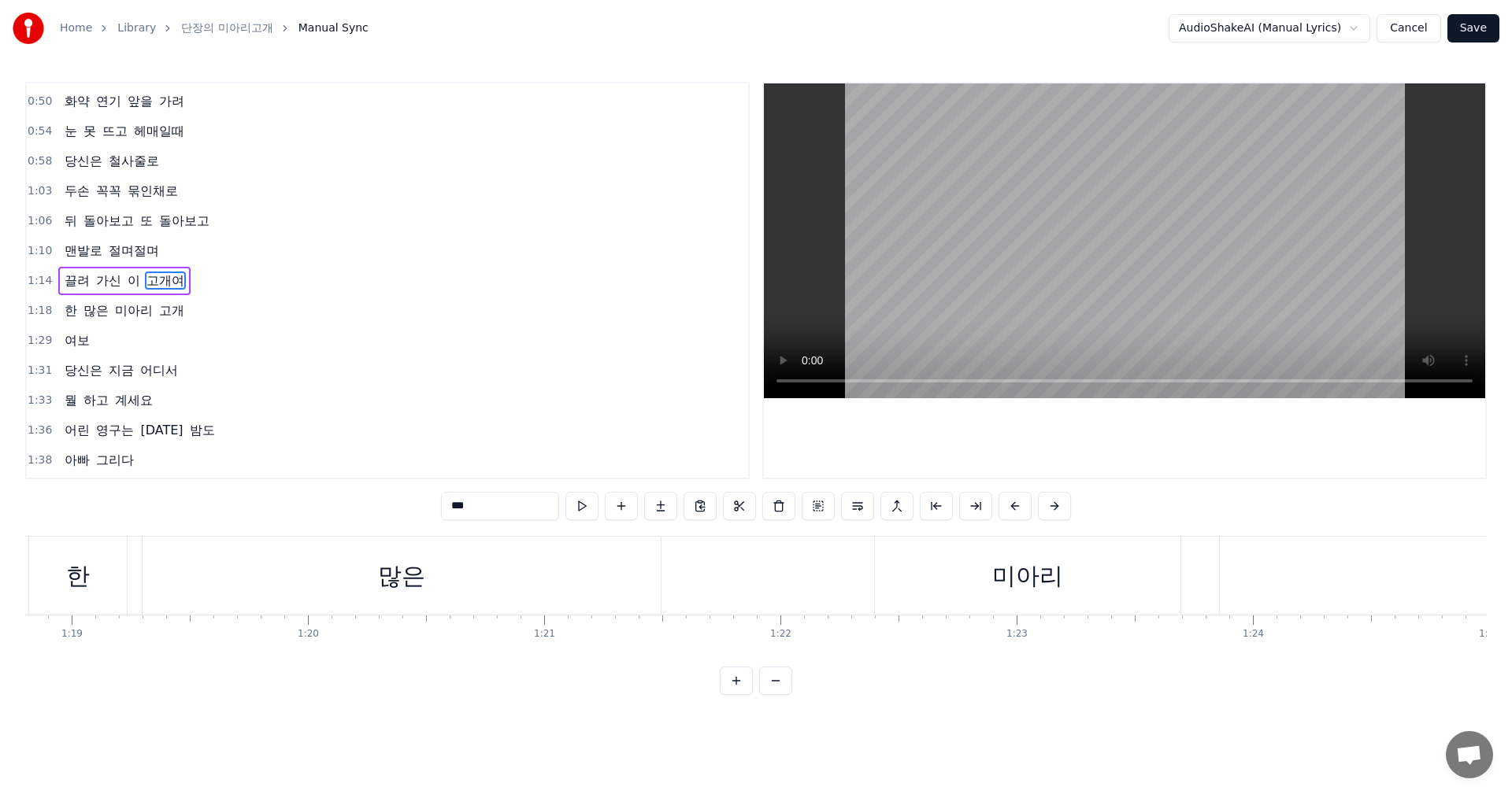
scroll to position [0, 18628]
click at [84, 577] on div "한" at bounding box center [65, 575] width 98 height 78
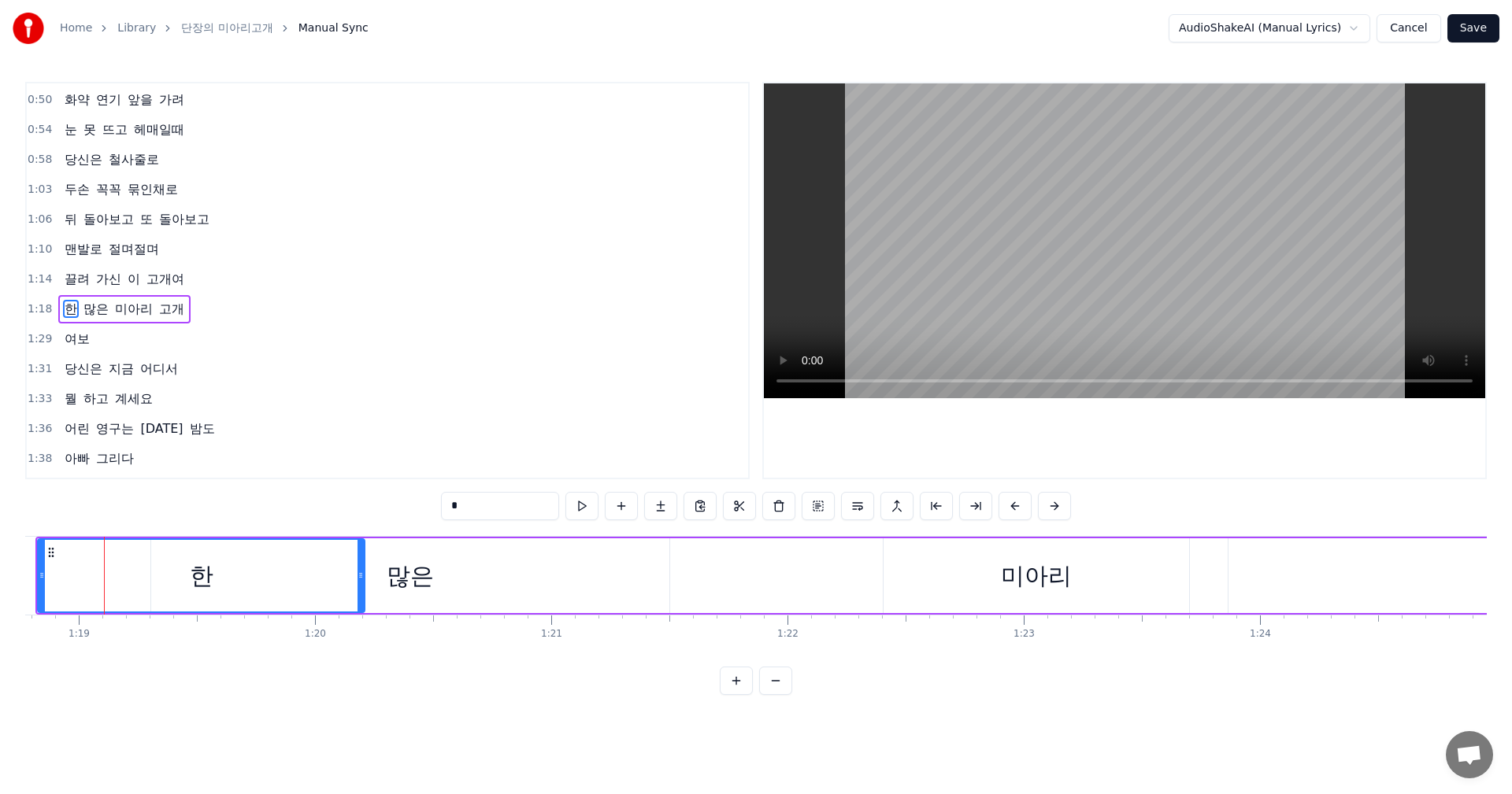
drag, startPoint x: 130, startPoint y: 575, endPoint x: 360, endPoint y: 597, distance: 231.0
click at [360, 597] on div at bounding box center [360, 576] width 6 height 72
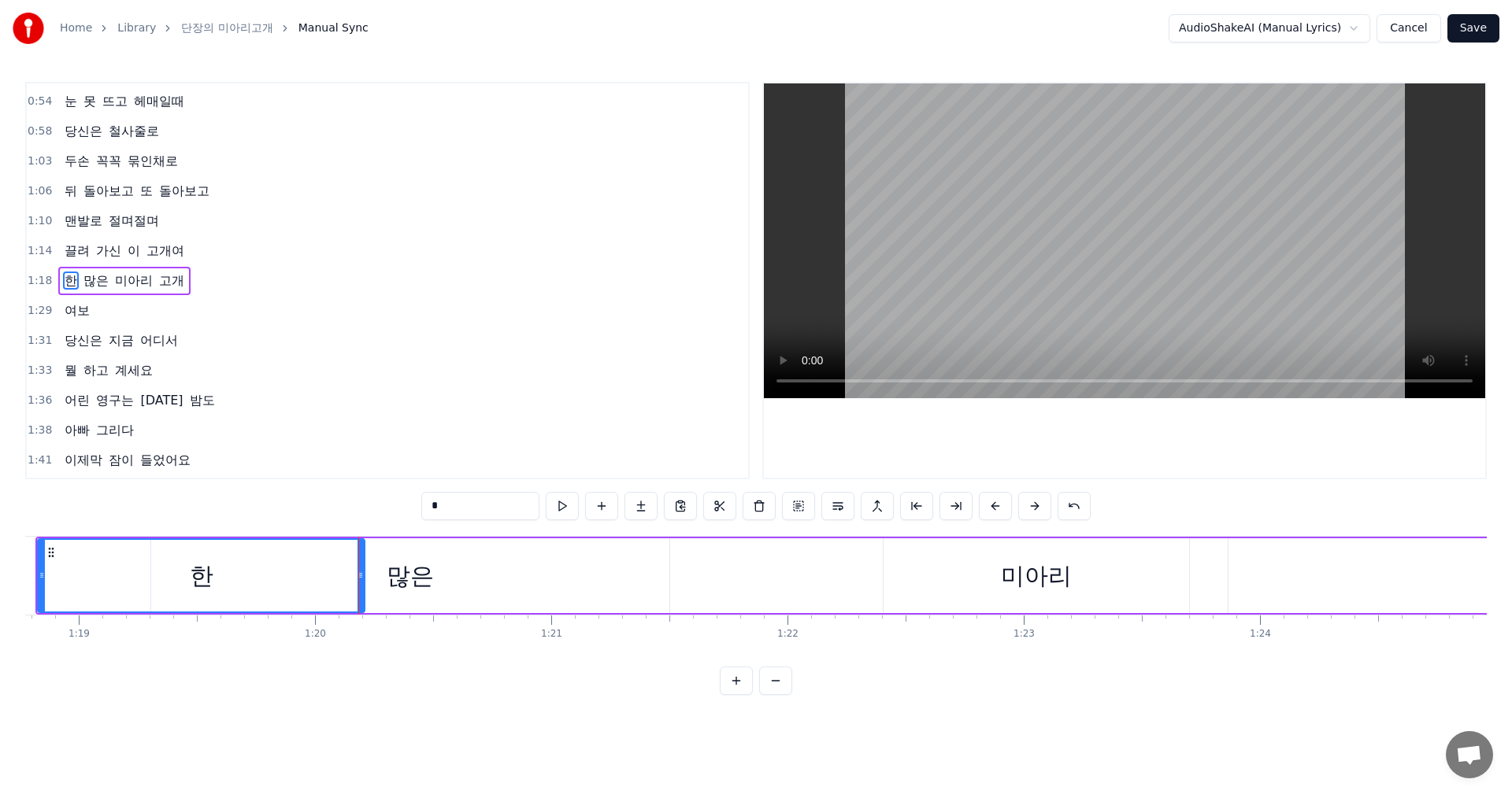
click at [912, 579] on div "미아리" at bounding box center [1036, 575] width 306 height 75
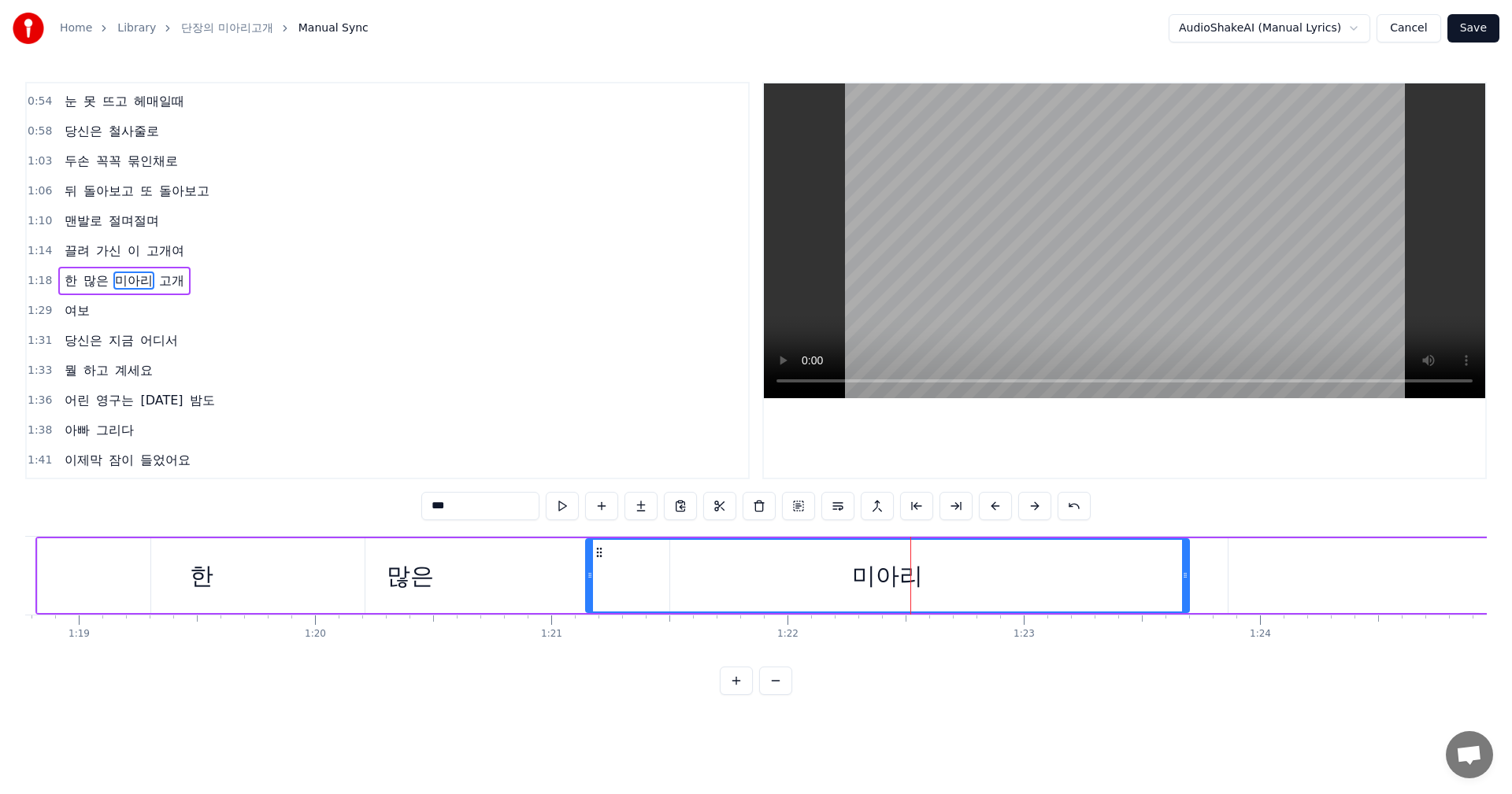
drag, startPoint x: 887, startPoint y: 579, endPoint x: 575, endPoint y: 622, distance: 314.9
click at [575, 622] on div "미아리 눈물고개 님이 넘던 이별고개 화약 연기 앞을 가려 눈 못 뜨고 헤매일때 당신은 철사줄로 두손 꼭꼭 묶인채로 뒤 돌아보고 또 돌아보고 맨…" at bounding box center [756, 595] width 1461 height 118
click at [98, 589] on div "한" at bounding box center [201, 575] width 326 height 75
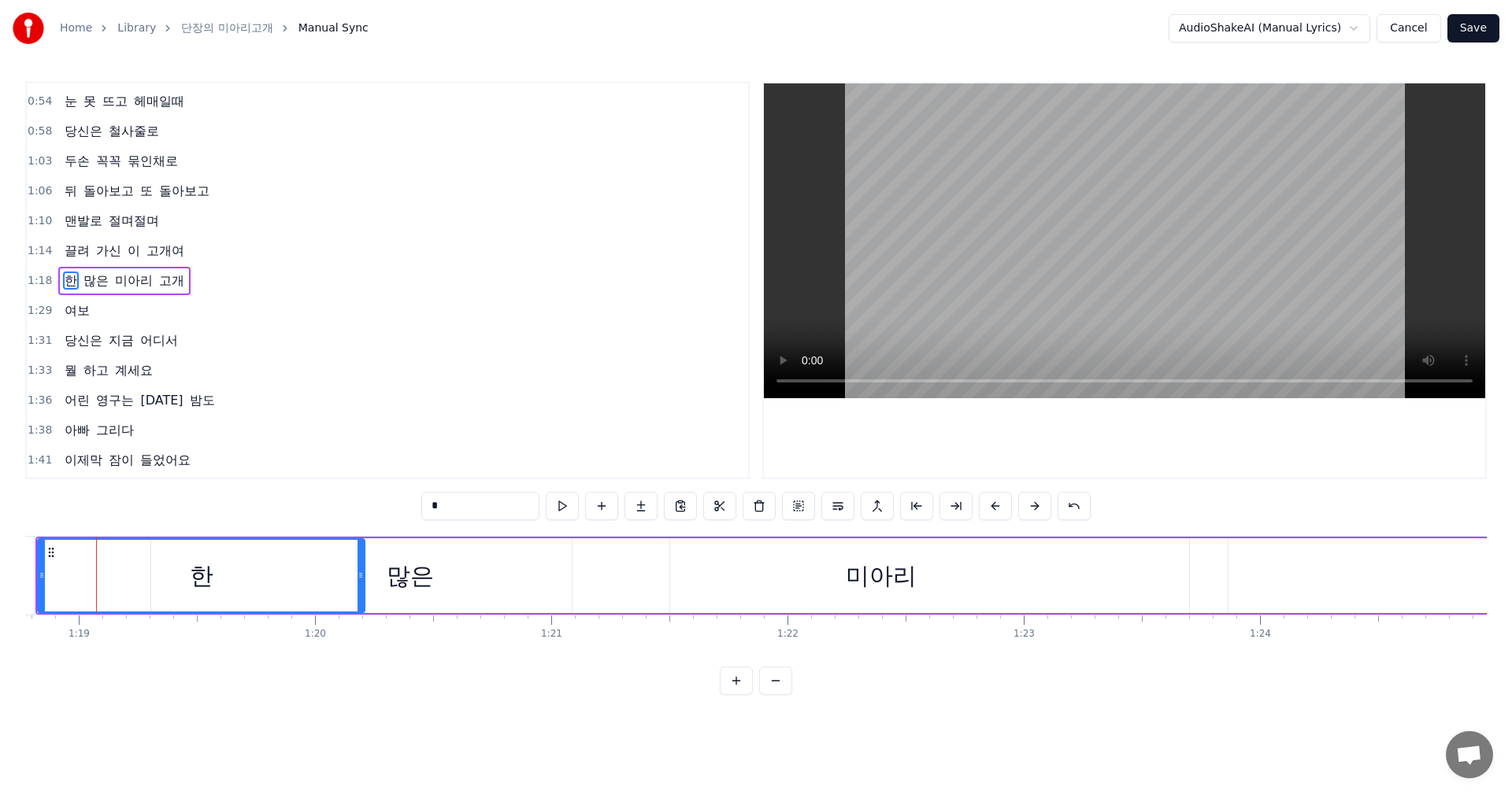
scroll to position [0, 18600]
type input "**"
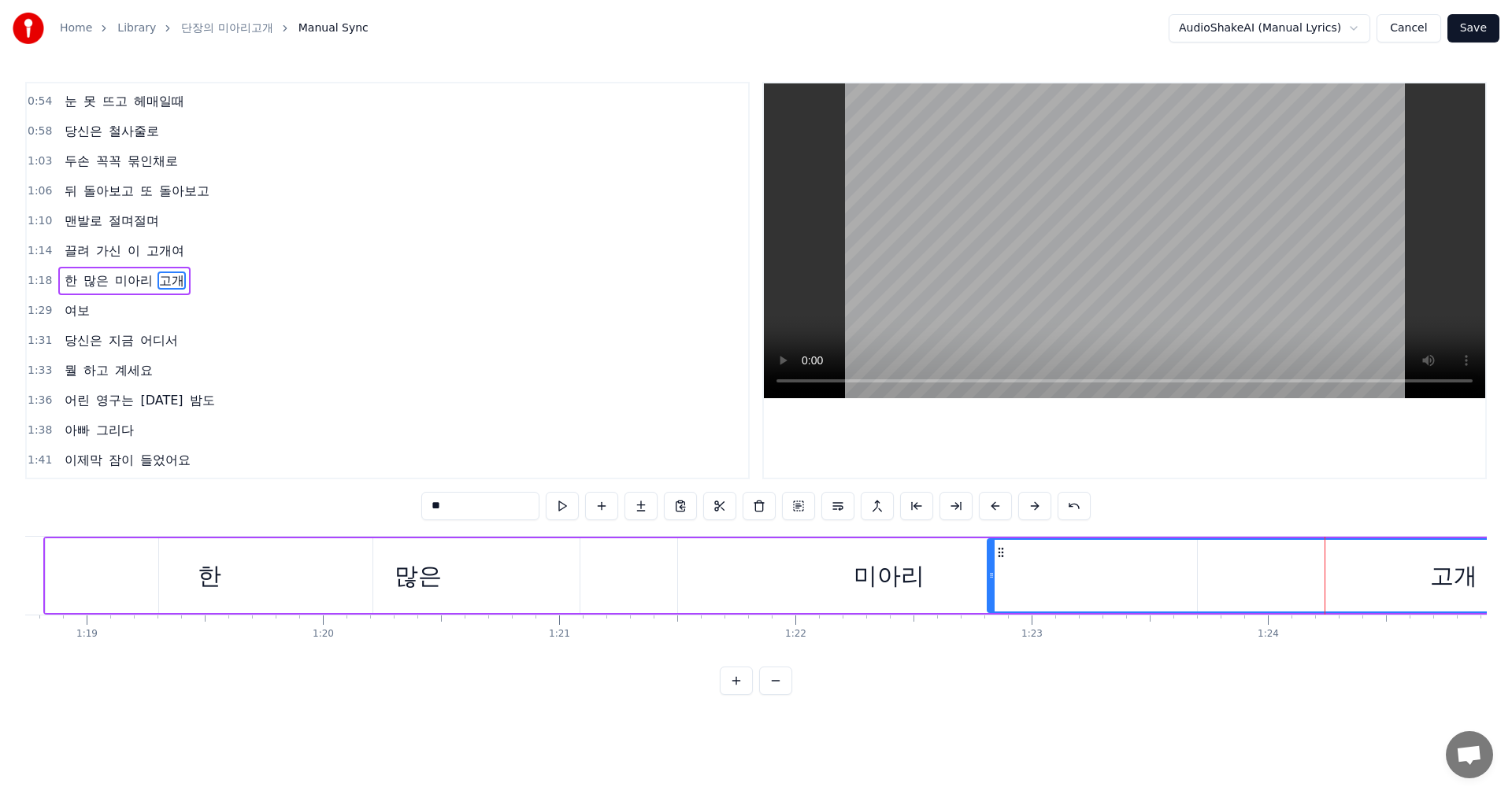
drag, startPoint x: 1239, startPoint y: 582, endPoint x: 990, endPoint y: 583, distance: 249.0
click at [990, 583] on div at bounding box center [991, 576] width 6 height 72
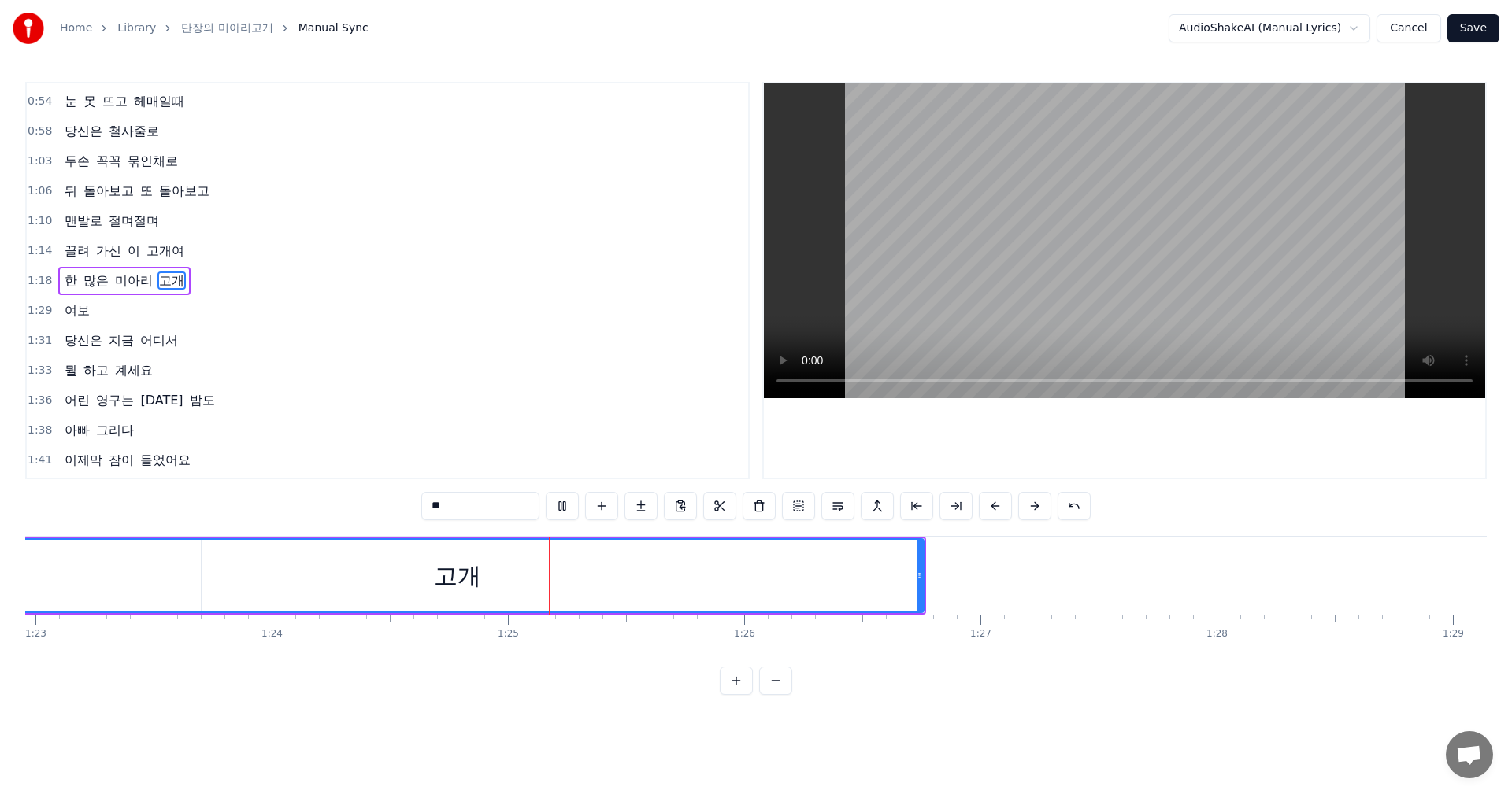
scroll to position [0, 19906]
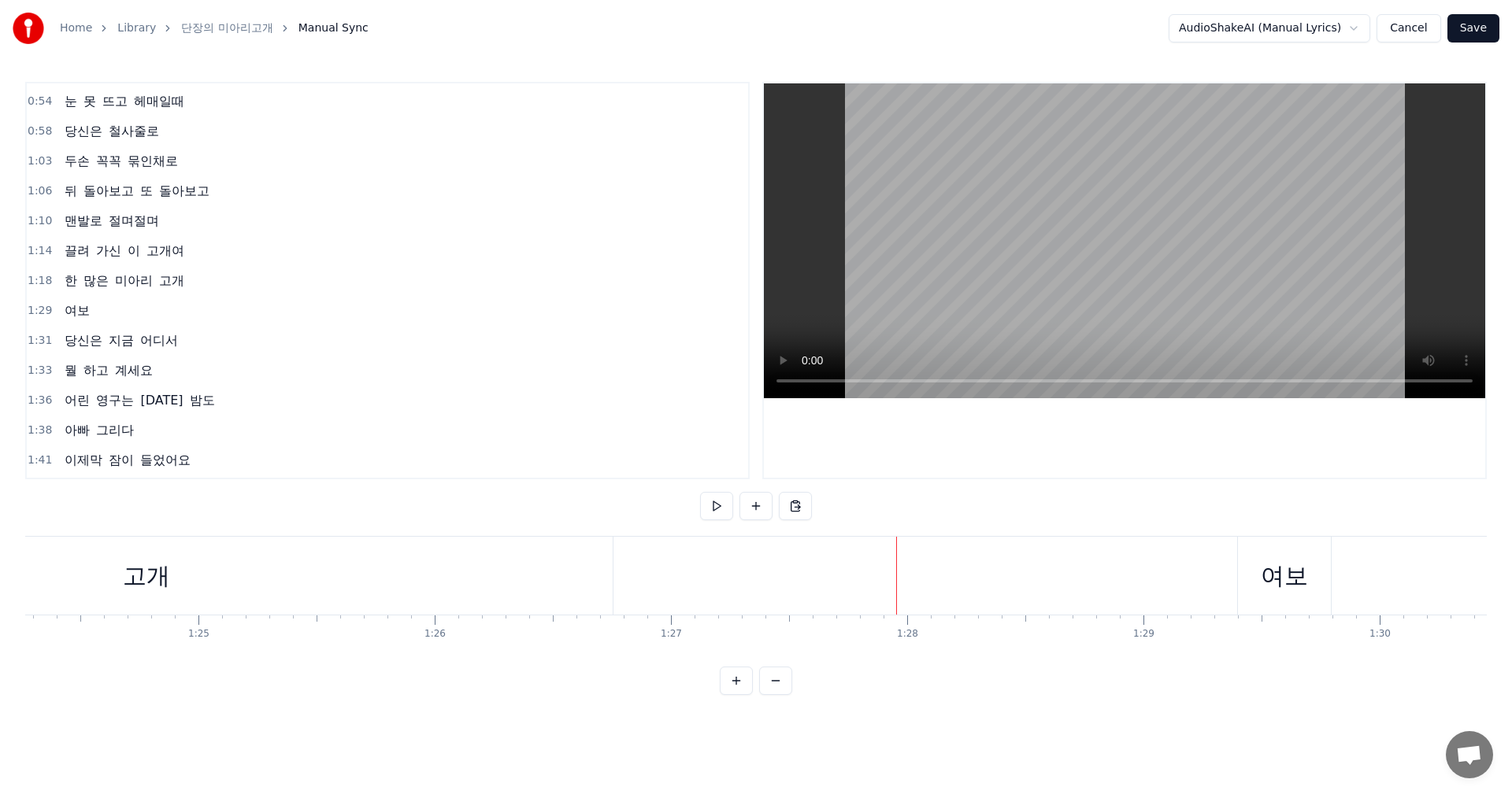
click at [1303, 582] on div "여보" at bounding box center [1283, 576] width 47 height 36
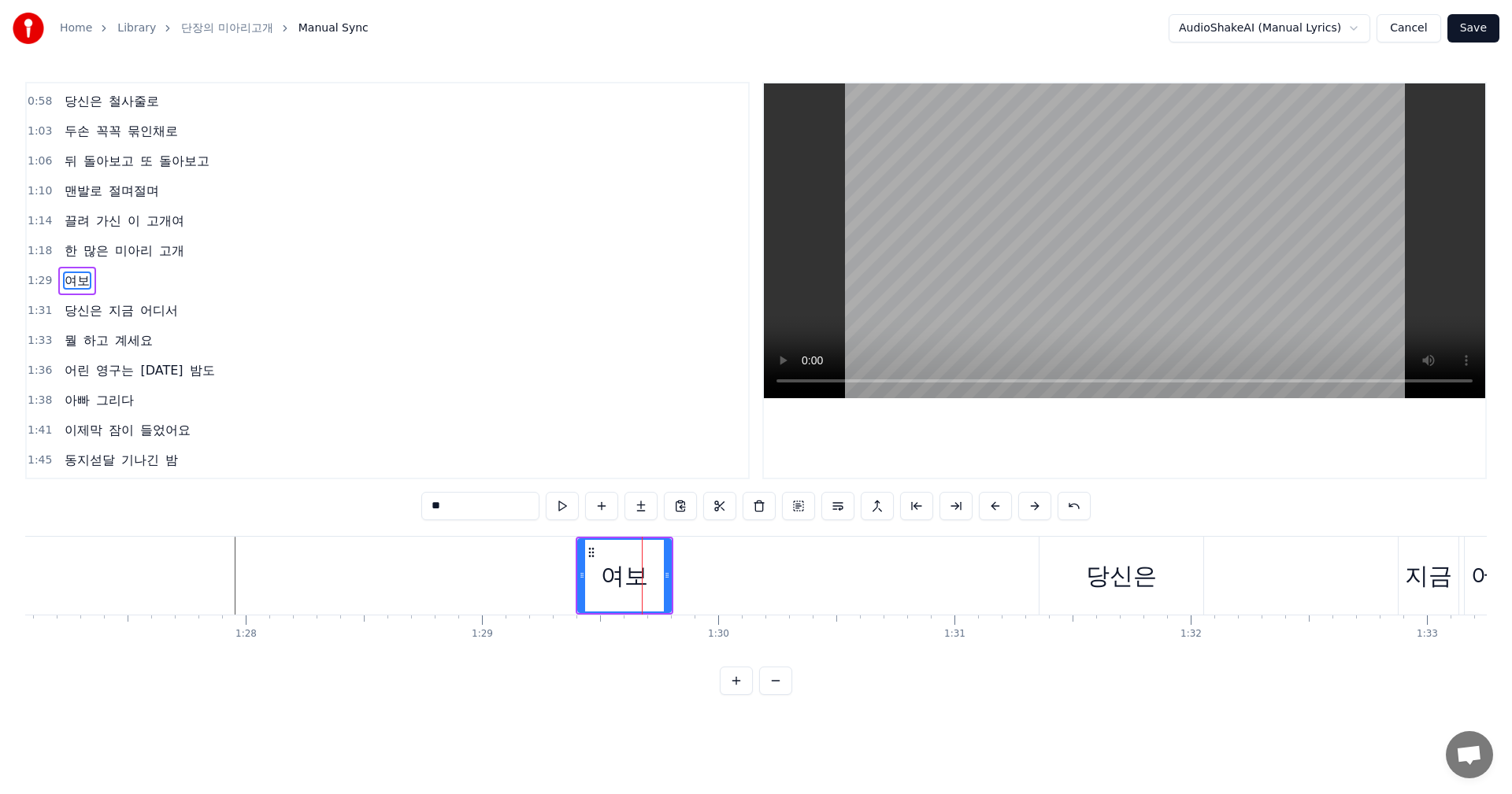
scroll to position [0, 20703]
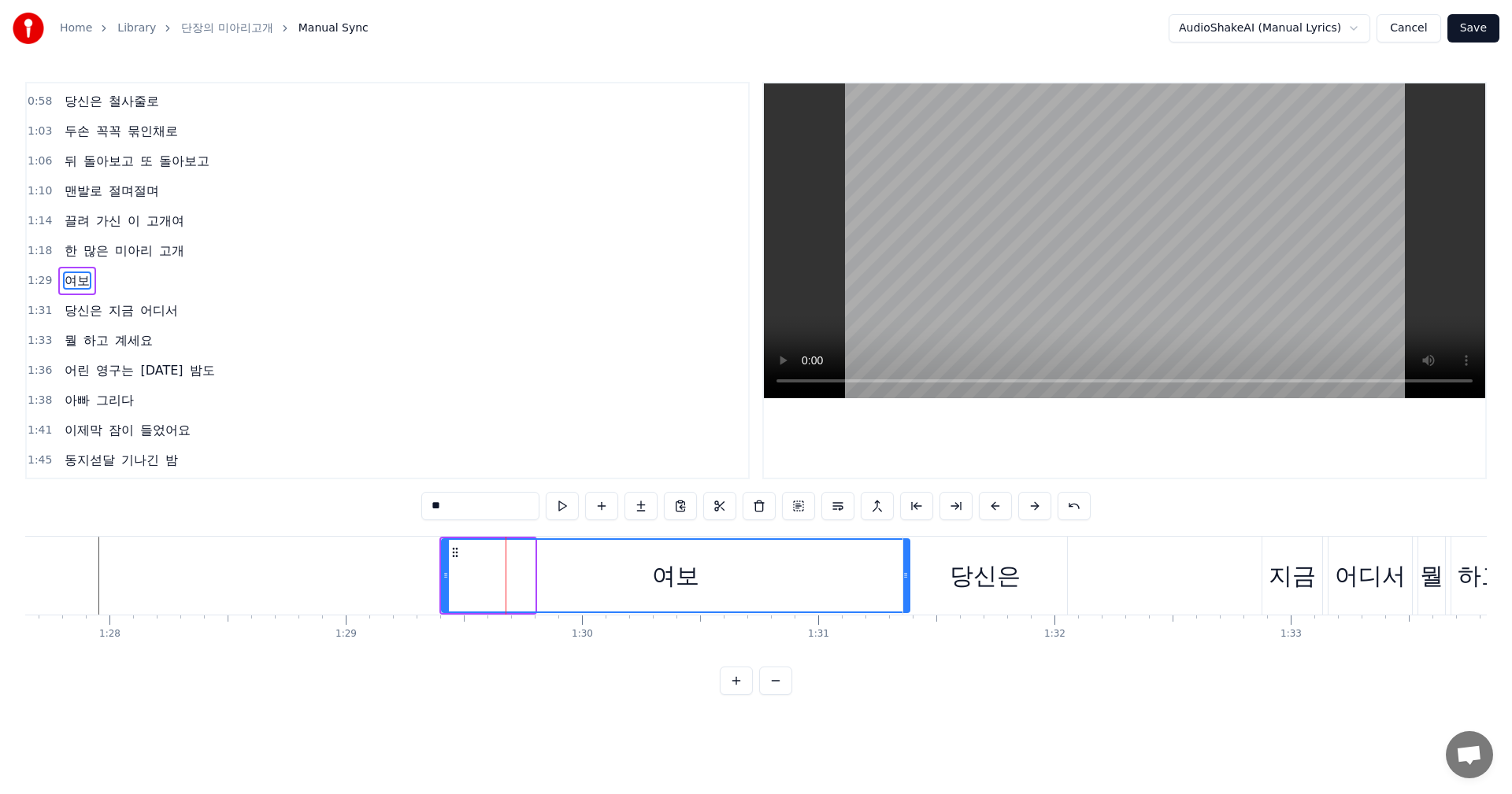
drag, startPoint x: 529, startPoint y: 576, endPoint x: 903, endPoint y: 577, distance: 374.0
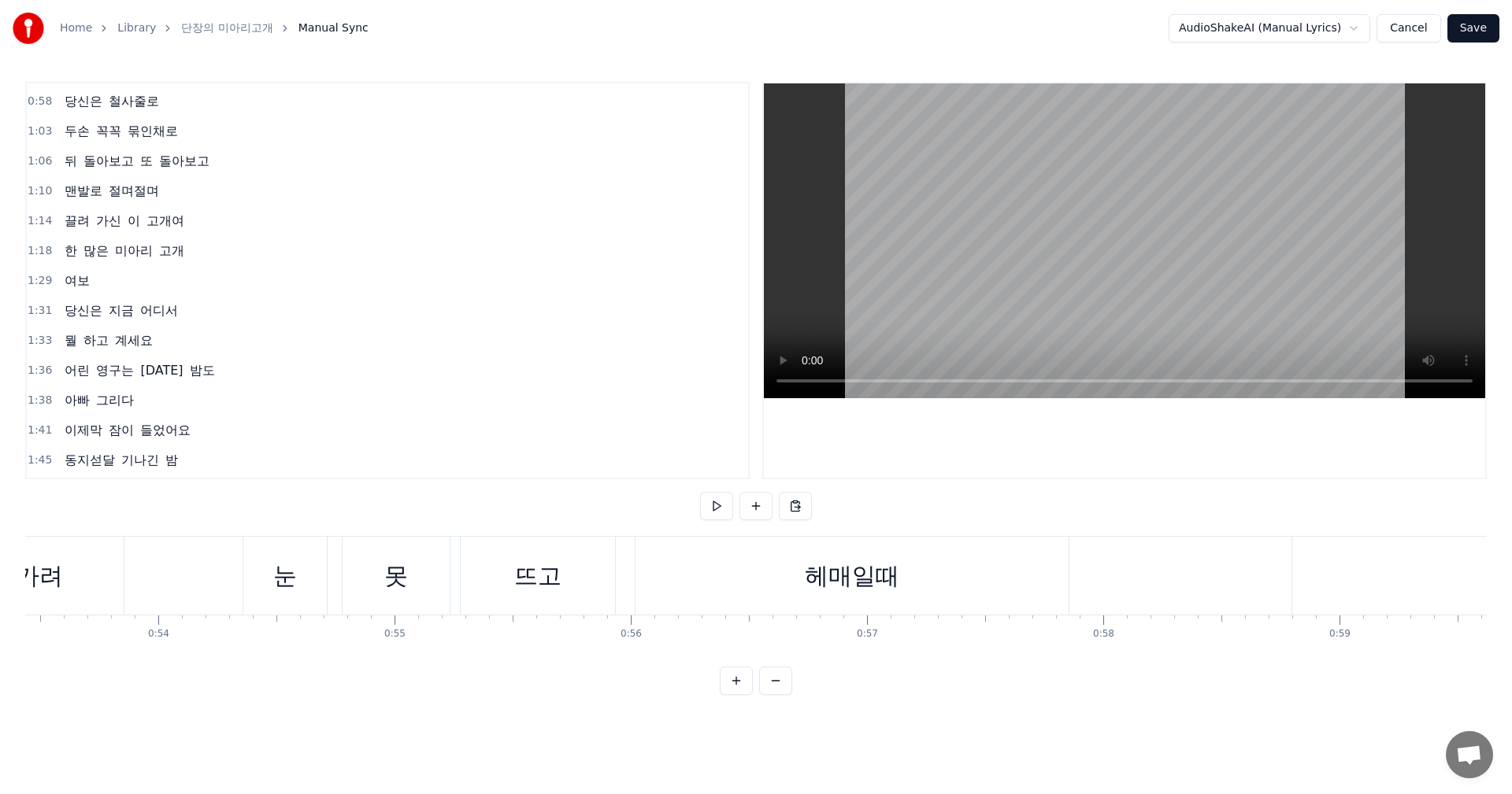
scroll to position [0, 10392]
click at [237, 588] on div "이별고개" at bounding box center [468, 575] width 806 height 78
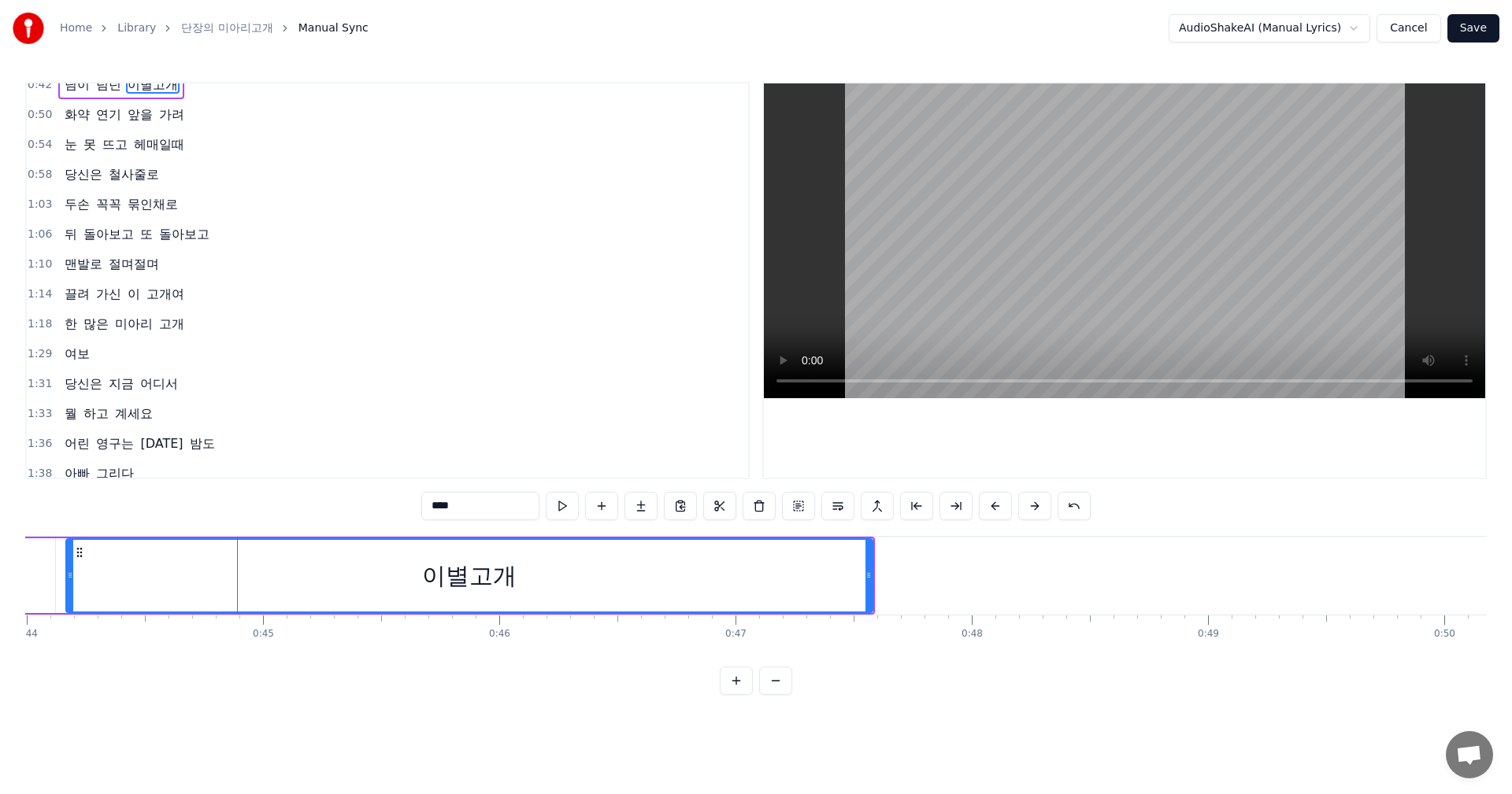
scroll to position [0, 0]
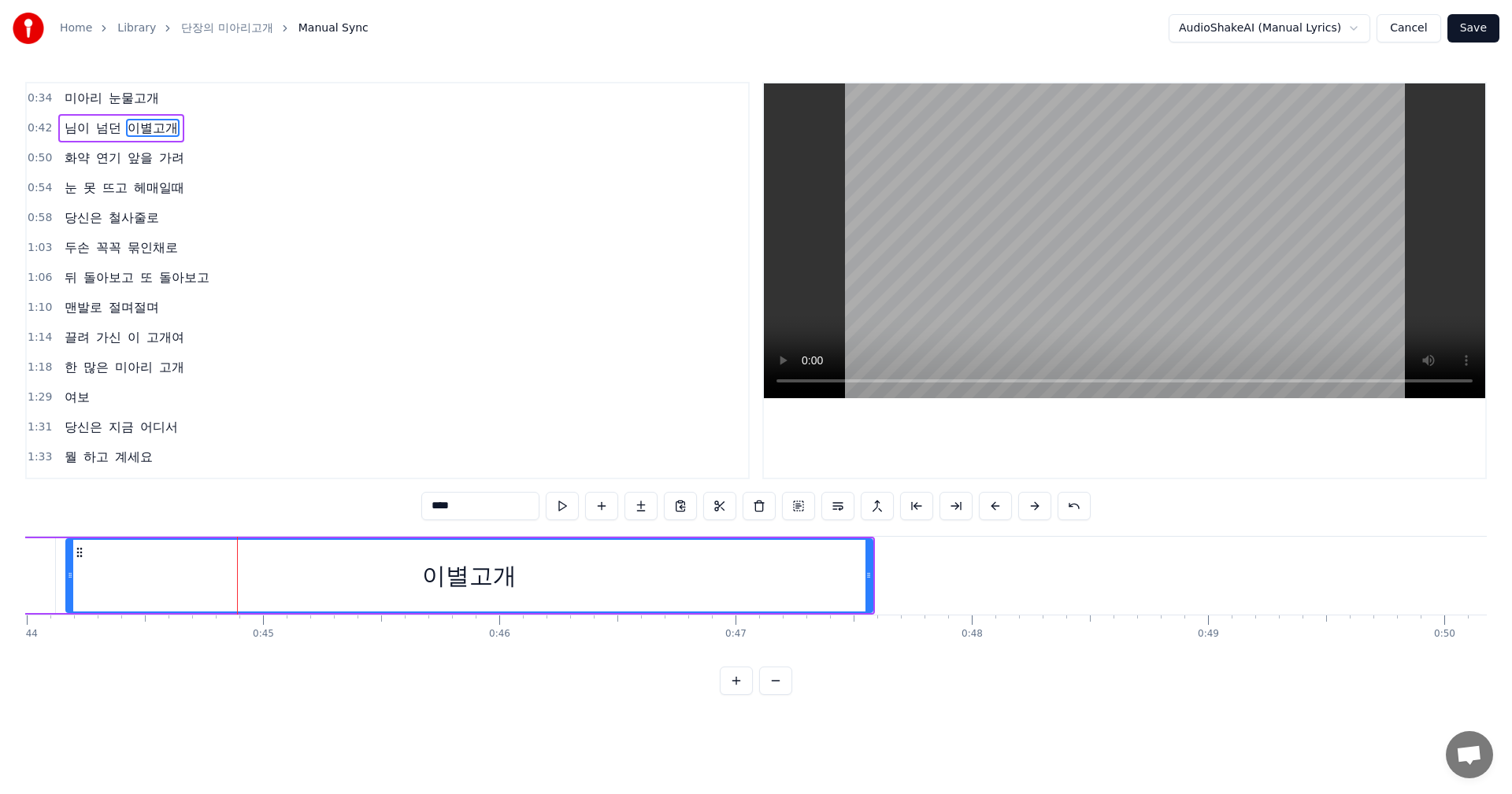
click at [177, 641] on div "미아리 눈물고개 님이 넘던 이별고개 화약 연기 앞을 가려 눈 못 뜨고 헤매일때 당신은 철사줄로 두손 꼭꼭 묶인채로 뒤 돌아보고 또 돌아보고 맨…" at bounding box center [756, 595] width 1461 height 118
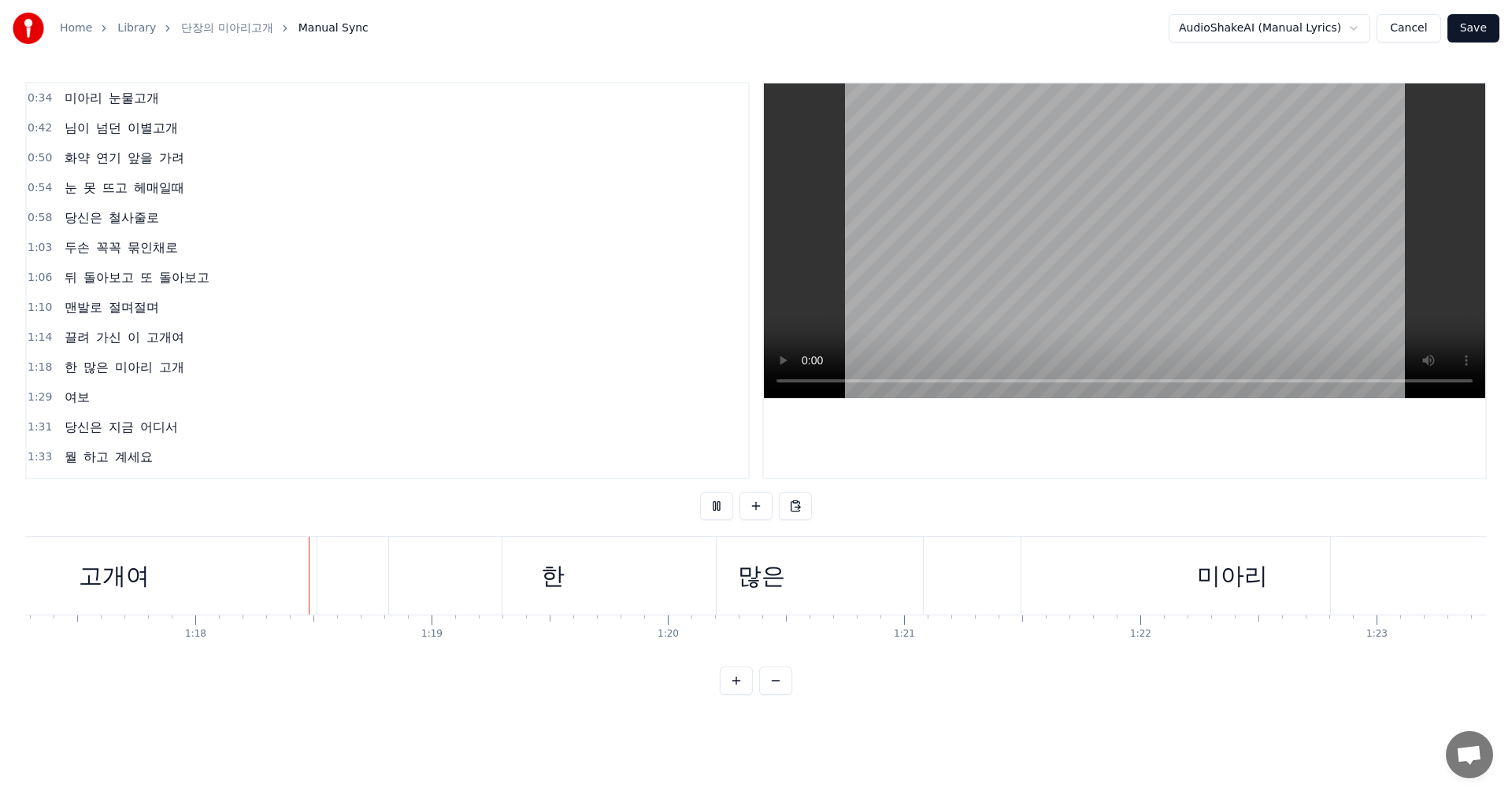
scroll to position [0, 18310]
click at [421, 569] on div "한" at bounding box center [497, 575] width 326 height 78
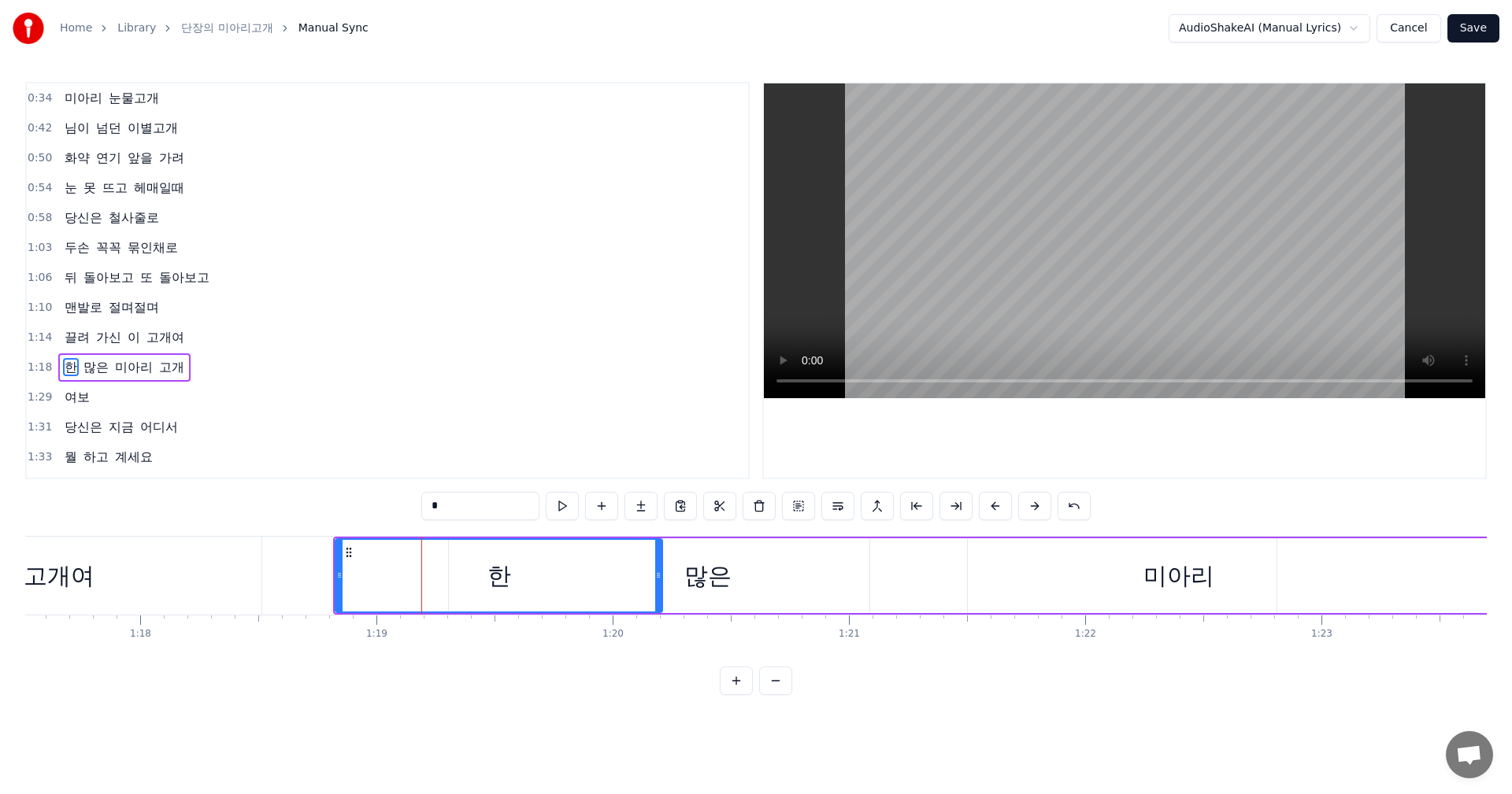
scroll to position [87, 0]
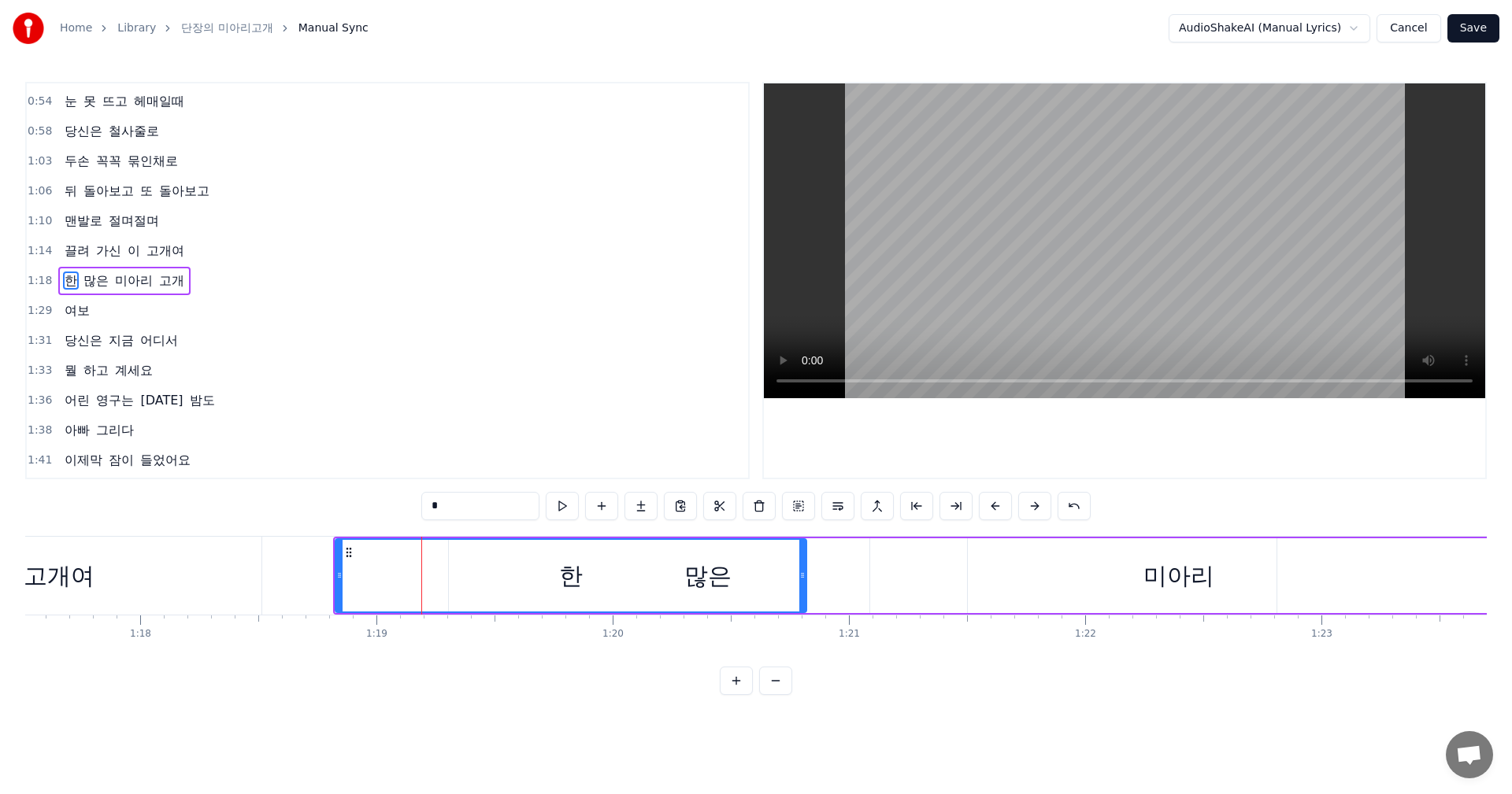
drag, startPoint x: 660, startPoint y: 581, endPoint x: 804, endPoint y: 578, distance: 144.0
click at [804, 578] on icon at bounding box center [802, 575] width 6 height 13
click at [906, 571] on div "미아리" at bounding box center [1178, 575] width 616 height 75
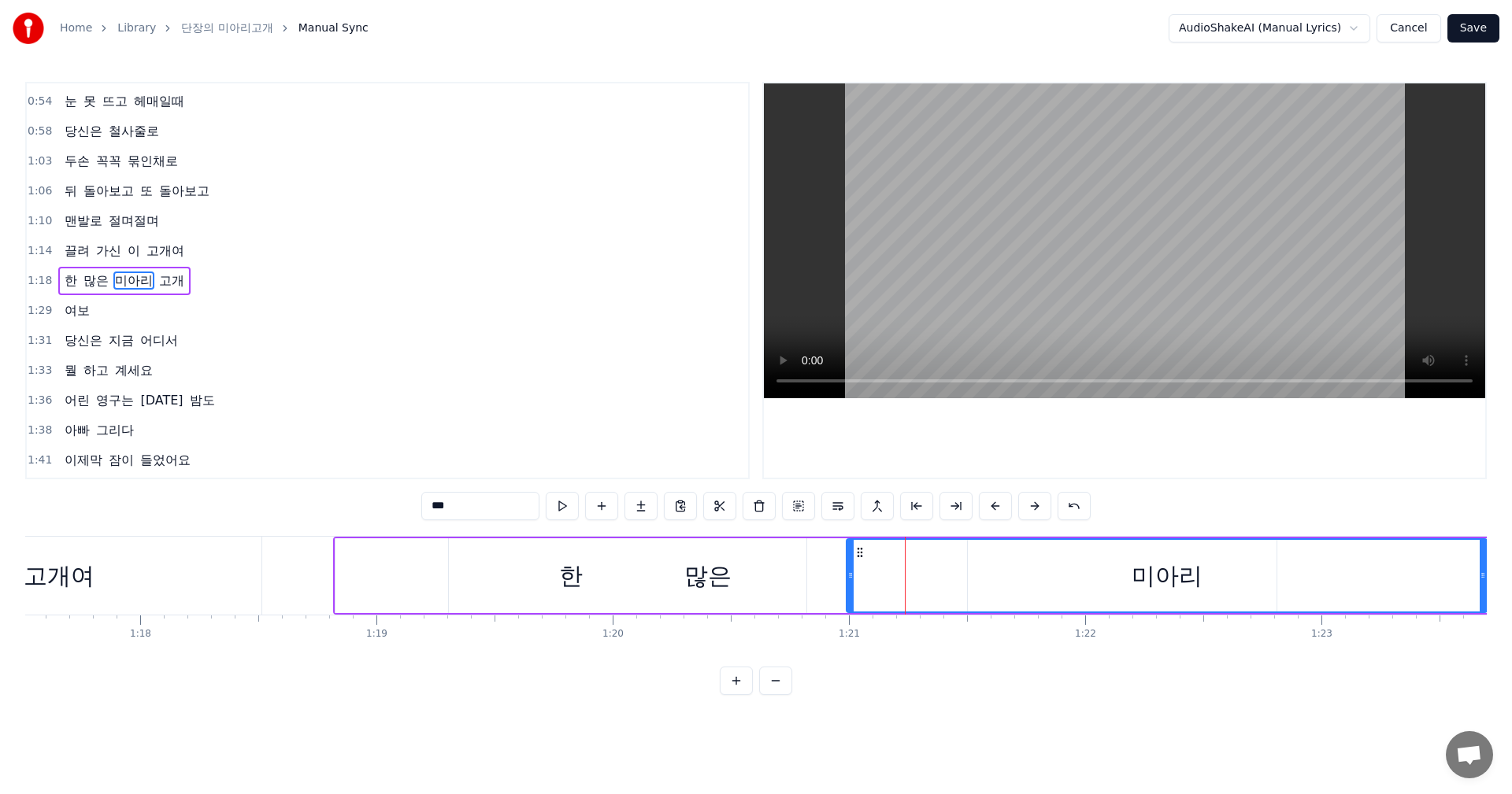
drag, startPoint x: 876, startPoint y: 584, endPoint x: 852, endPoint y: 577, distance: 25.0
click at [852, 577] on div at bounding box center [850, 576] width 6 height 72
click at [571, 591] on div "많은" at bounding box center [708, 575] width 519 height 75
type input "**"
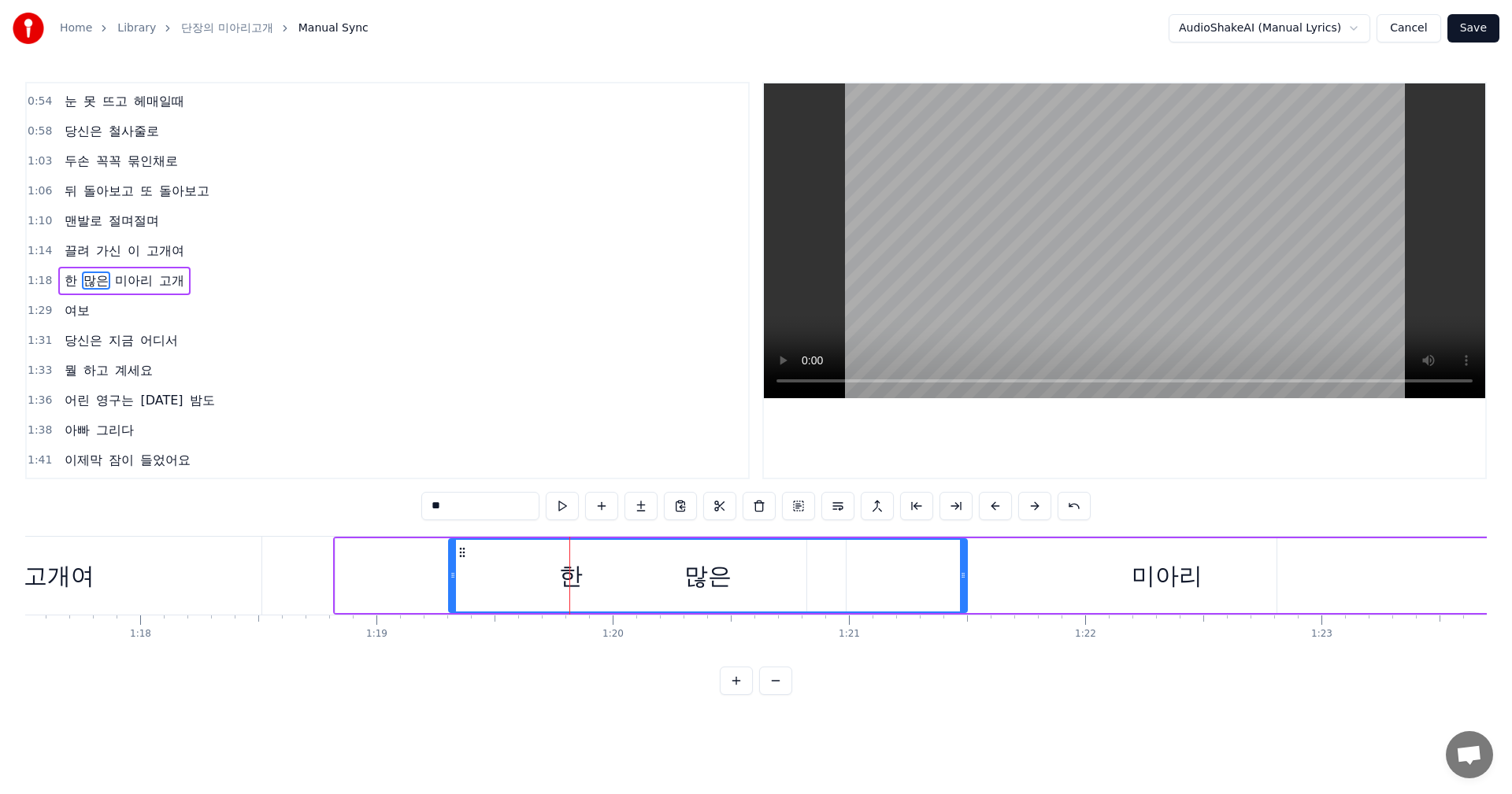
drag, startPoint x: 512, startPoint y: 579, endPoint x: 435, endPoint y: 579, distance: 77.0
click at [435, 579] on div "한 많은 미아리 고개" at bounding box center [1272, 575] width 1878 height 78
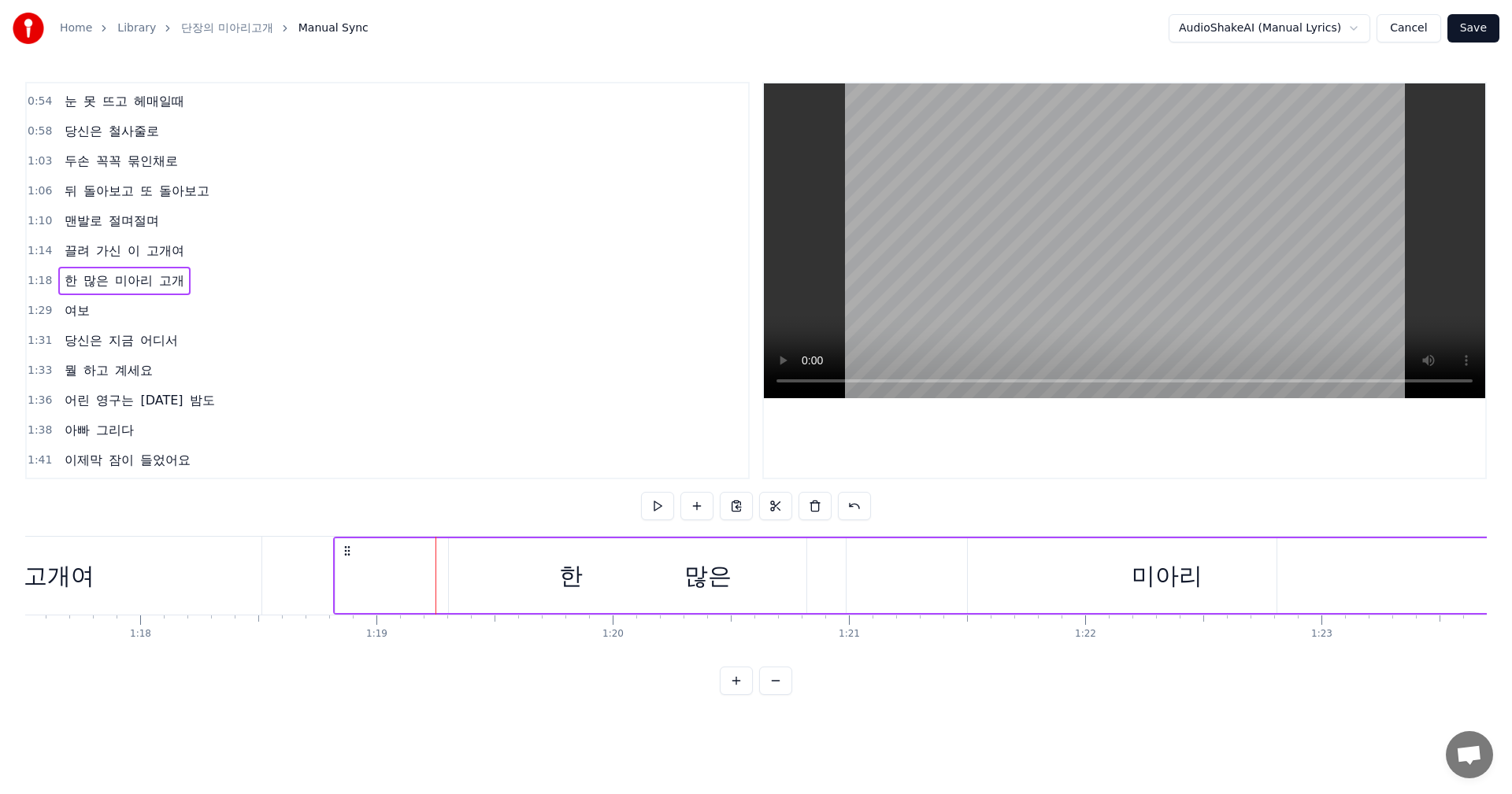
click at [420, 581] on div "한" at bounding box center [570, 575] width 471 height 75
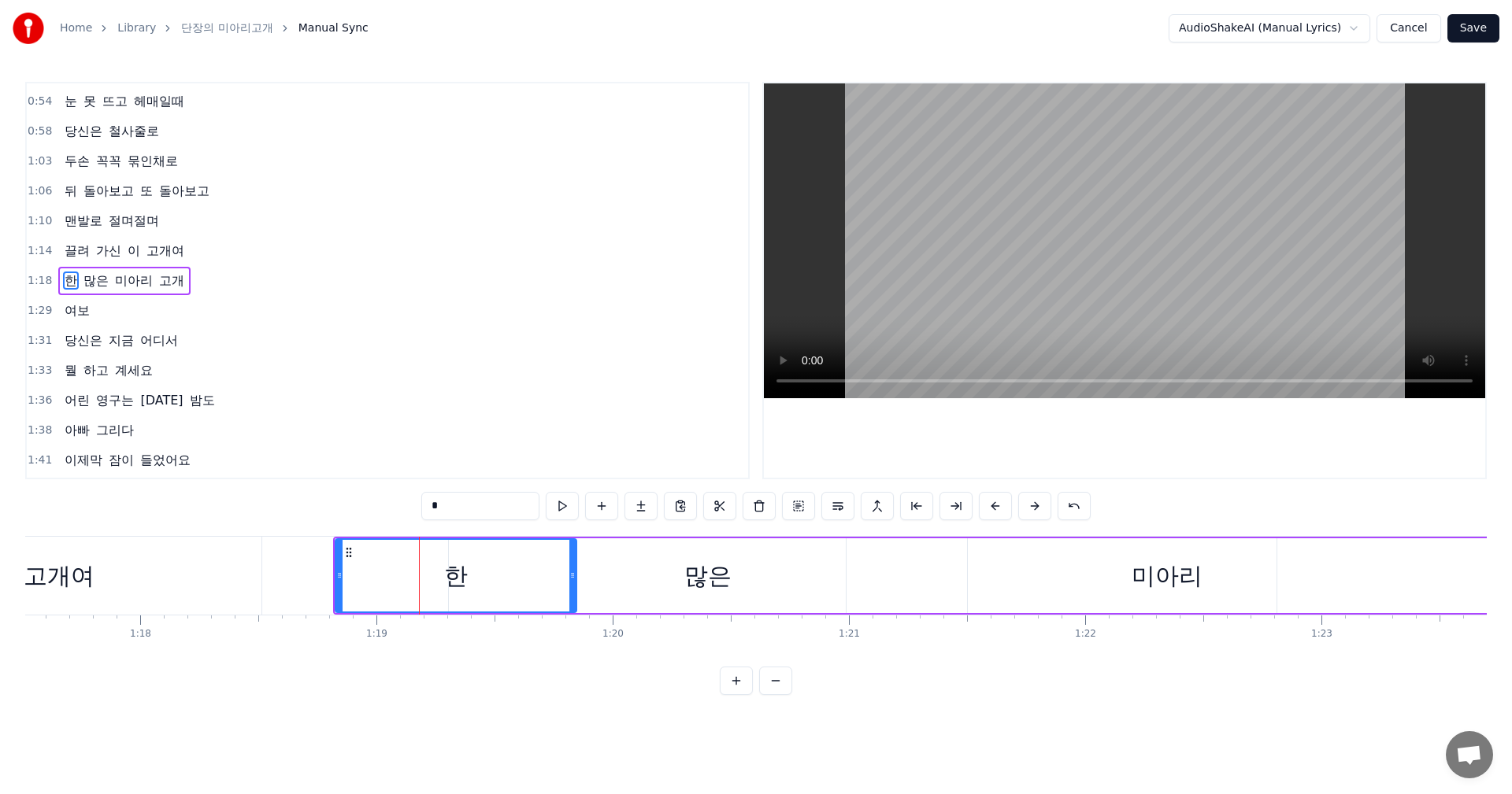
drag, startPoint x: 804, startPoint y: 580, endPoint x: 574, endPoint y: 580, distance: 230.0
click at [574, 580] on icon at bounding box center [572, 575] width 6 height 13
click at [707, 572] on div "많은" at bounding box center [707, 576] width 47 height 36
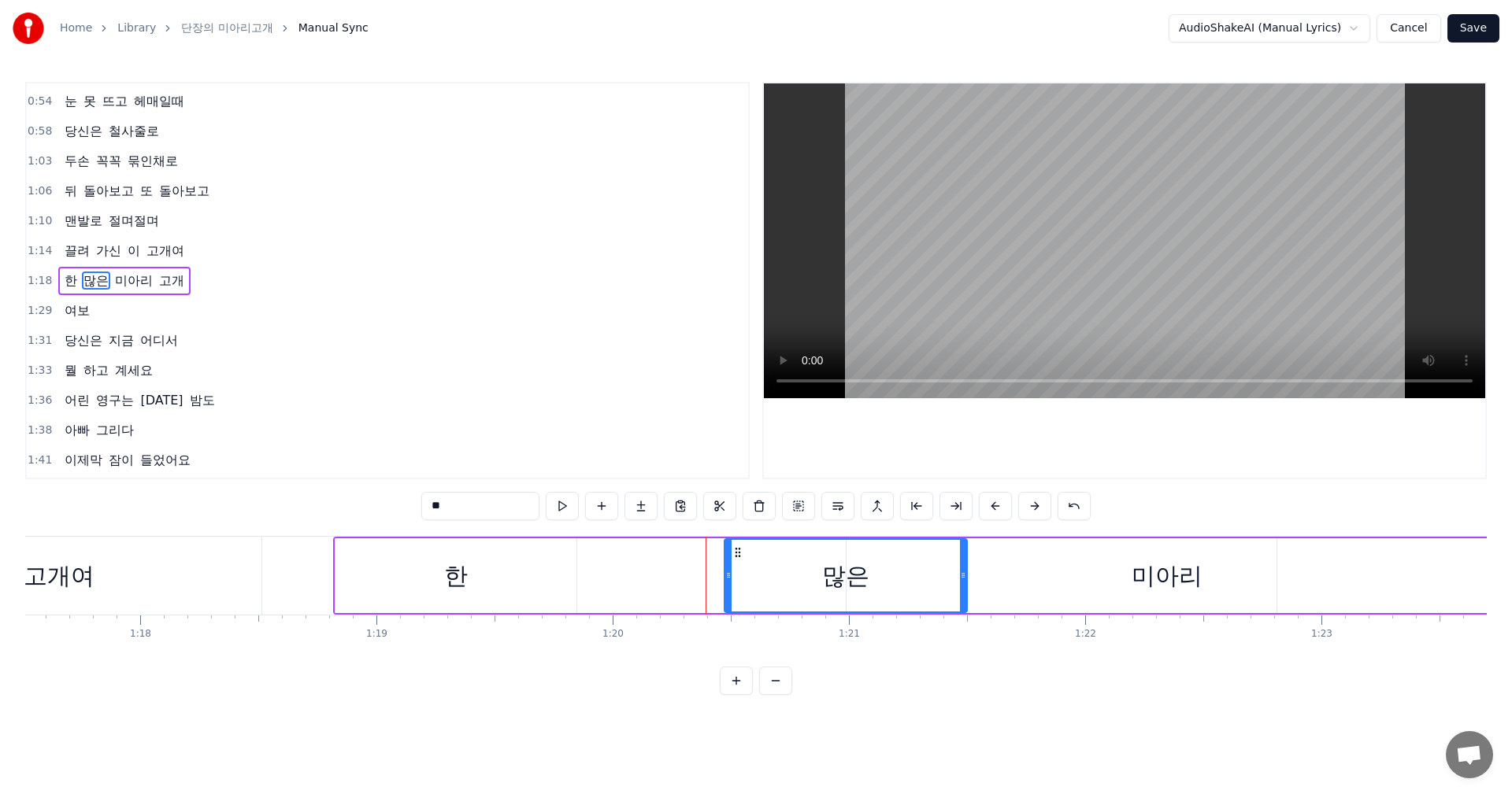
drag, startPoint x: 454, startPoint y: 582, endPoint x: 730, endPoint y: 585, distance: 276.0
click at [730, 585] on div at bounding box center [729, 576] width 6 height 72
click at [458, 582] on div "한" at bounding box center [456, 576] width 24 height 36
type input "*"
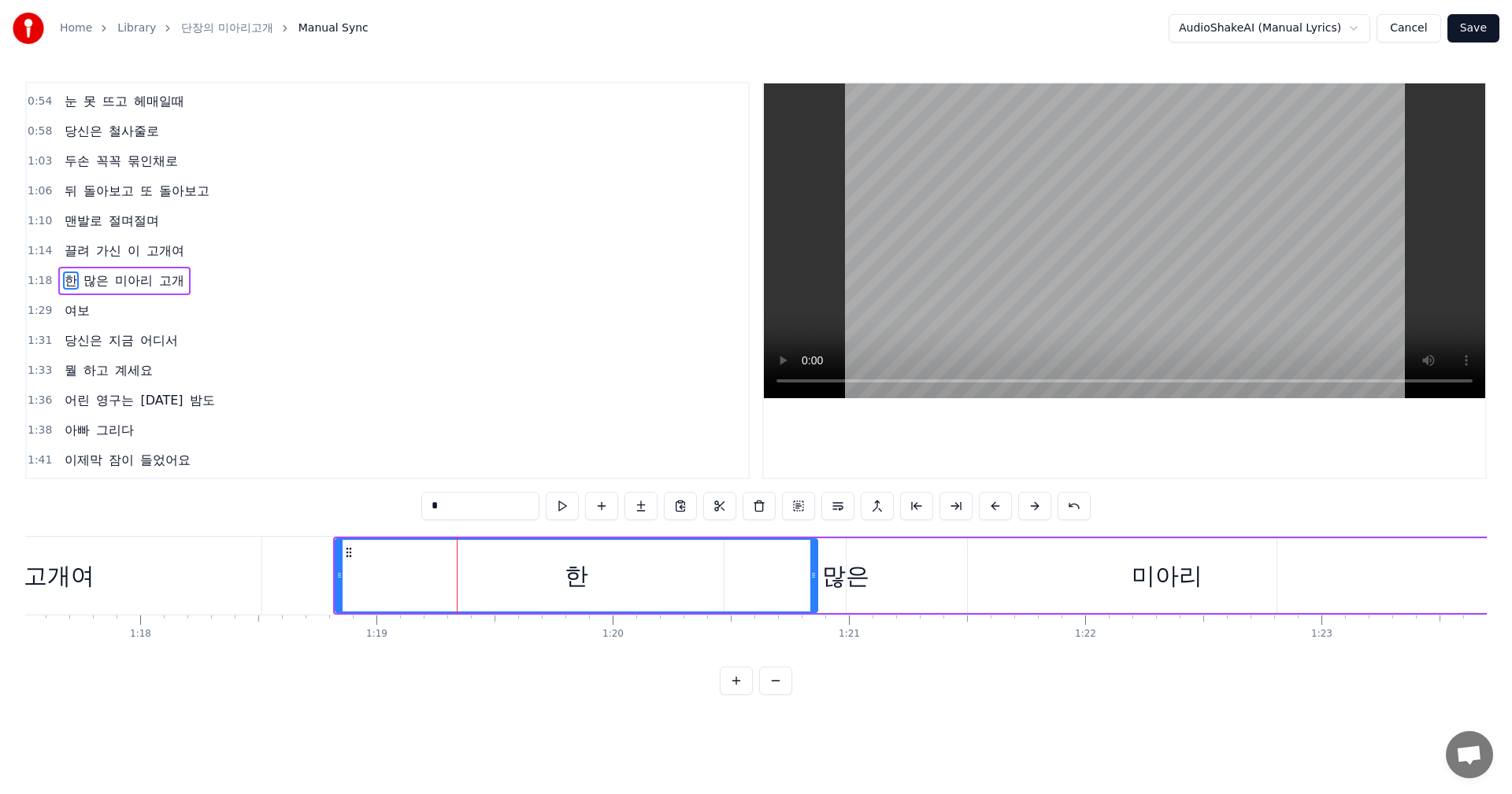
drag, startPoint x: 571, startPoint y: 575, endPoint x: 812, endPoint y: 586, distance: 241.3
click at [812, 586] on div at bounding box center [813, 576] width 6 height 72
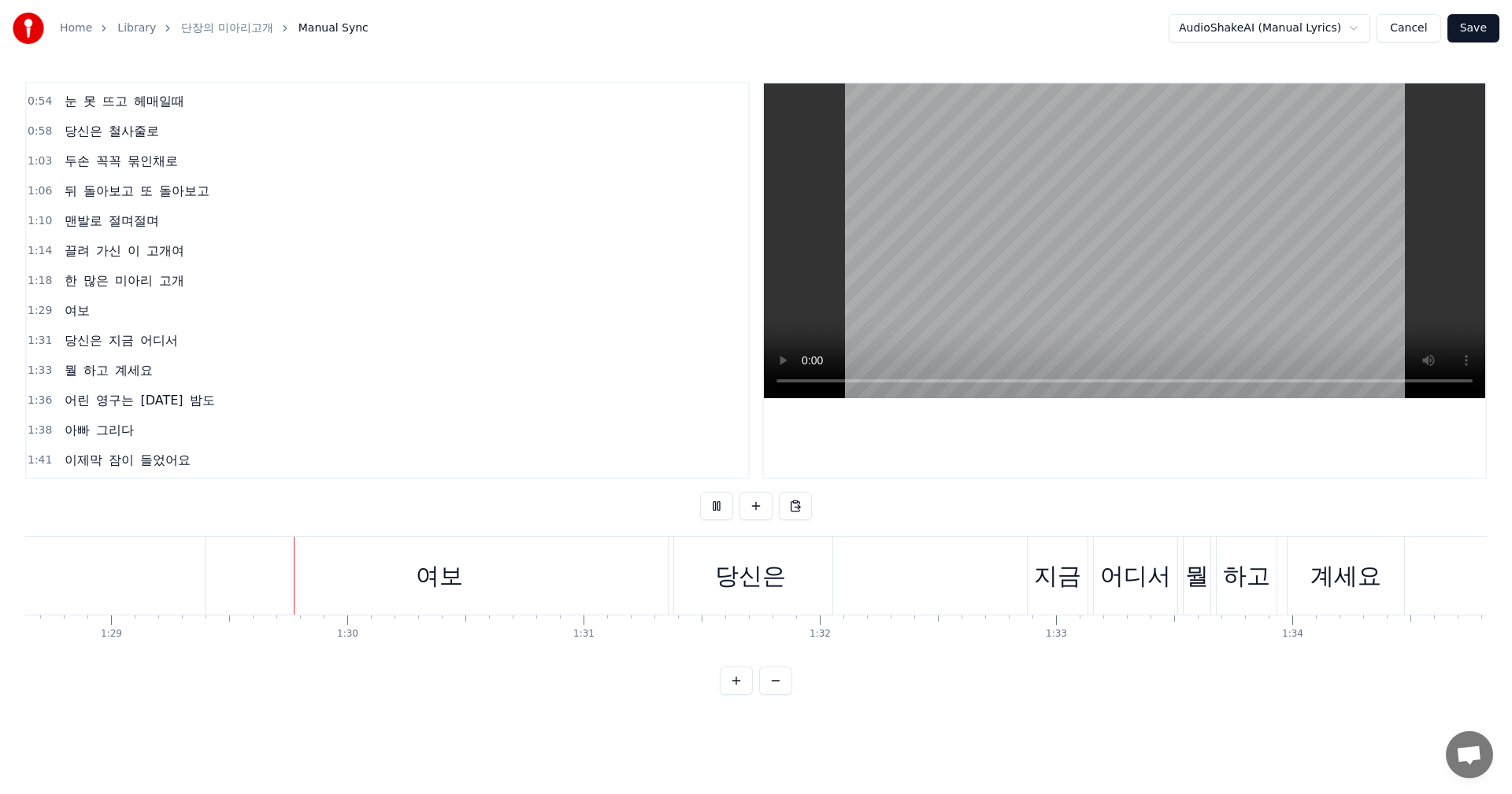
scroll to position [0, 20938]
click at [529, 583] on div "여보" at bounding box center [439, 575] width 468 height 78
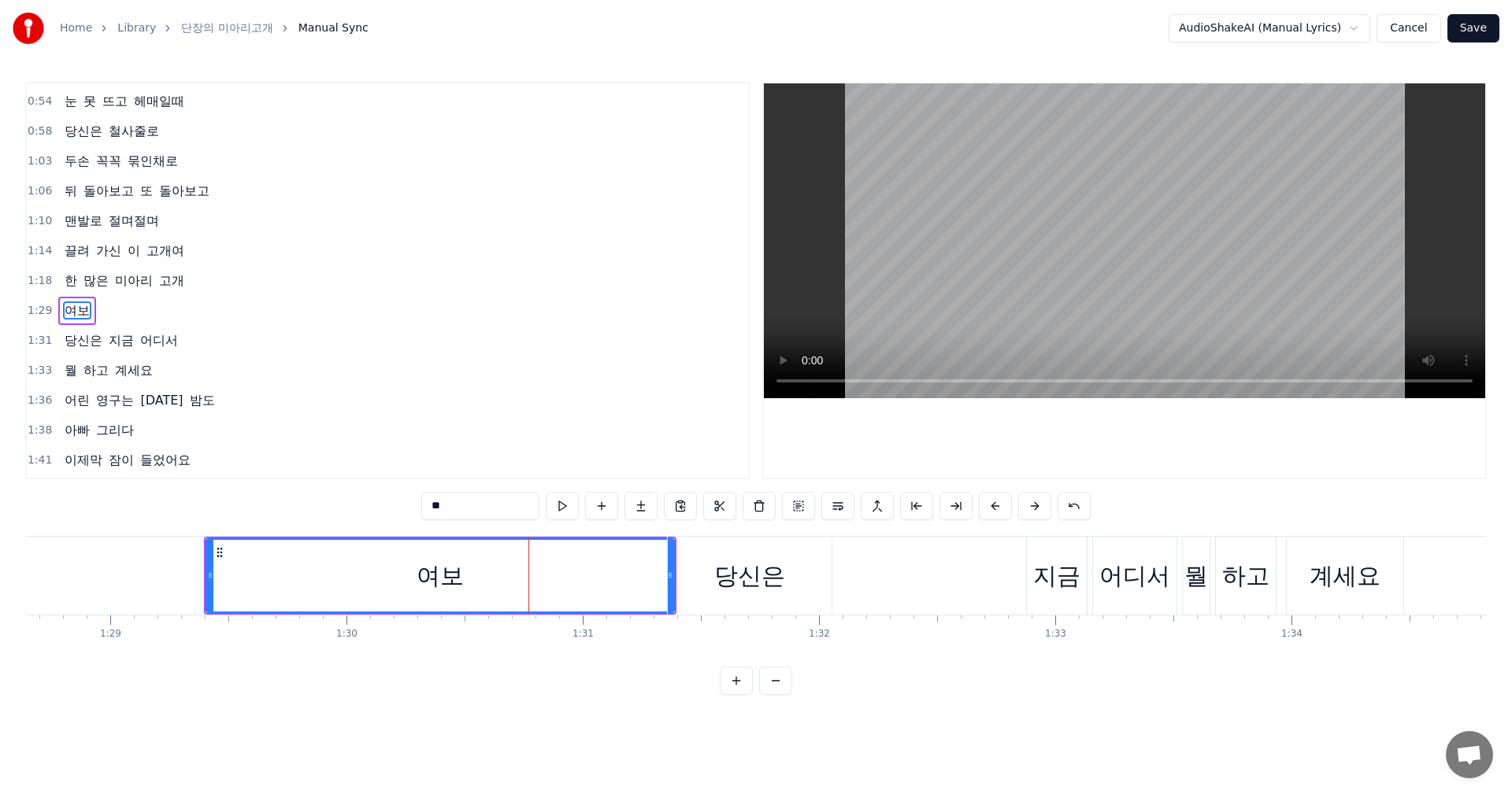
scroll to position [116, 0]
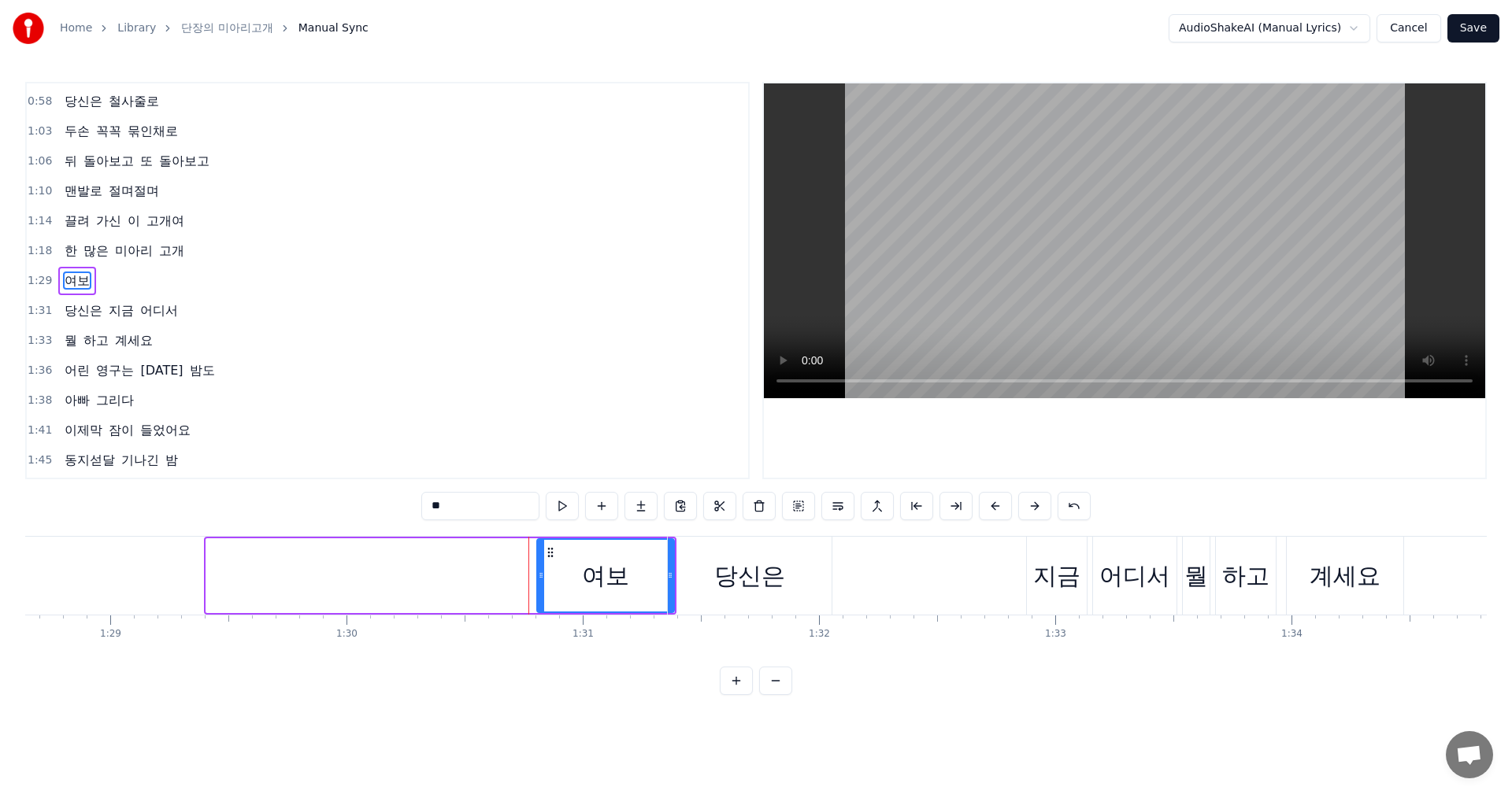
drag, startPoint x: 209, startPoint y: 577, endPoint x: 540, endPoint y: 574, distance: 331.0
click at [540, 574] on icon at bounding box center [540, 575] width 6 height 13
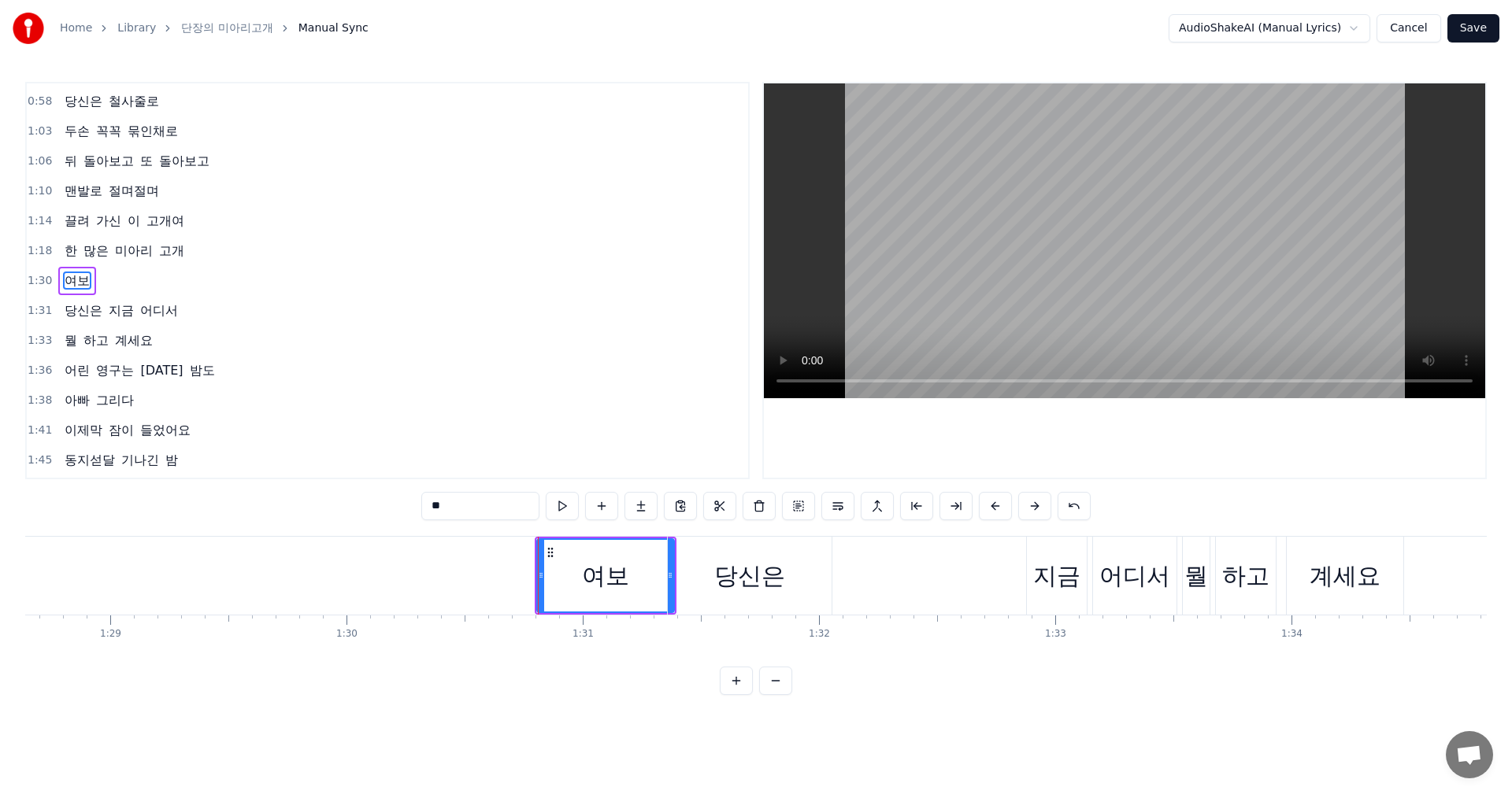
click at [726, 586] on div "당신은" at bounding box center [749, 576] width 71 height 36
type input "***"
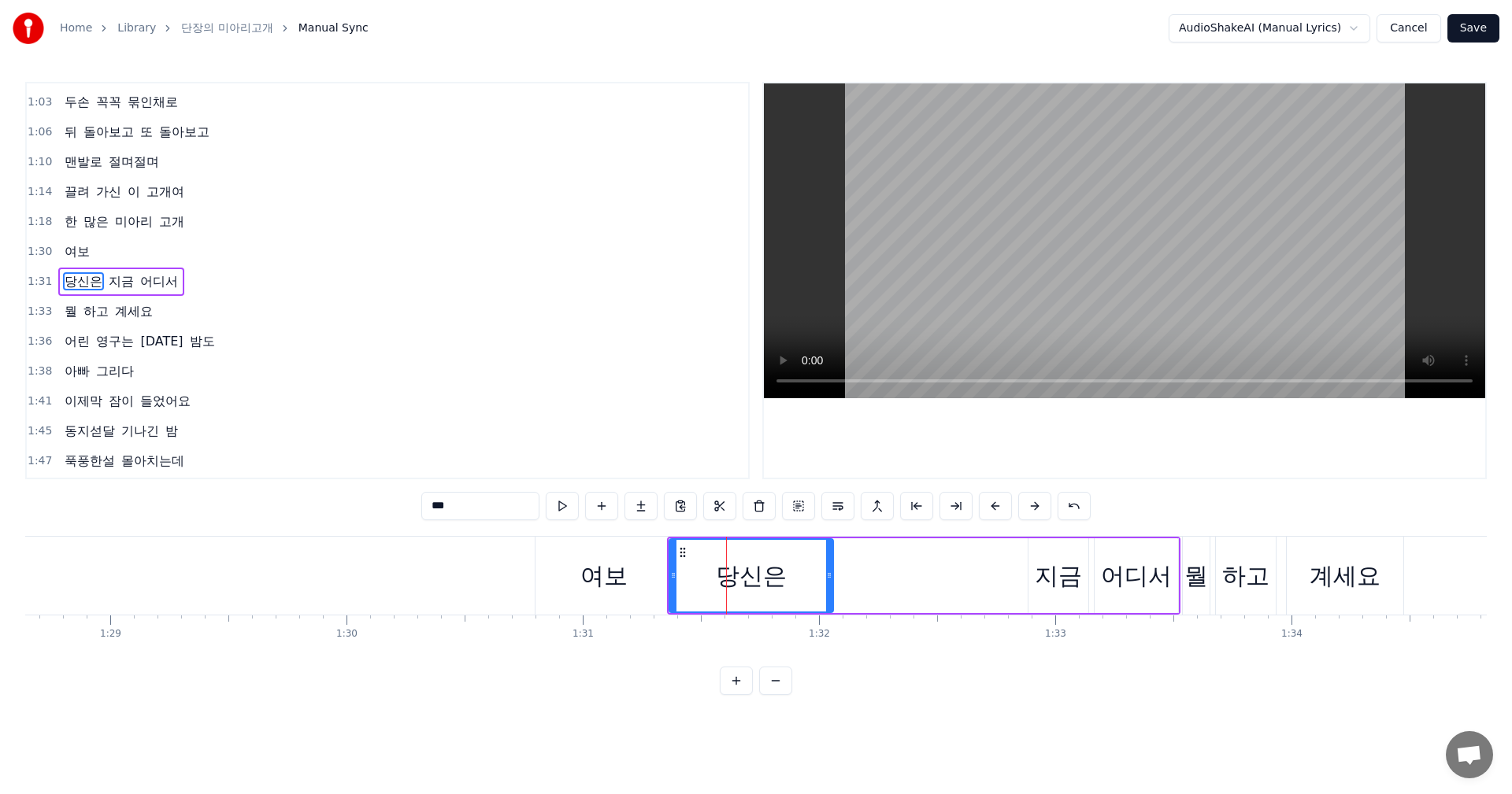
scroll to position [146, 0]
drag, startPoint x: 831, startPoint y: 575, endPoint x: 772, endPoint y: 588, distance: 60.4
click at [1030, 578] on icon at bounding box center [1027, 575] width 6 height 13
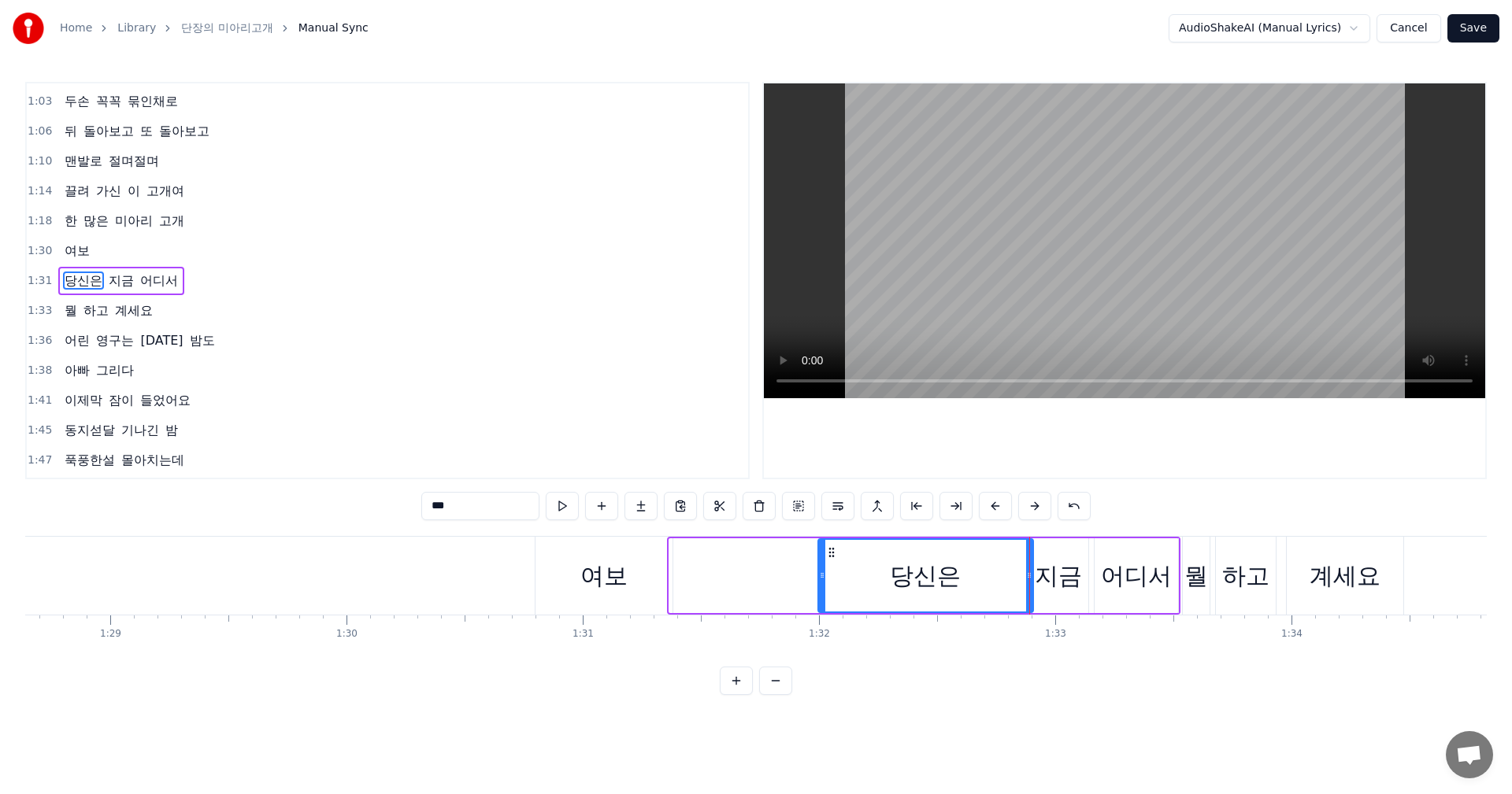
drag, startPoint x: 676, startPoint y: 582, endPoint x: 824, endPoint y: 581, distance: 148.0
click at [824, 581] on div at bounding box center [822, 576] width 6 height 72
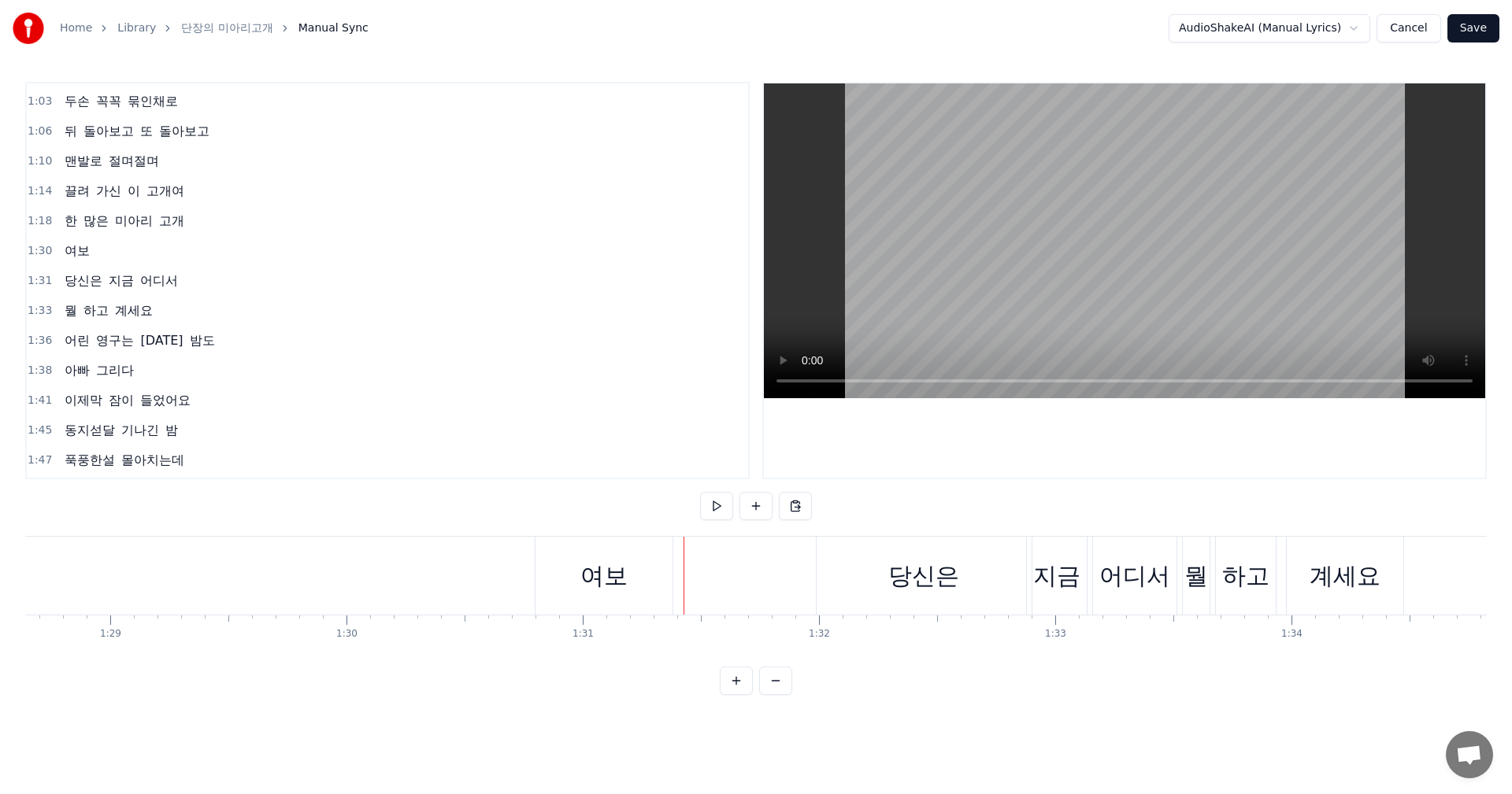
click at [635, 578] on div "여보" at bounding box center [604, 575] width 137 height 78
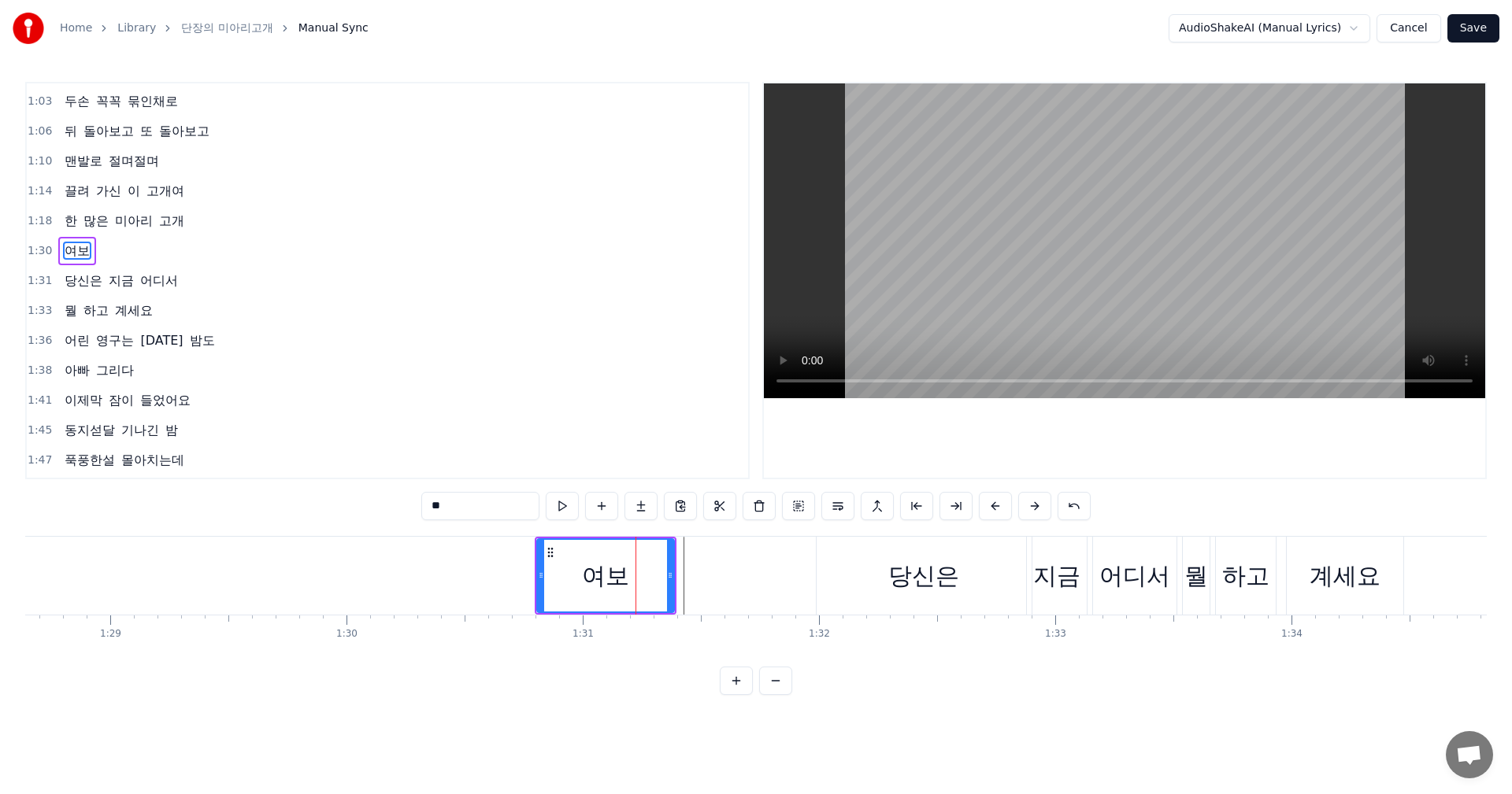
scroll to position [116, 0]
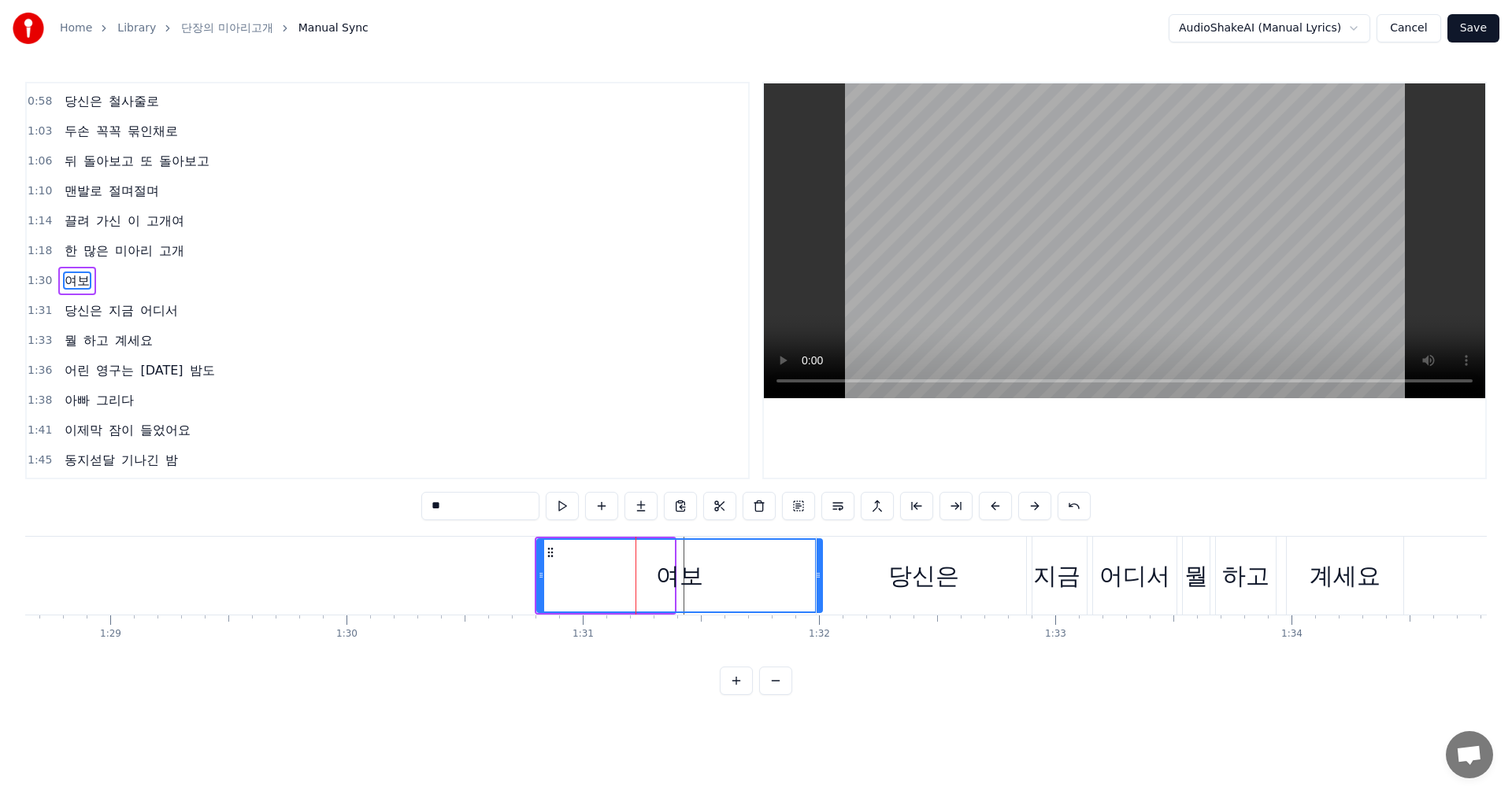
drag, startPoint x: 677, startPoint y: 578, endPoint x: 818, endPoint y: 572, distance: 141.1
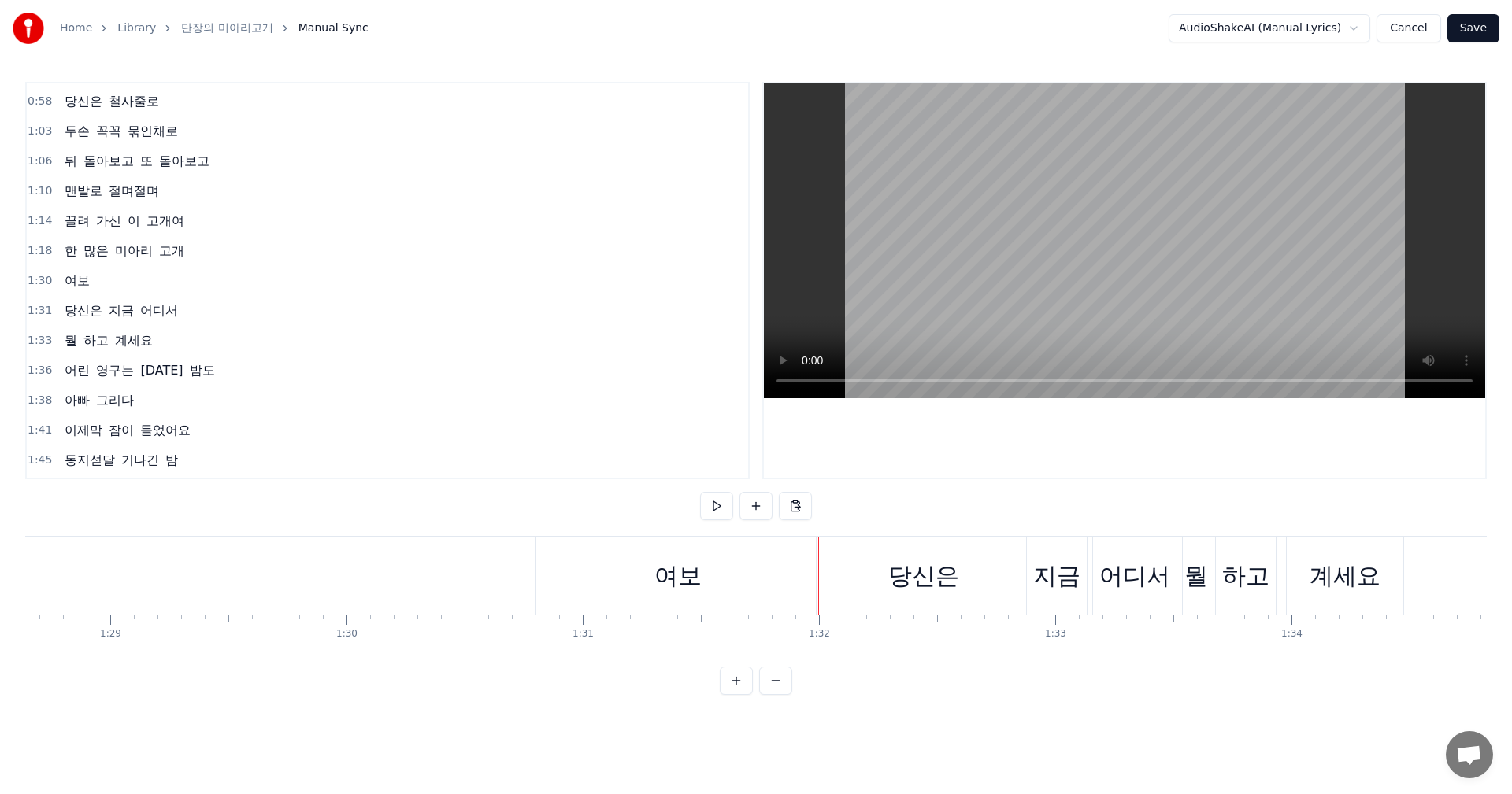
click at [552, 574] on div "여보" at bounding box center [678, 575] width 285 height 78
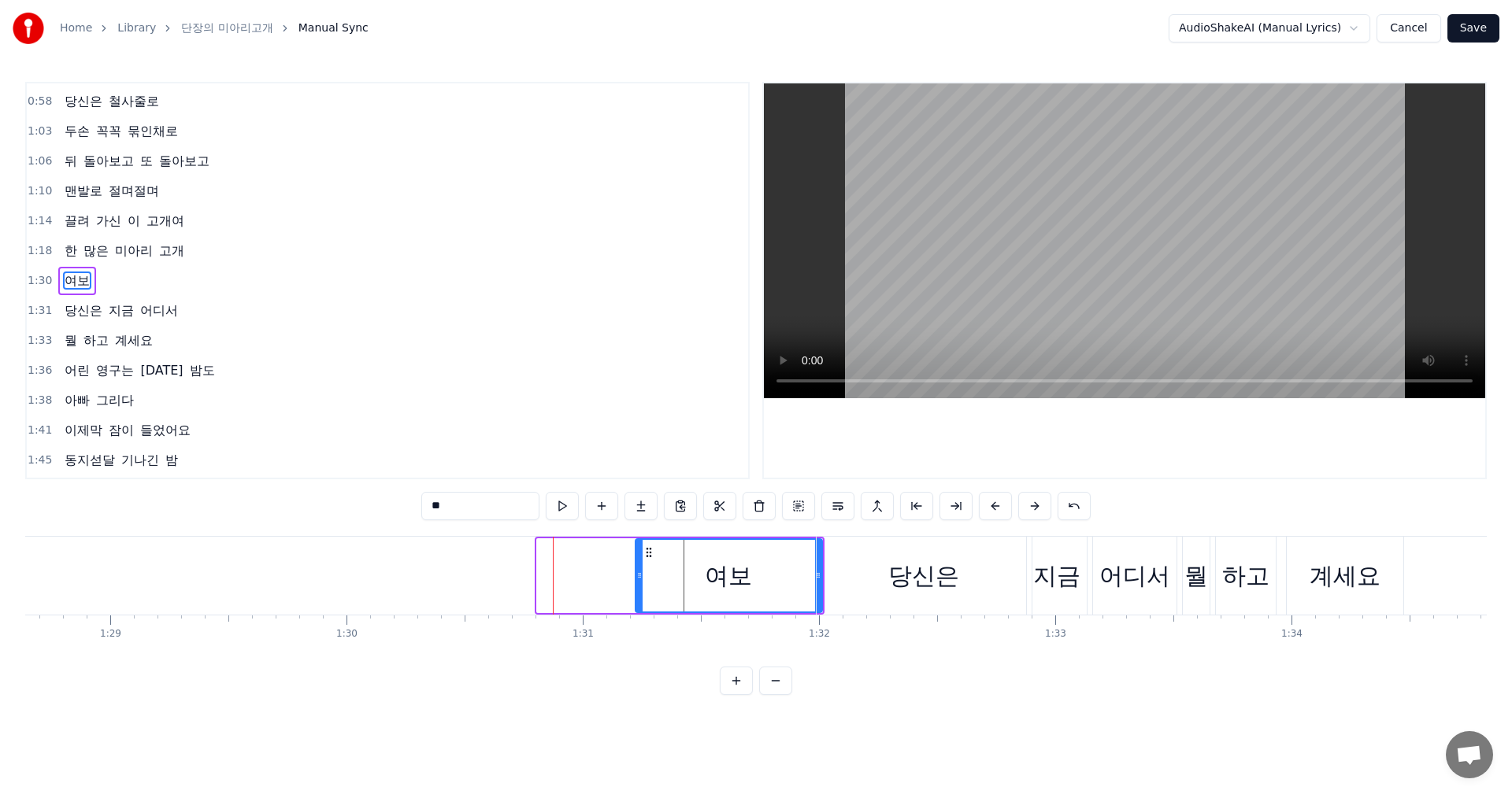
drag, startPoint x: 539, startPoint y: 574, endPoint x: 640, endPoint y: 578, distance: 101.1
click at [640, 578] on icon at bounding box center [639, 575] width 6 height 13
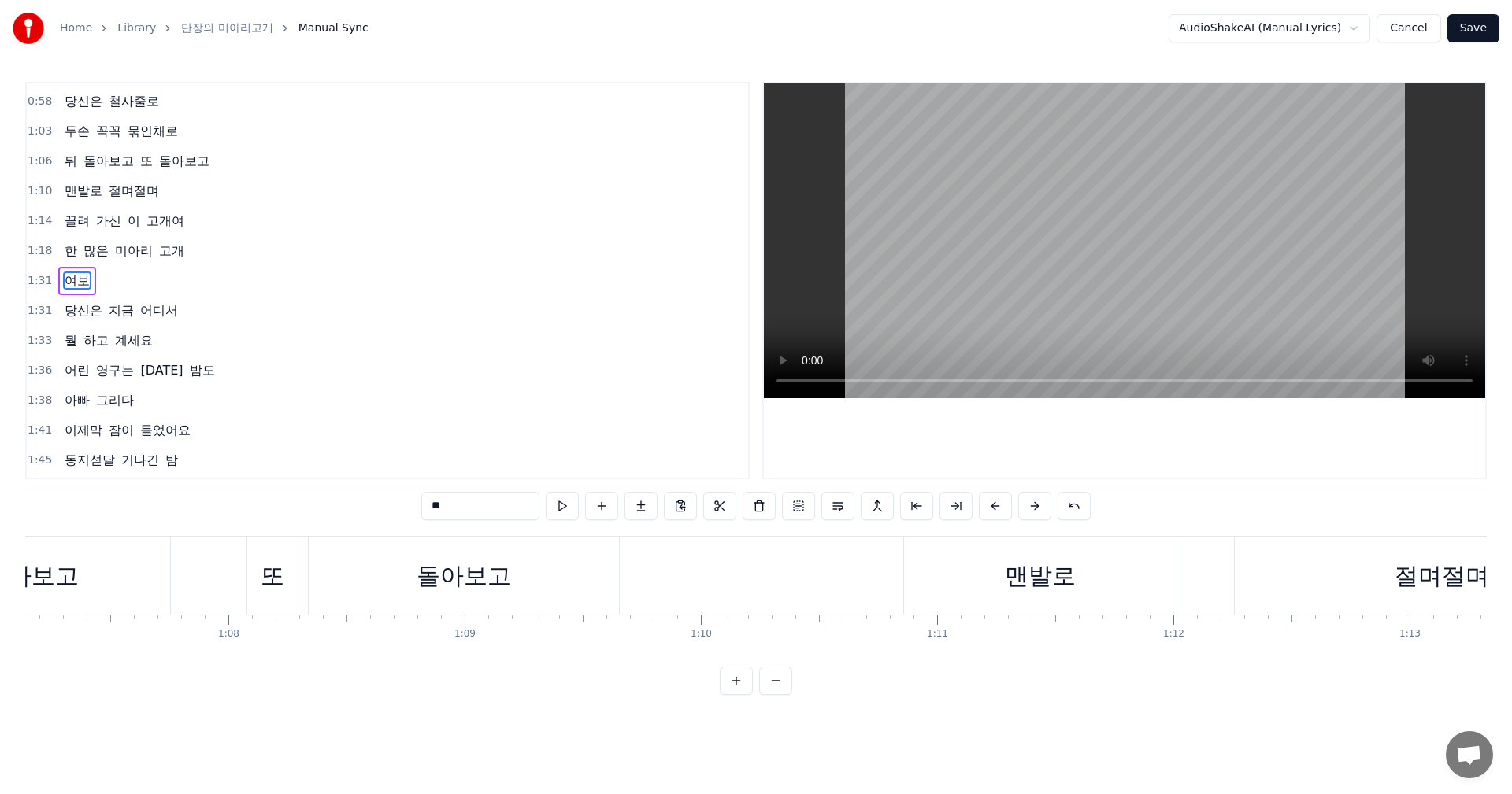
scroll to position [0, 15588]
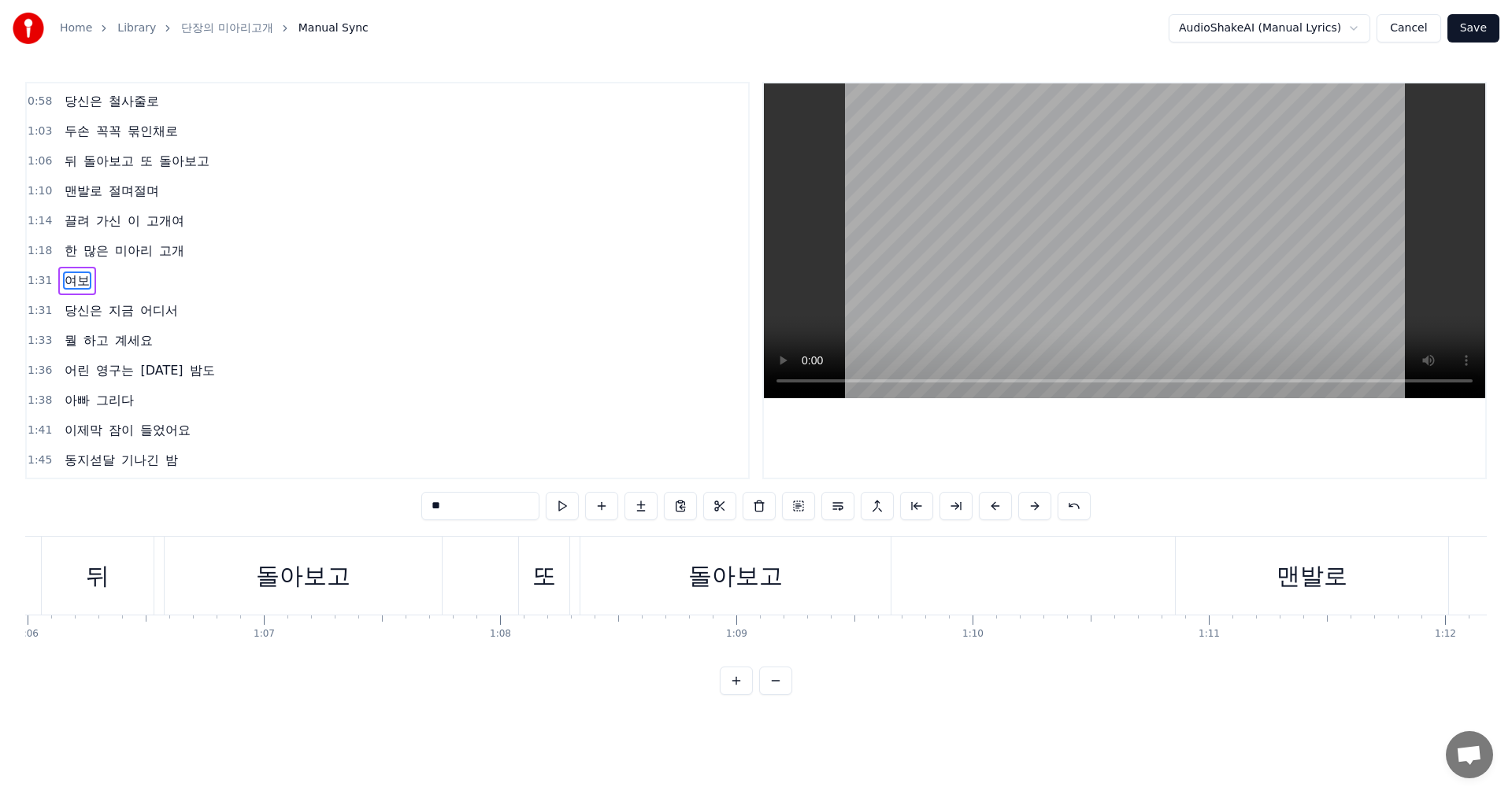
click at [534, 538] on div "또" at bounding box center [543, 575] width 51 height 78
type input "*"
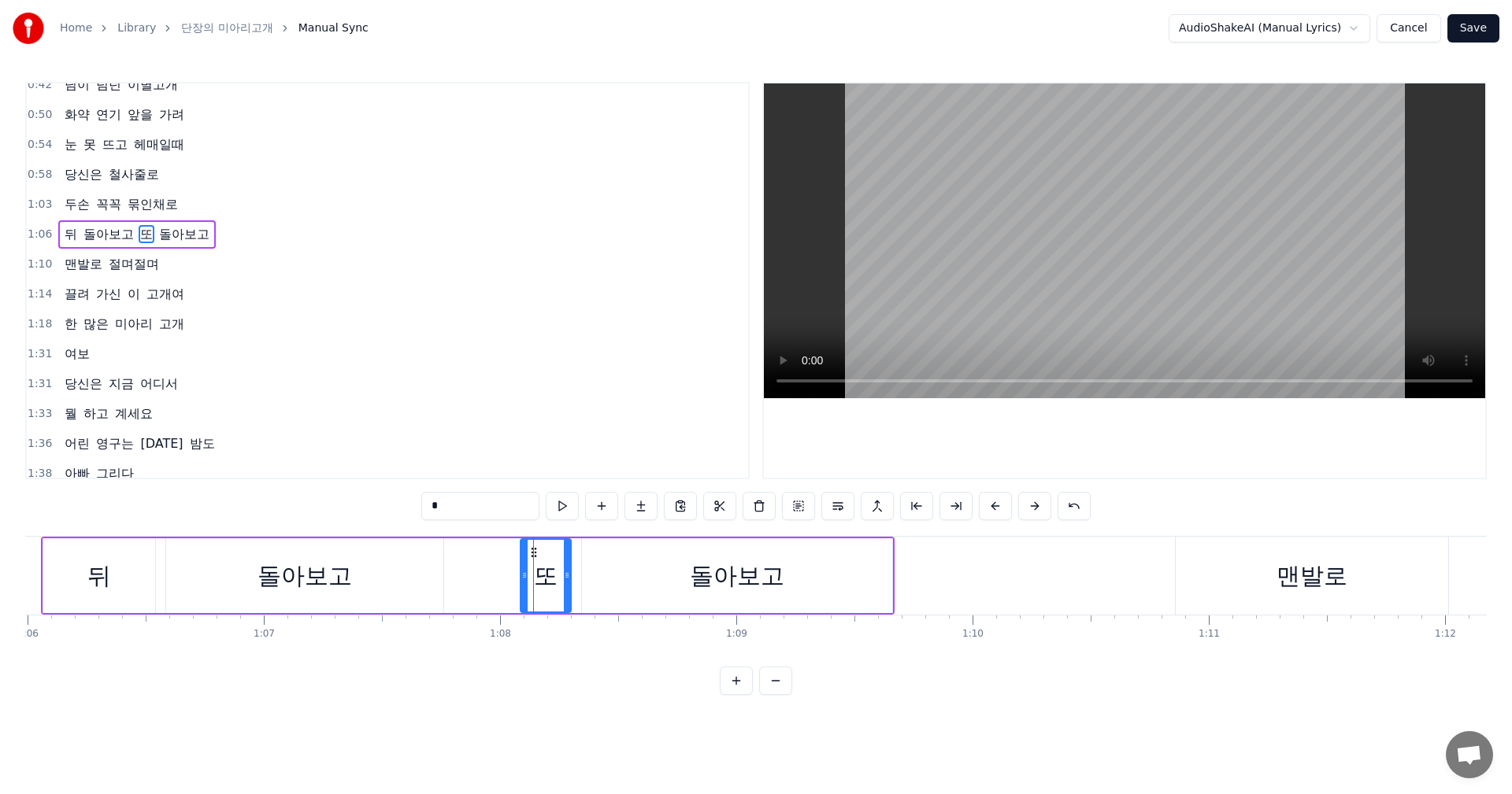
scroll to position [0, 0]
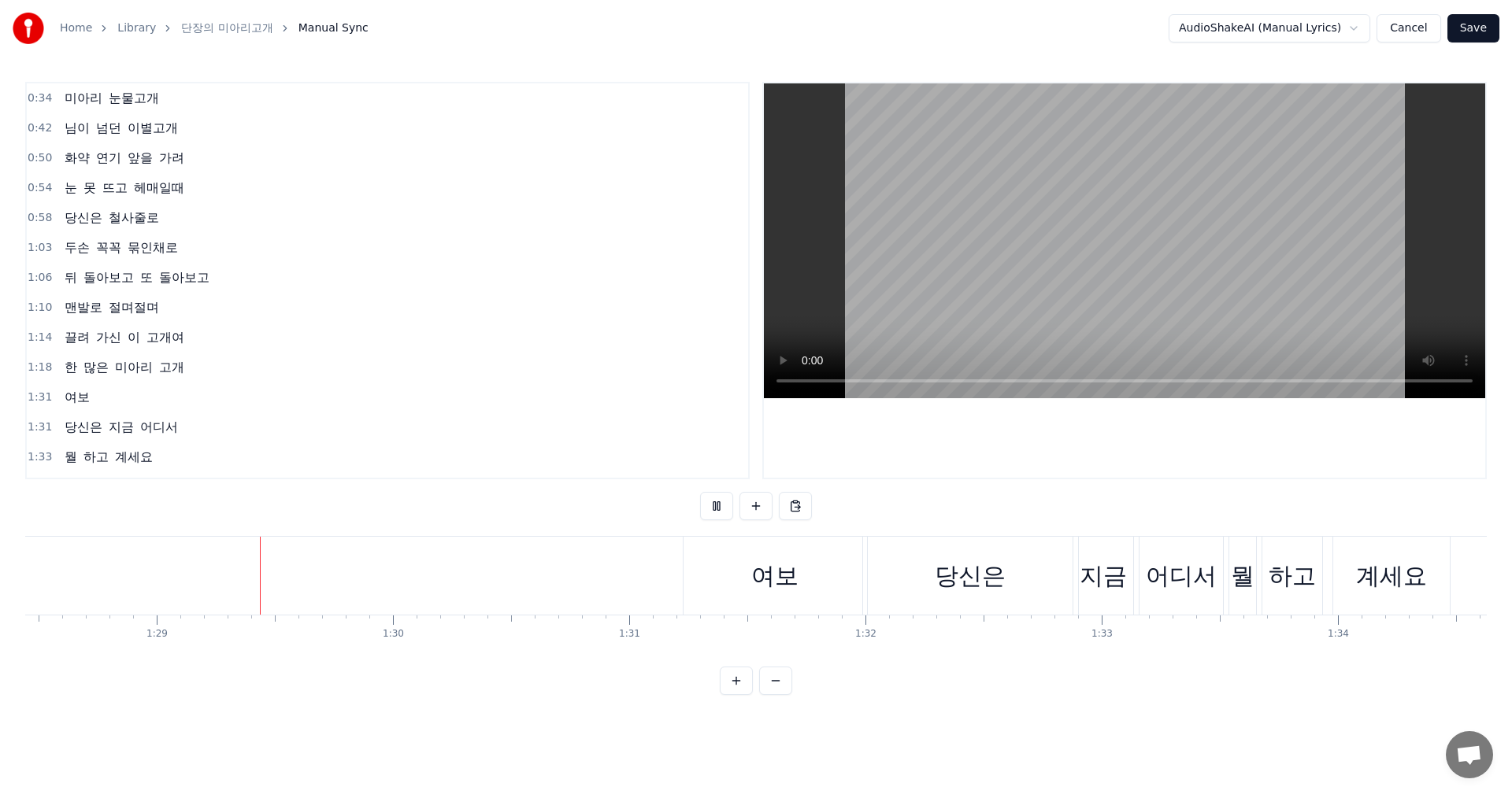
scroll to position [0, 20892]
click at [1400, 32] on button "Cancel" at bounding box center [1408, 28] width 64 height 28
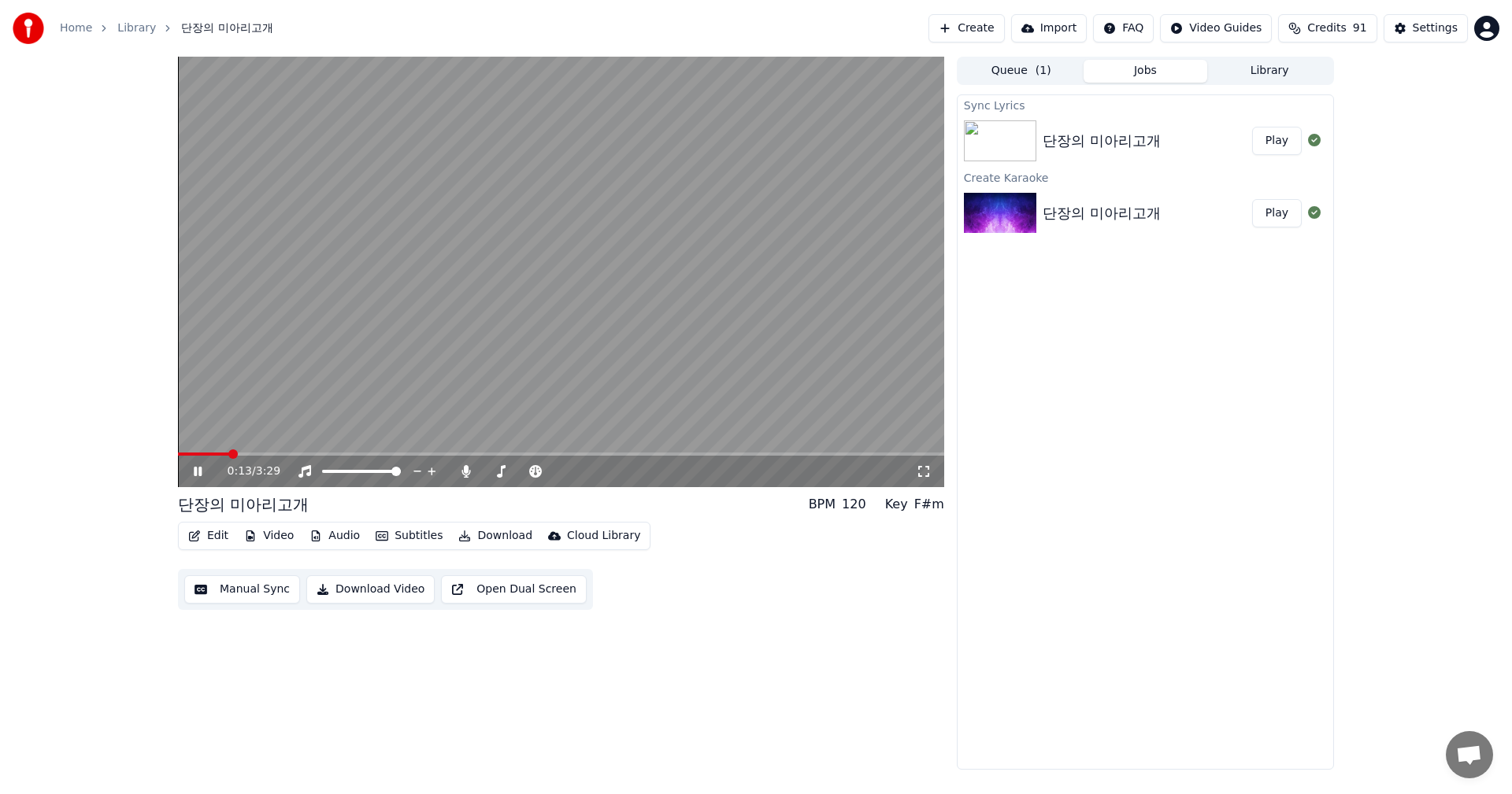
click at [378, 595] on button "Download Video" at bounding box center [370, 589] width 128 height 28
